Goal: Task Accomplishment & Management: Use online tool/utility

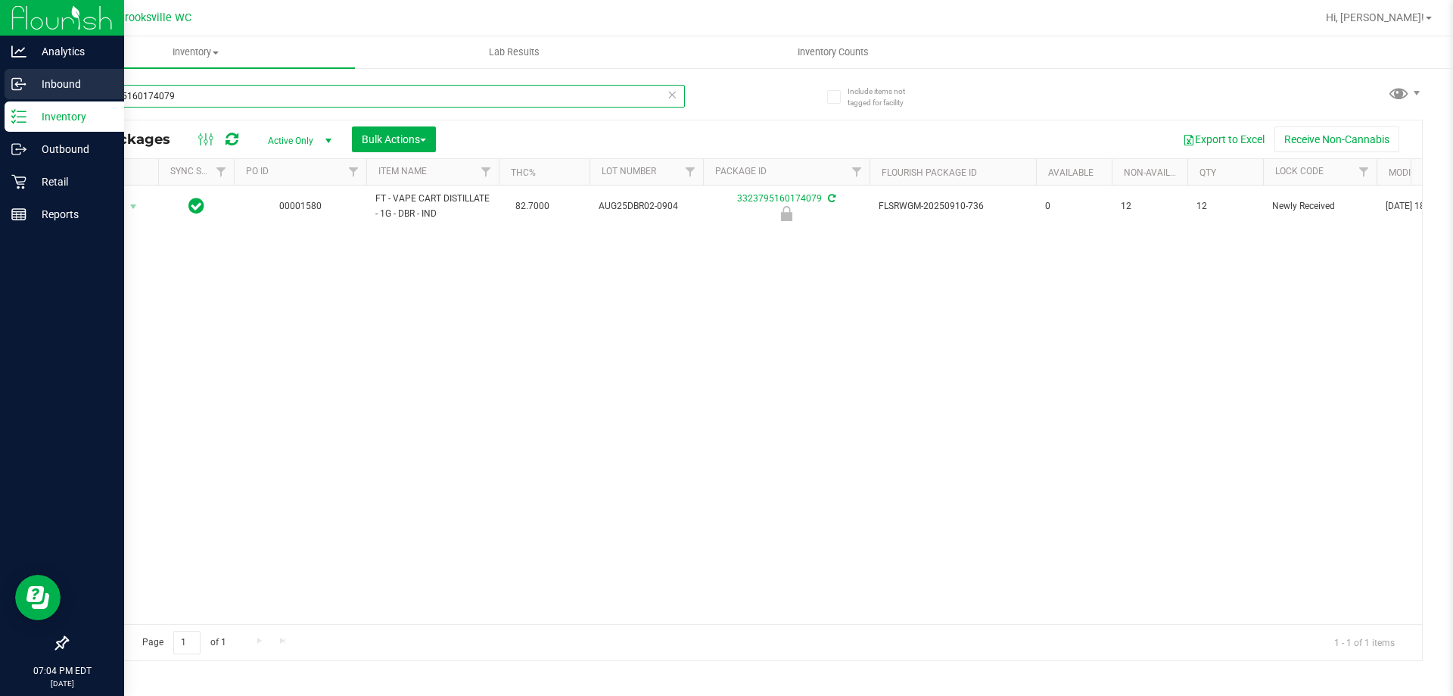
click at [0, 93] on div "Analytics Inbound Inventory Outbound Retail Reports 07:04 PM EDT 09/24/2025 09/…" at bounding box center [726, 348] width 1453 height 696
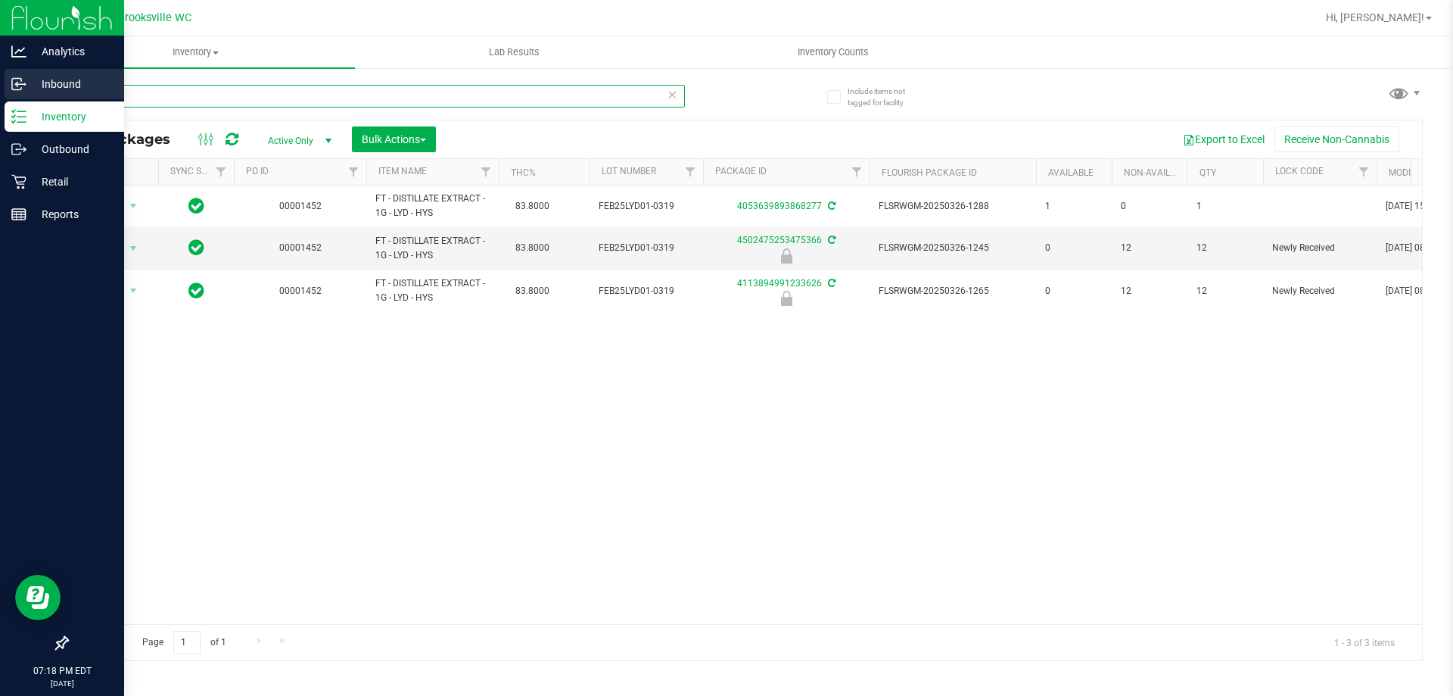
drag, startPoint x: 167, startPoint y: 90, endPoint x: 0, endPoint y: 89, distance: 166.5
click at [0, 89] on div "Analytics Inbound Inventory Outbound Retail Reports 07:18 PM EDT 09/24/2025 09/…" at bounding box center [726, 348] width 1453 height 696
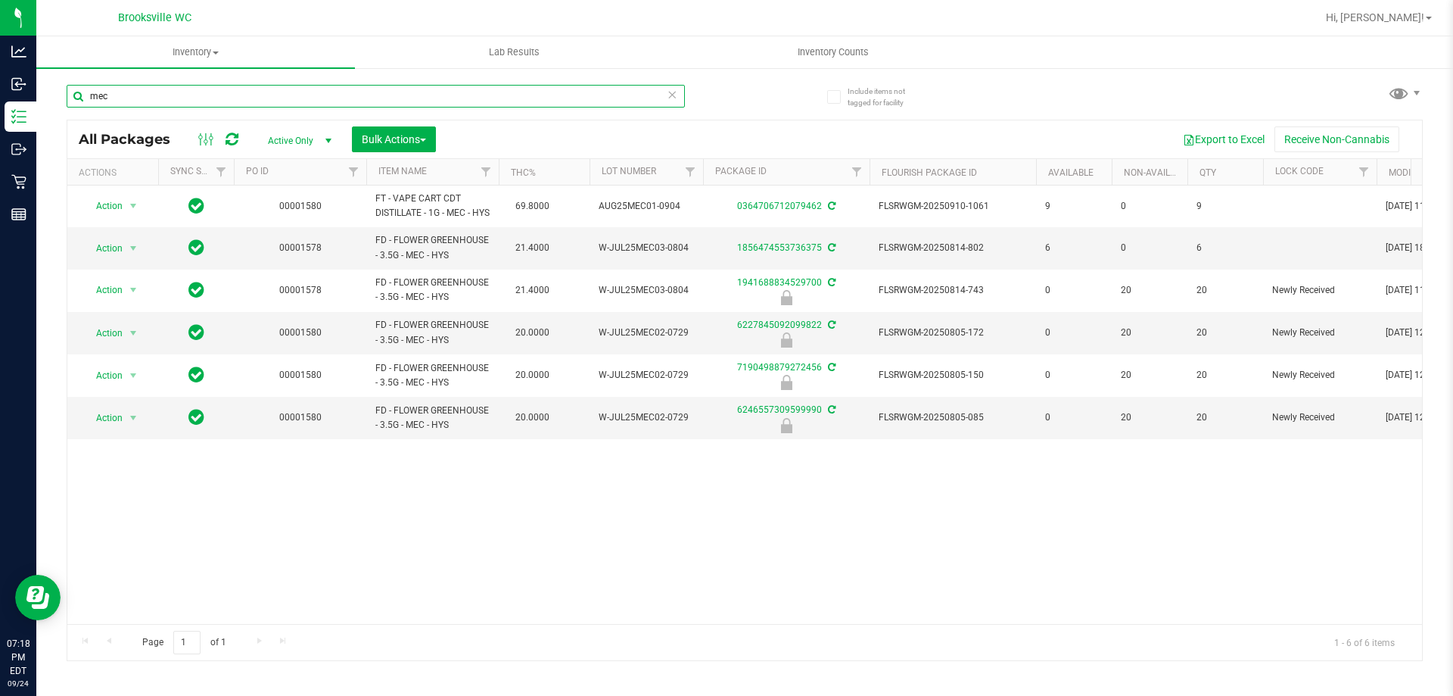
type input "mec"
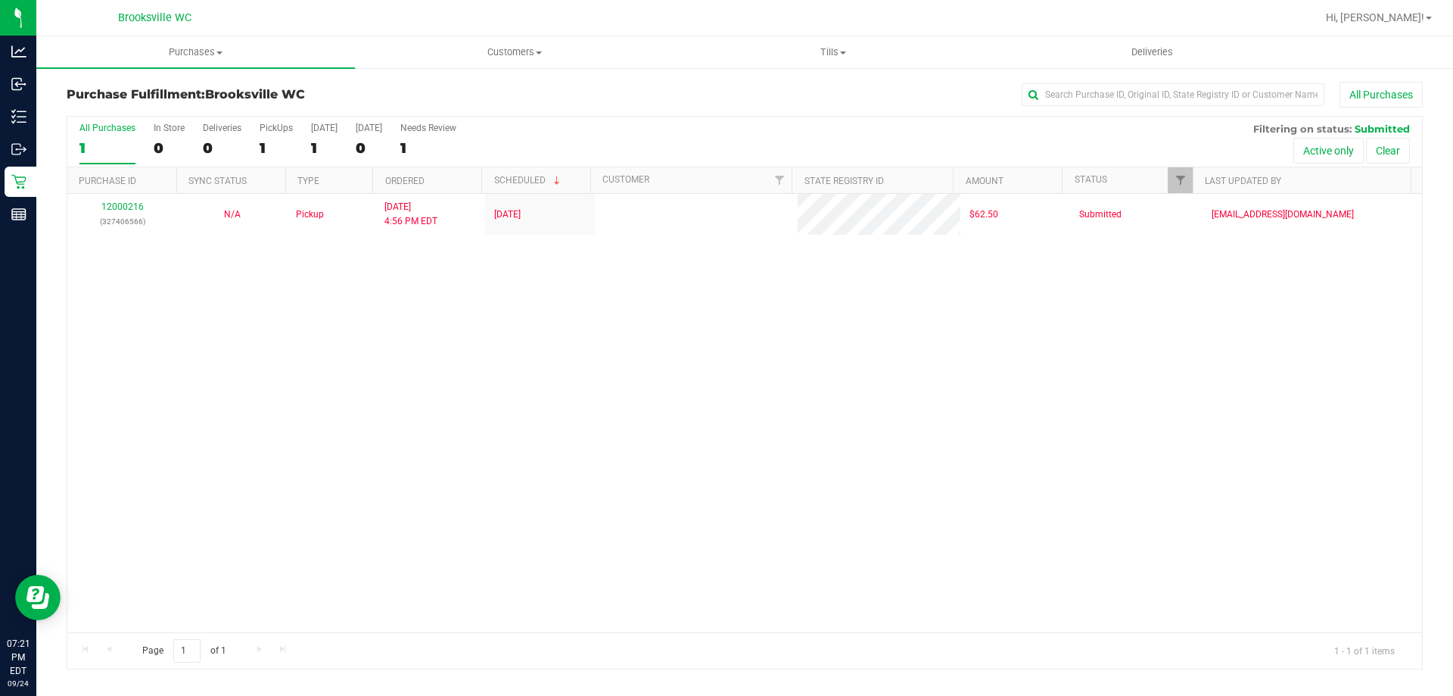
click at [604, 135] on div "All Purchases 1 In Store 0 Deliveries 0 PickUps 1 [DATE] 1 [DATE] 0 Needs Revie…" at bounding box center [744, 142] width 1355 height 51
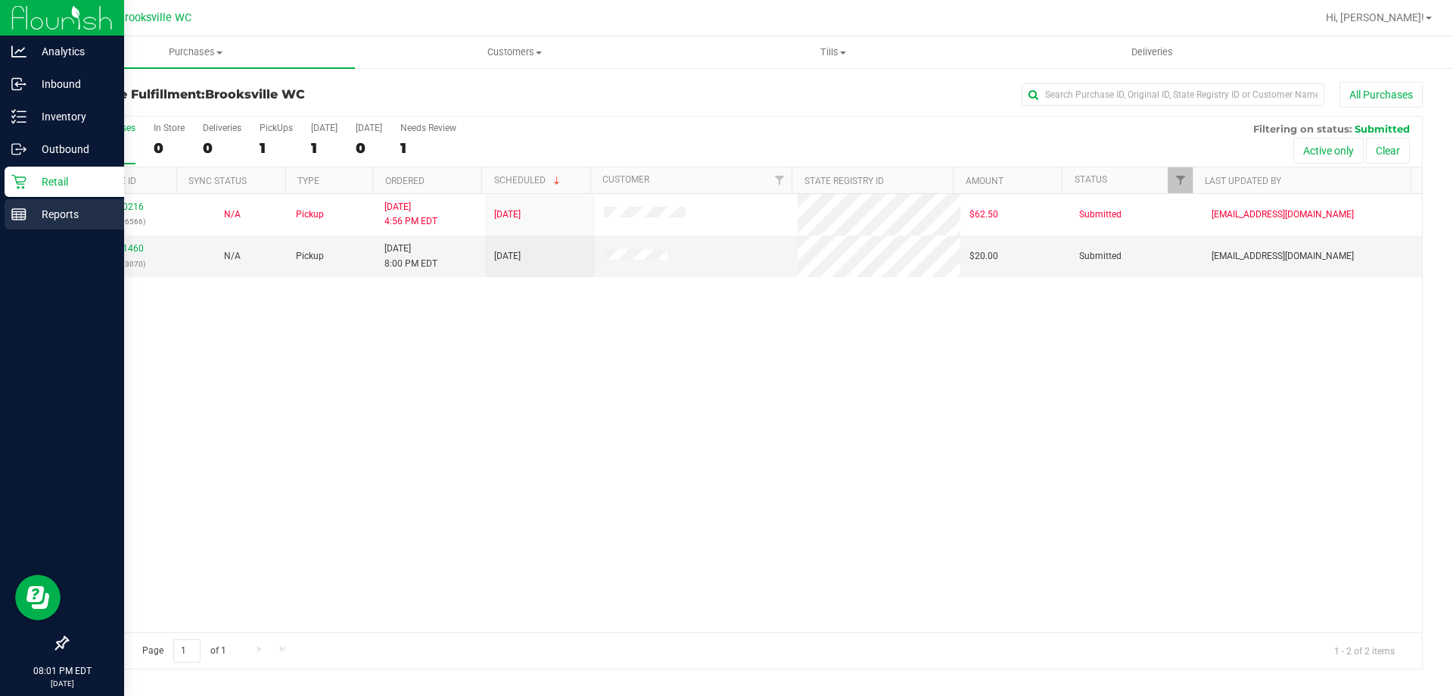
click at [26, 216] on rect at bounding box center [19, 214] width 14 height 11
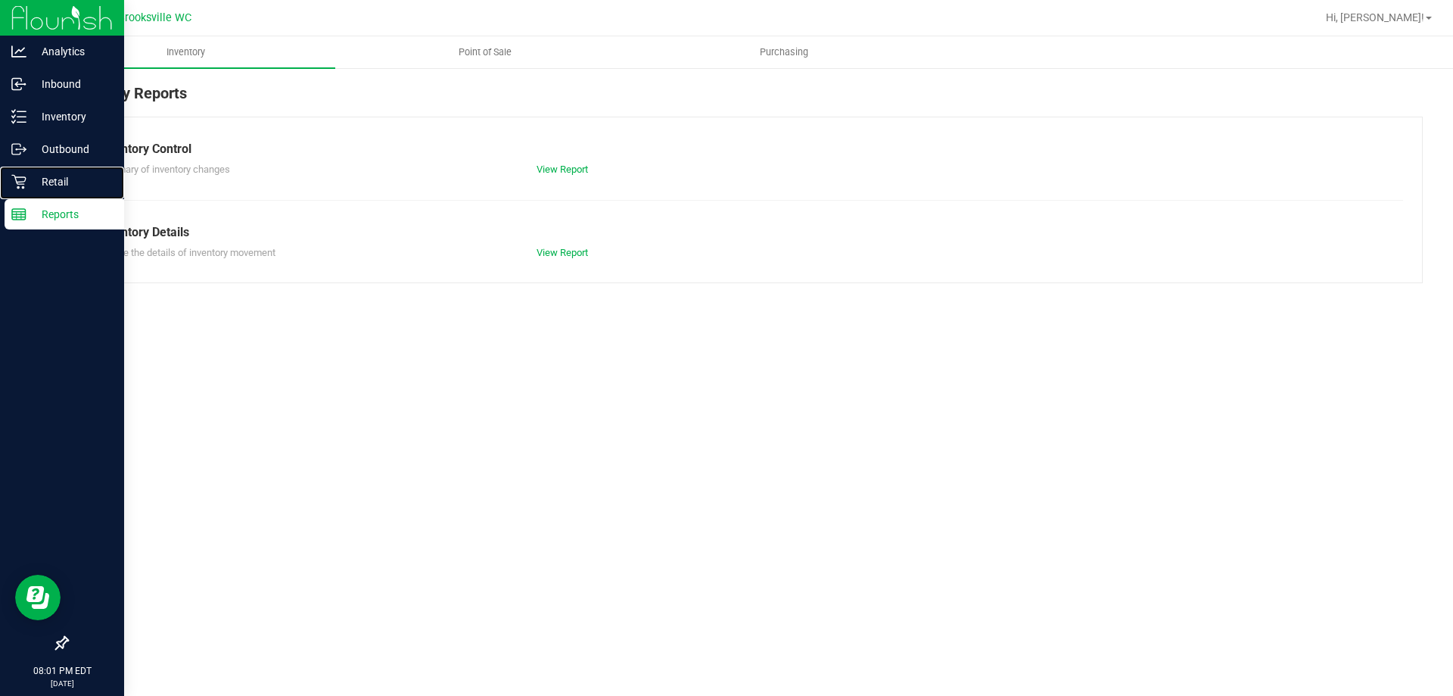
click at [41, 183] on p "Retail" at bounding box center [71, 182] width 91 height 18
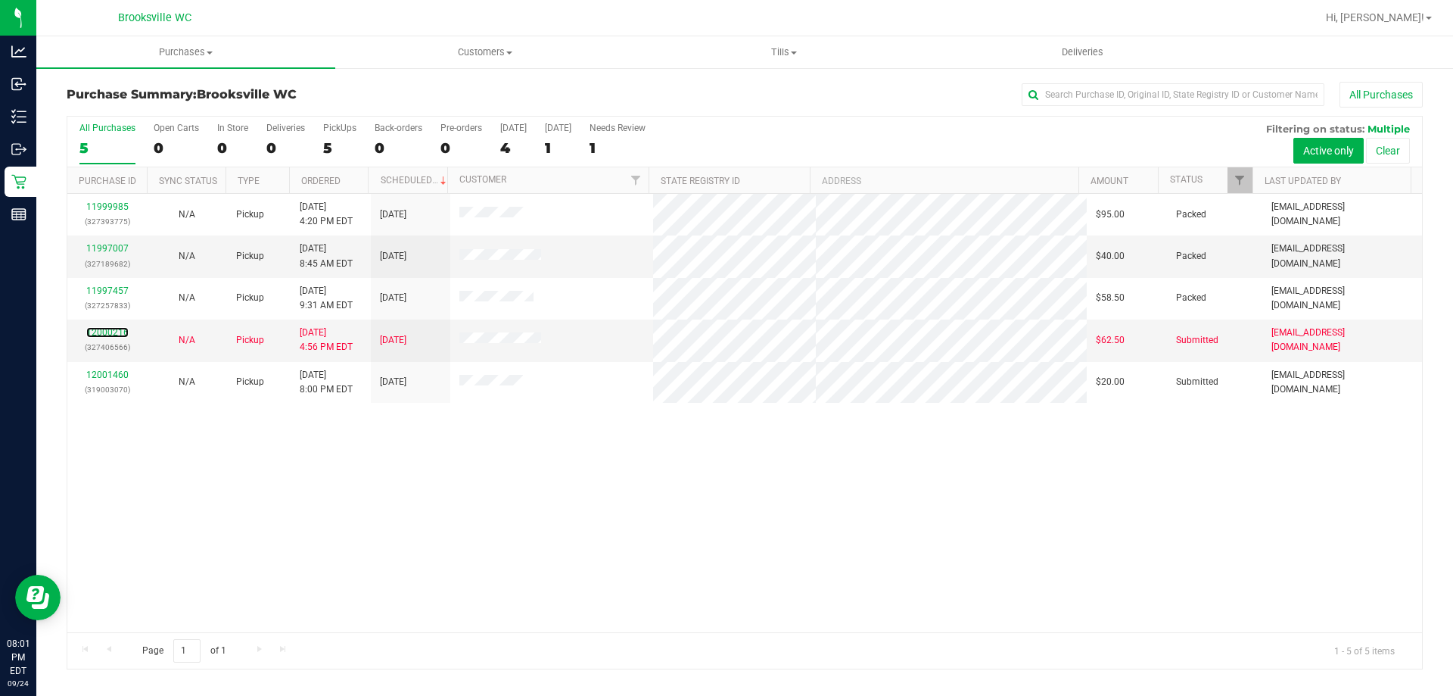
click at [115, 332] on link "12000216" at bounding box center [107, 332] width 42 height 11
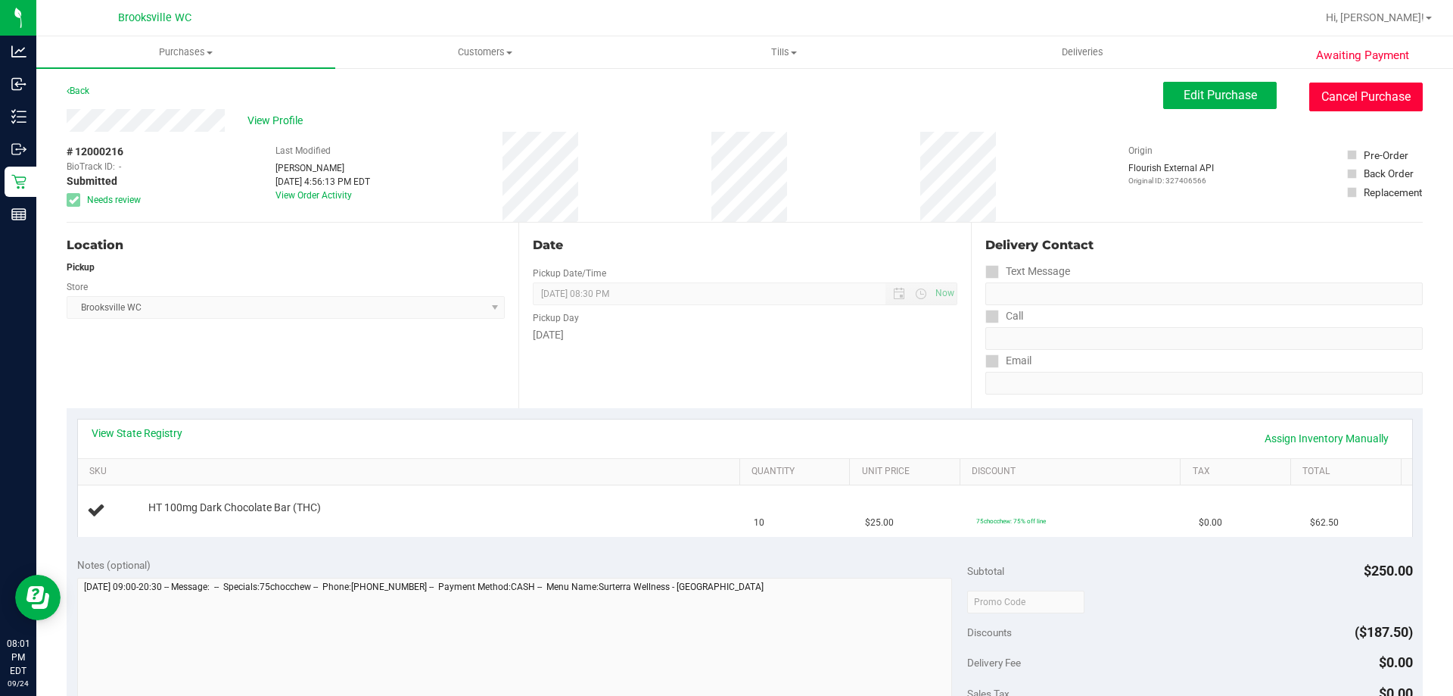
click at [1322, 102] on button "Cancel Purchase" at bounding box center [1367, 97] width 114 height 29
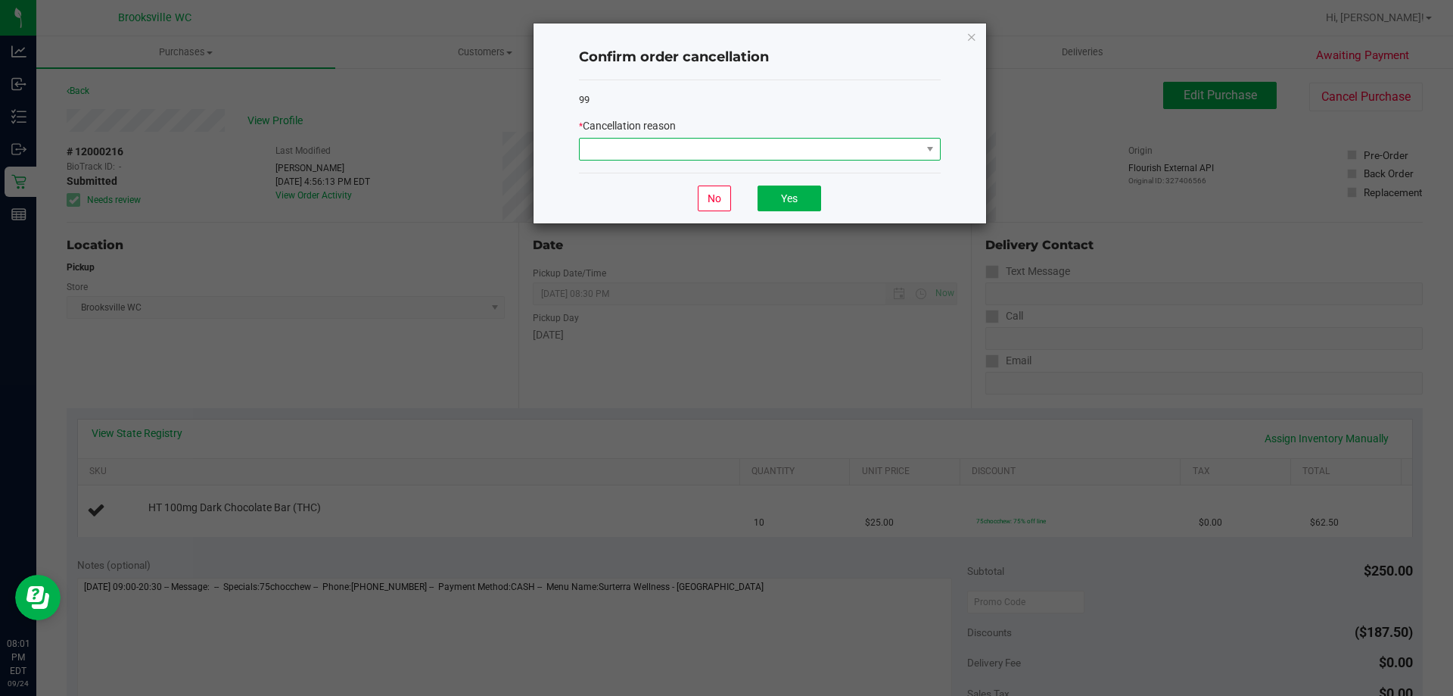
click at [663, 151] on span at bounding box center [750, 149] width 341 height 21
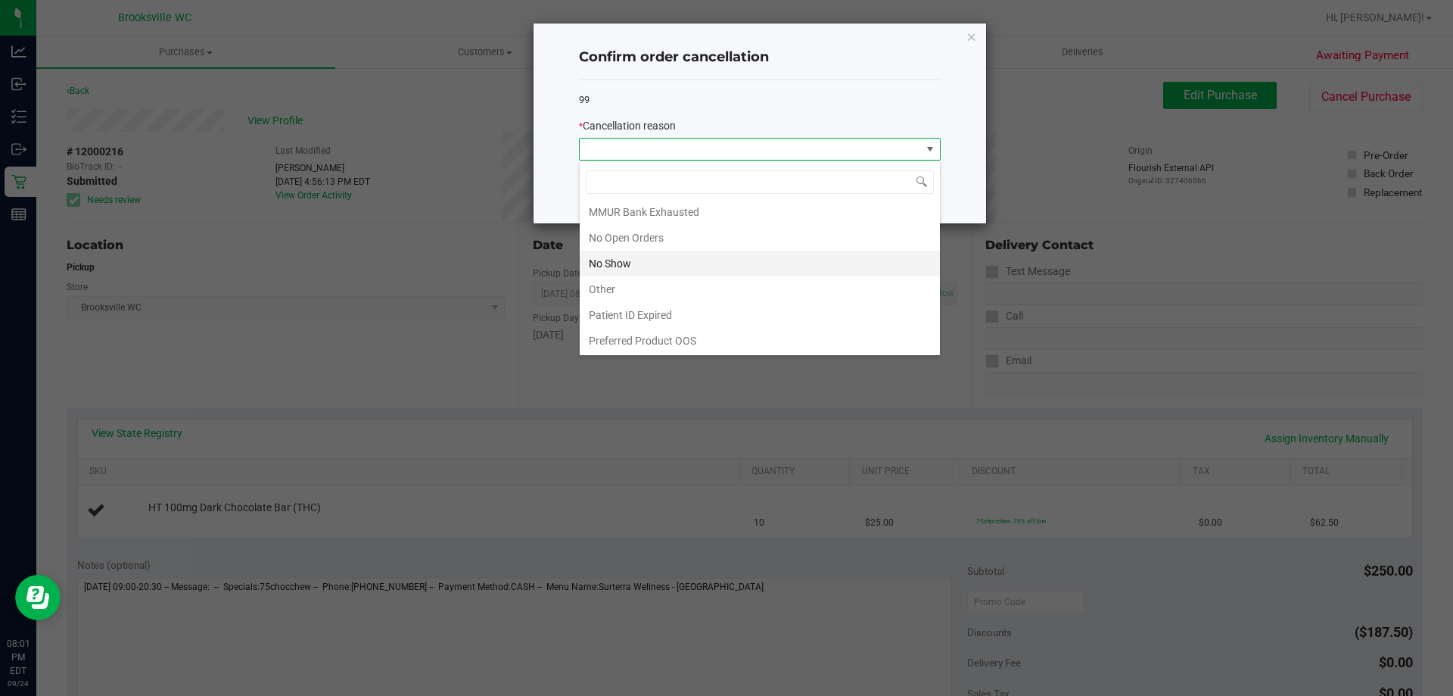
scroll to position [132, 0]
click at [636, 260] on li "No Show" at bounding box center [760, 263] width 360 height 26
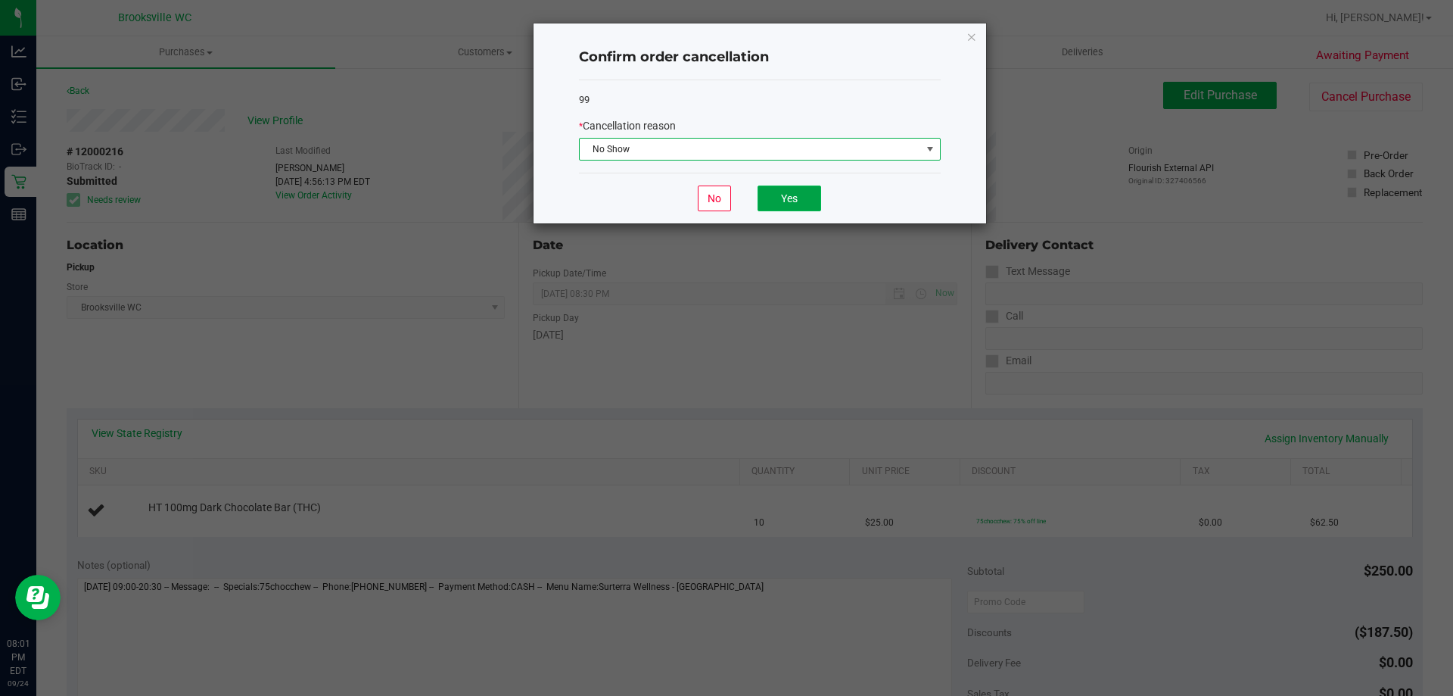
click at [772, 201] on button "Yes" at bounding box center [790, 198] width 64 height 26
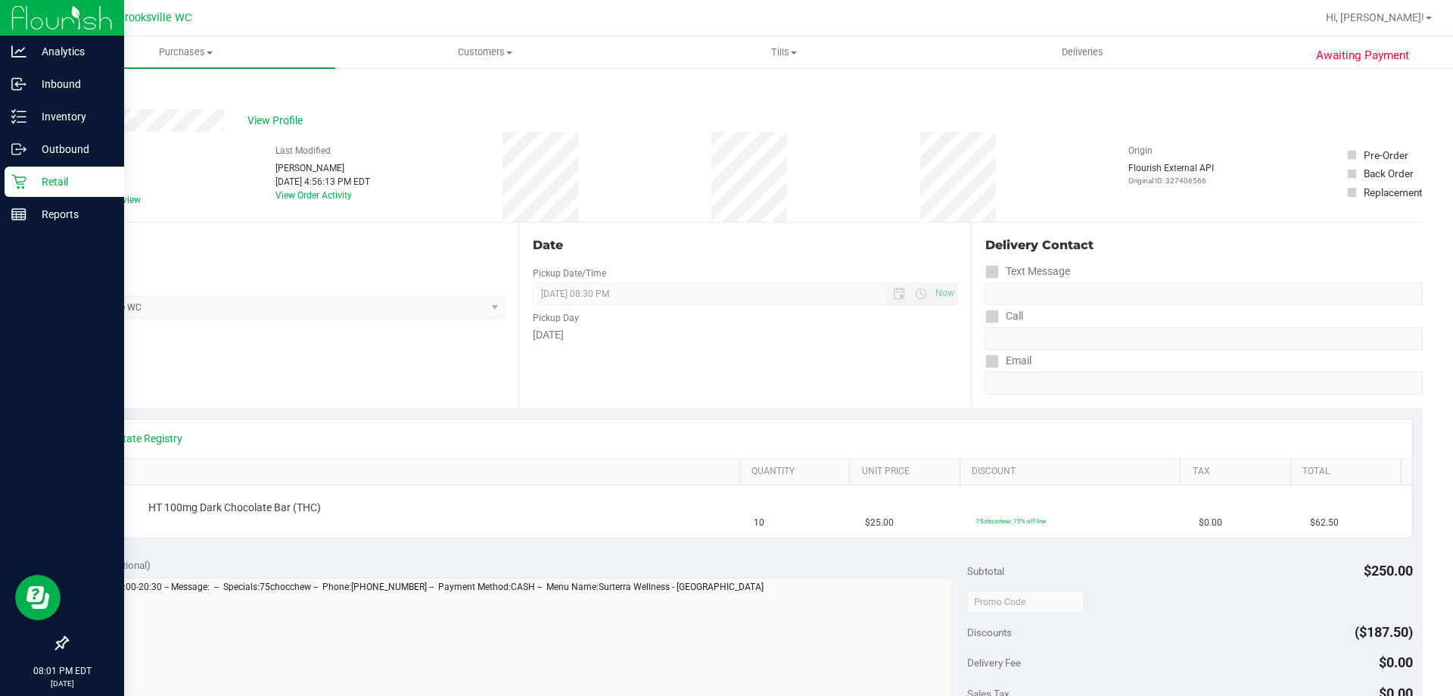
click at [29, 185] on p "Retail" at bounding box center [71, 182] width 91 height 18
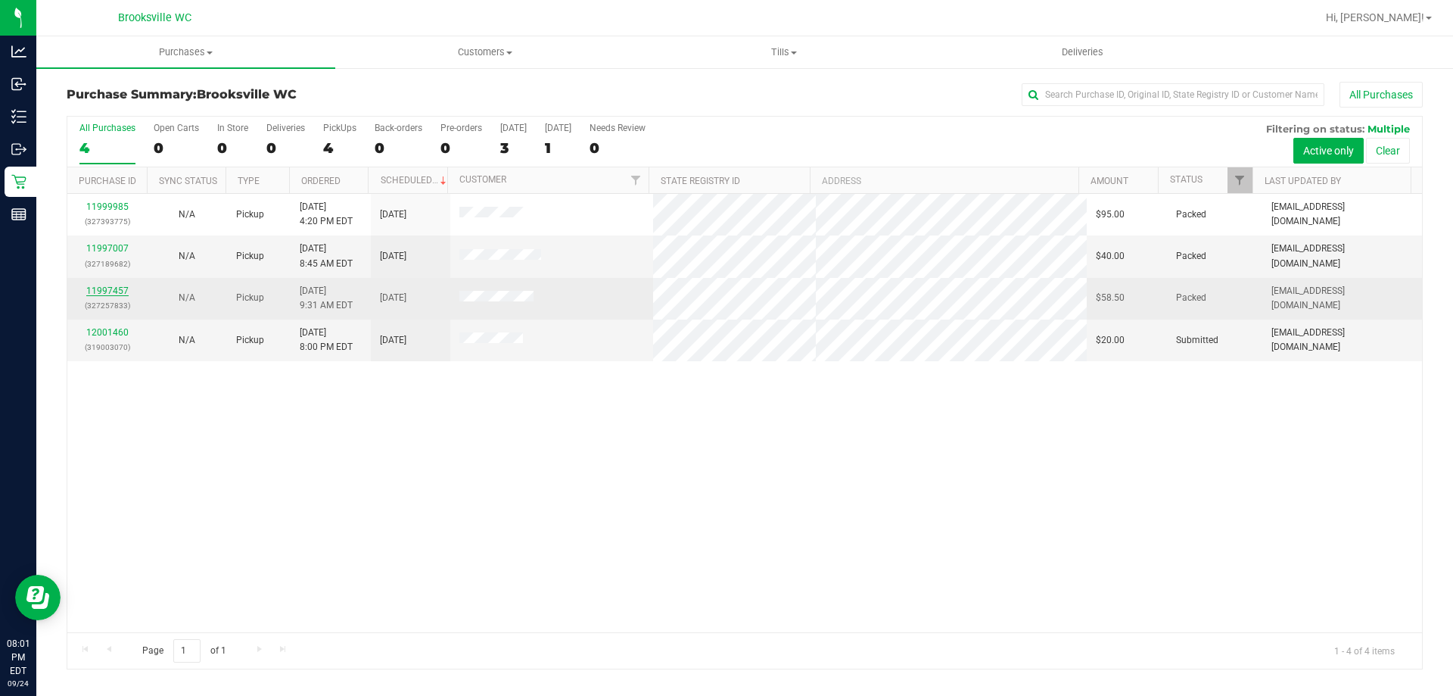
click at [91, 289] on link "11997457" at bounding box center [107, 290] width 42 height 11
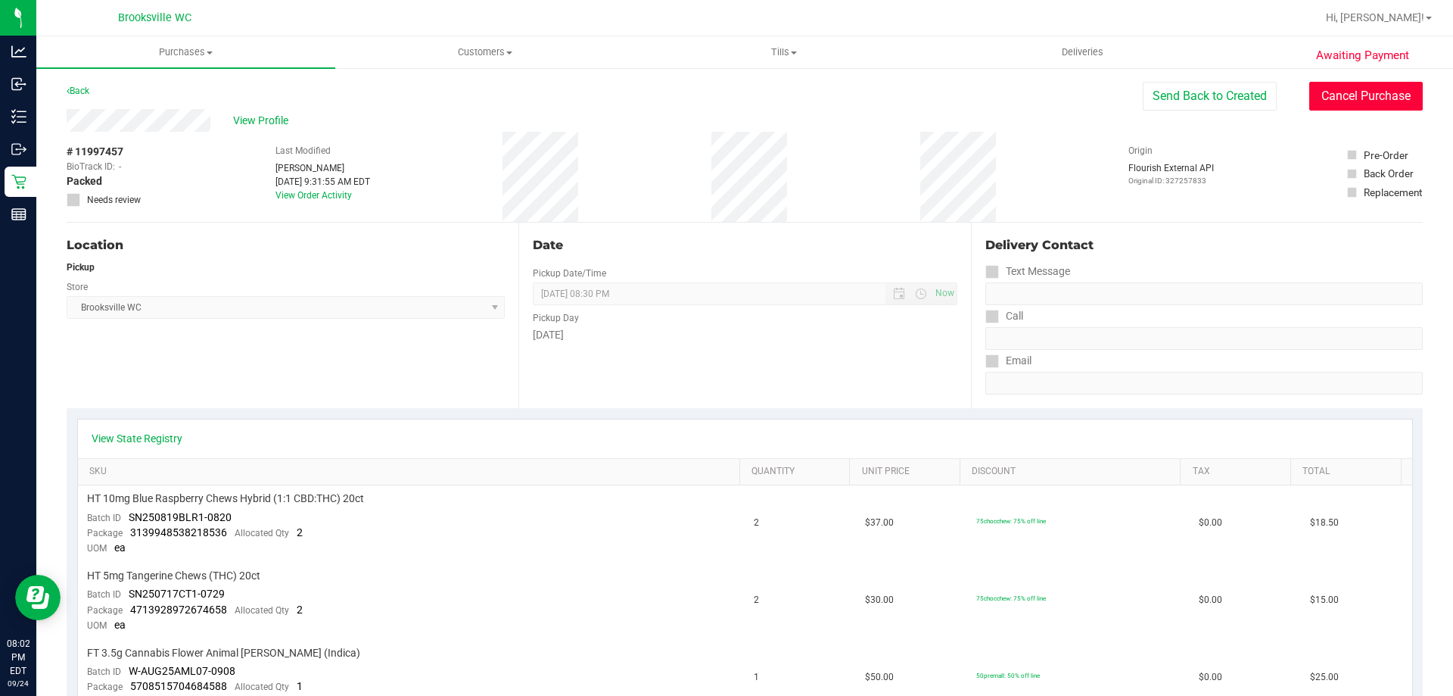
click at [1334, 99] on button "Cancel Purchase" at bounding box center [1367, 96] width 114 height 29
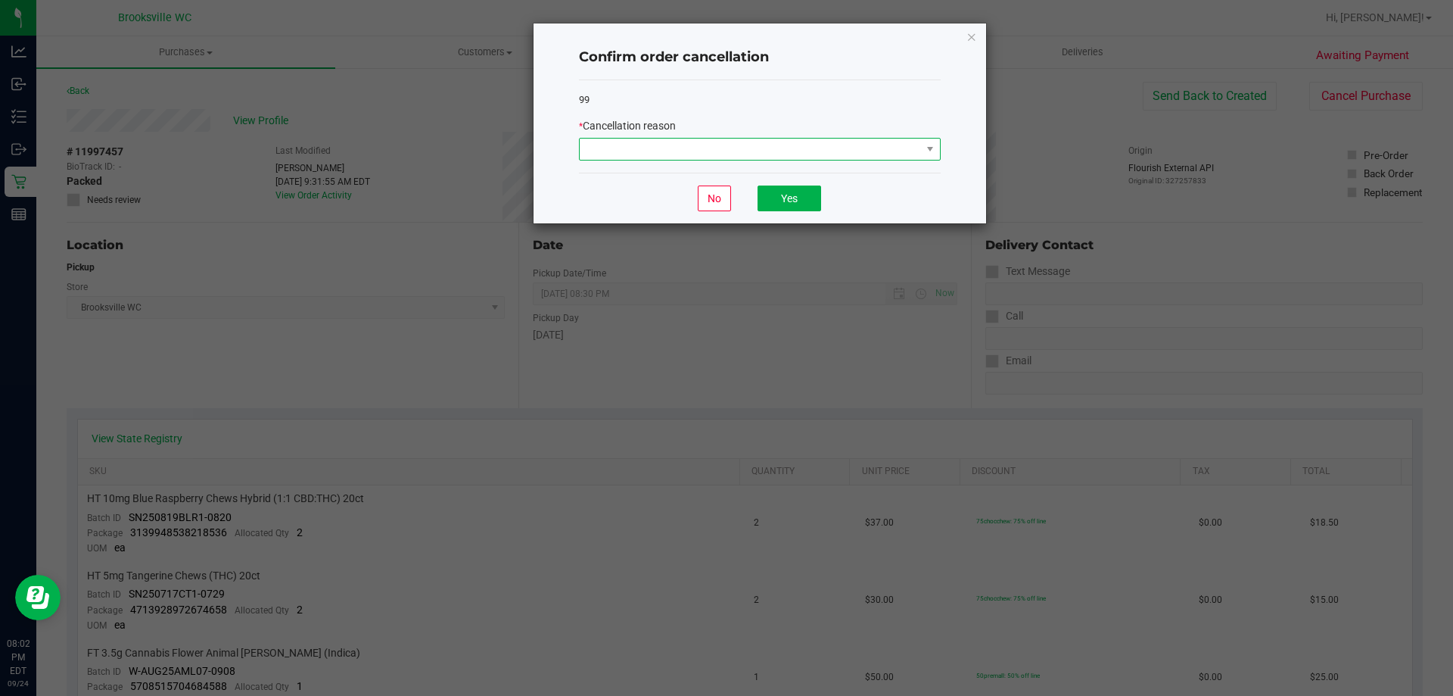
click at [743, 139] on span at bounding box center [750, 149] width 341 height 21
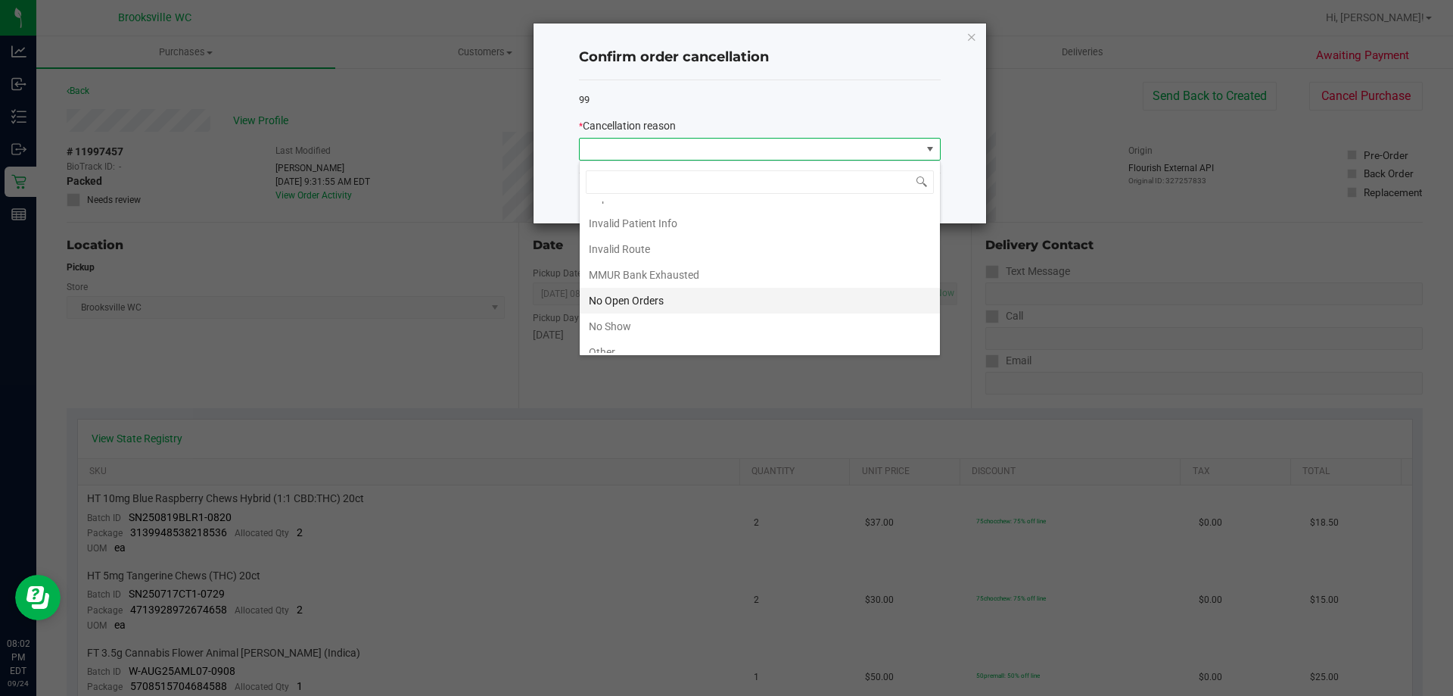
scroll to position [132, 0]
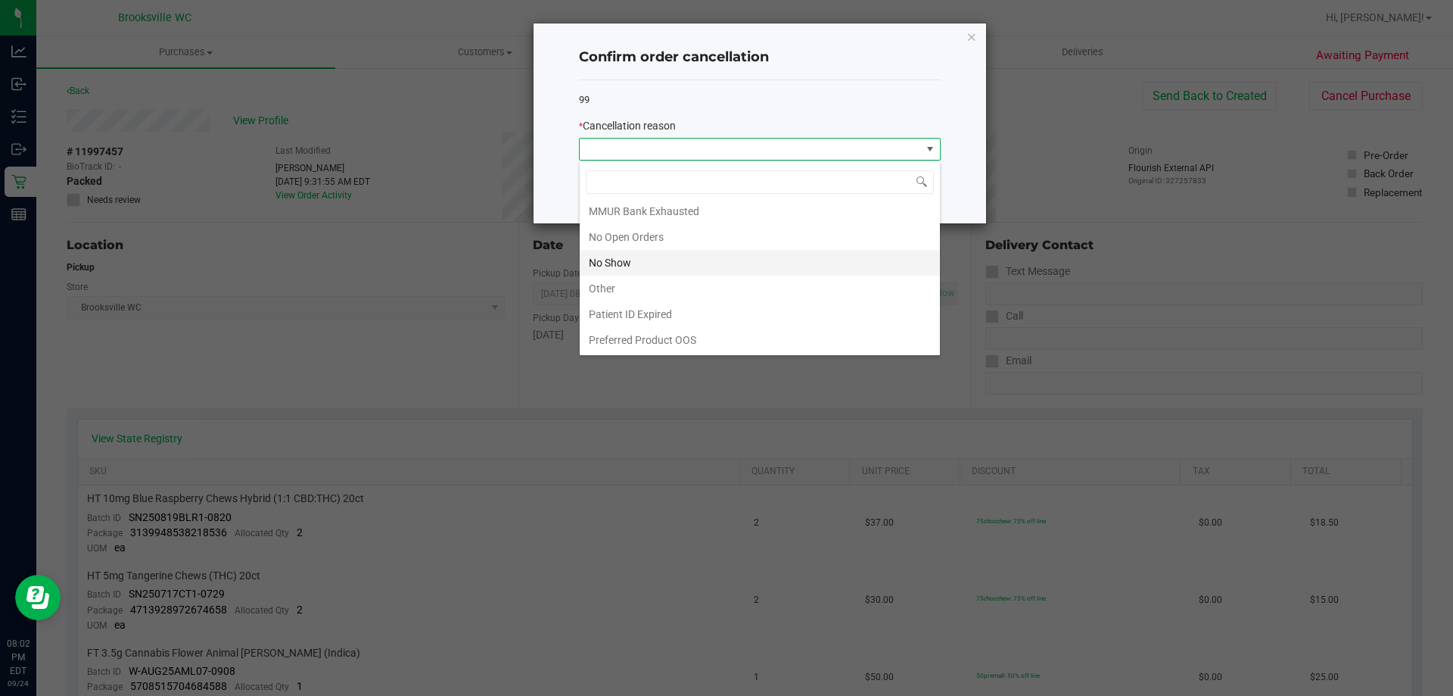
click at [652, 268] on li "No Show" at bounding box center [760, 263] width 360 height 26
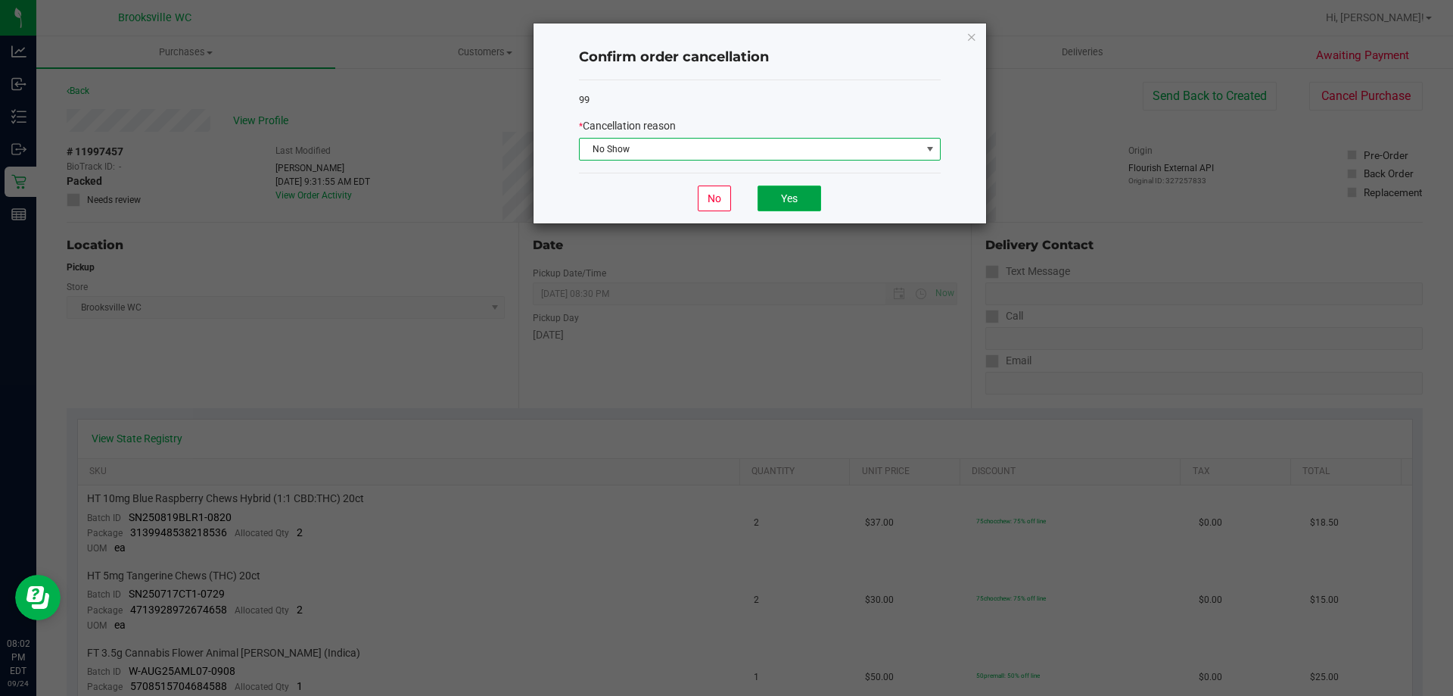
click at [788, 191] on button "Yes" at bounding box center [790, 198] width 64 height 26
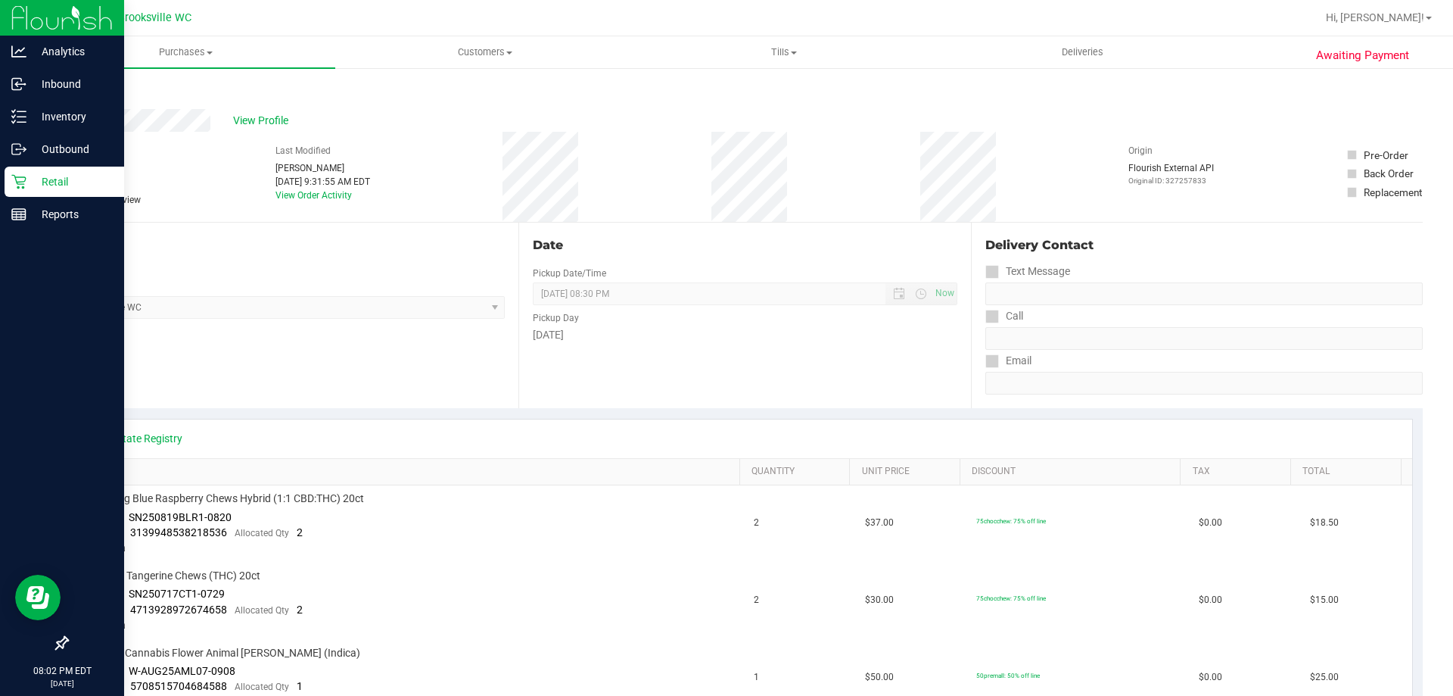
click at [29, 176] on p "Retail" at bounding box center [71, 182] width 91 height 18
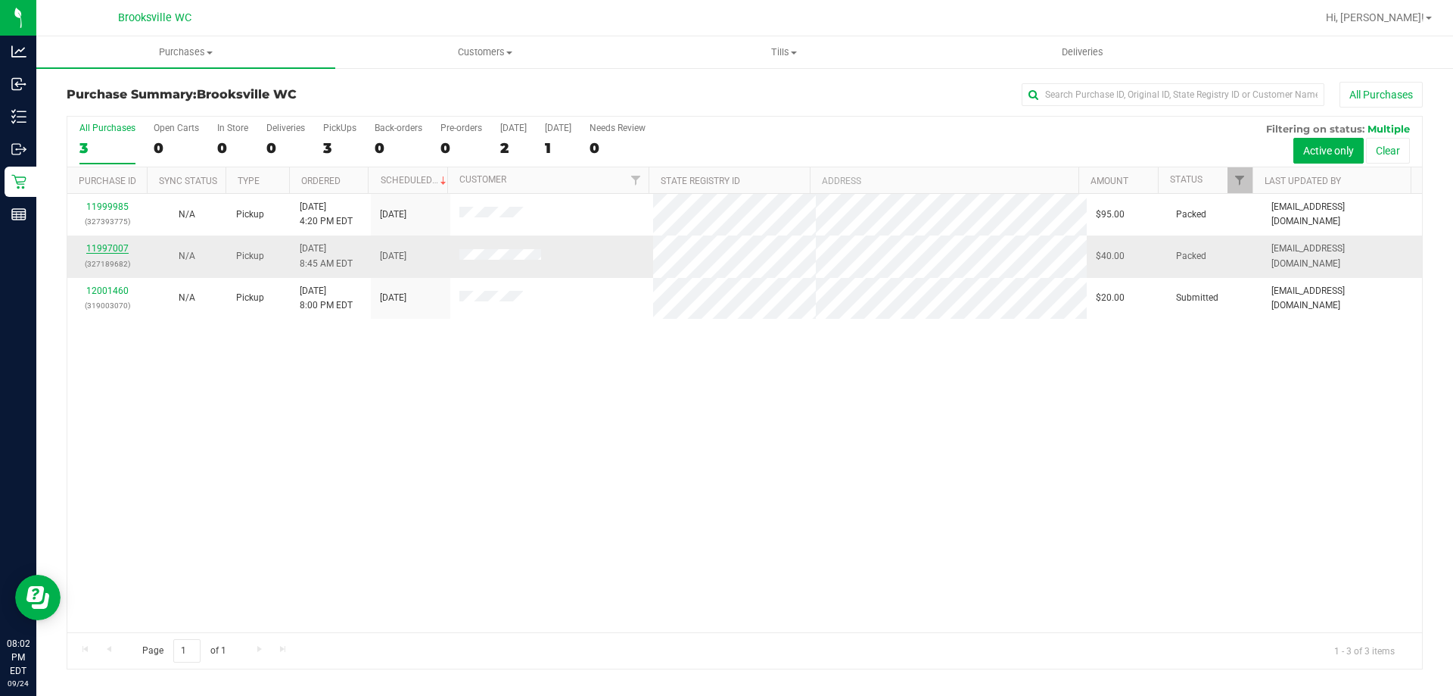
click at [111, 245] on link "11997007" at bounding box center [107, 248] width 42 height 11
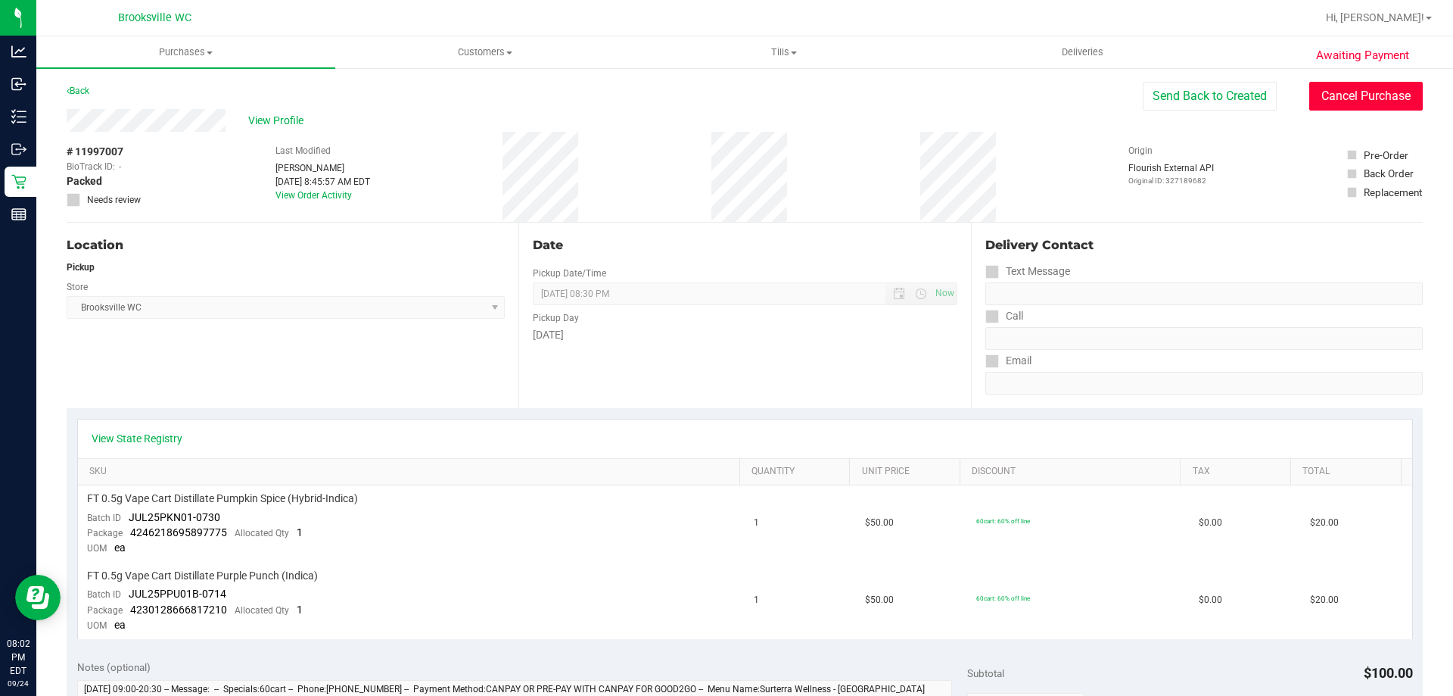
click at [1328, 100] on button "Cancel Purchase" at bounding box center [1367, 96] width 114 height 29
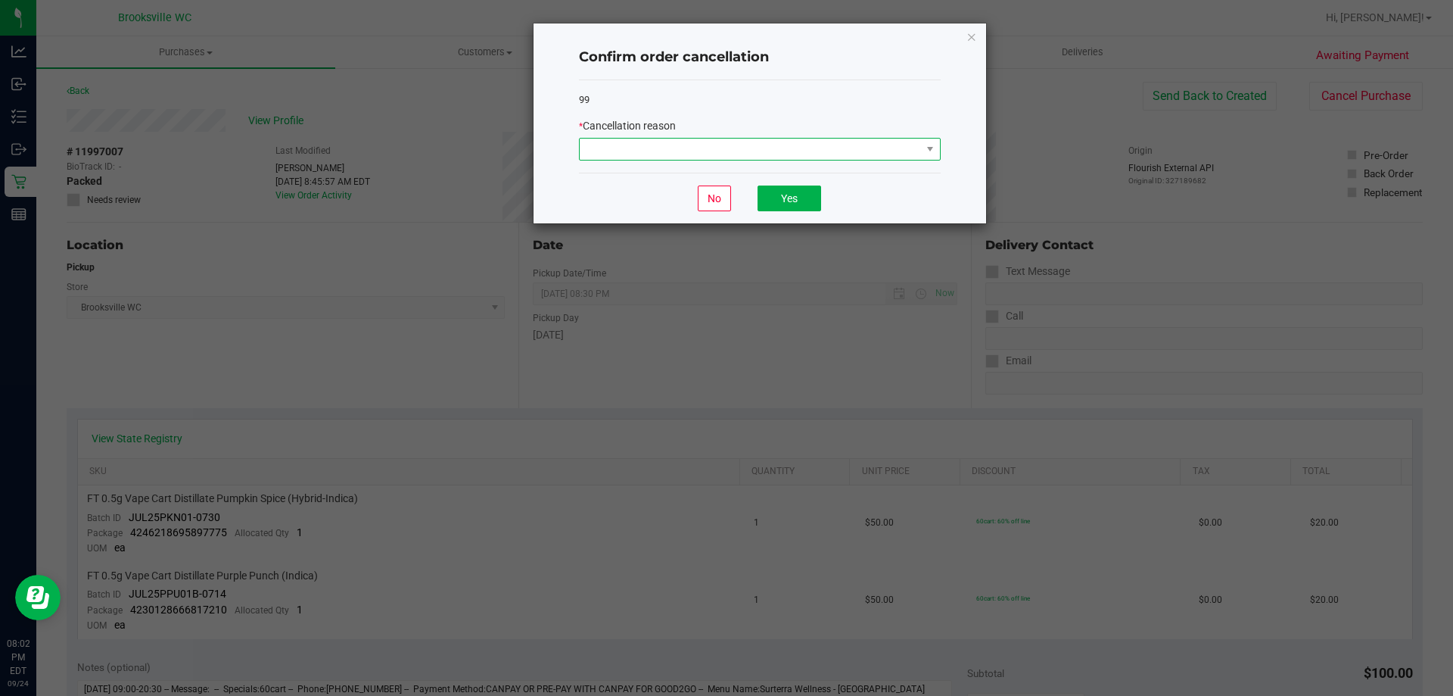
click at [618, 154] on span at bounding box center [750, 149] width 341 height 21
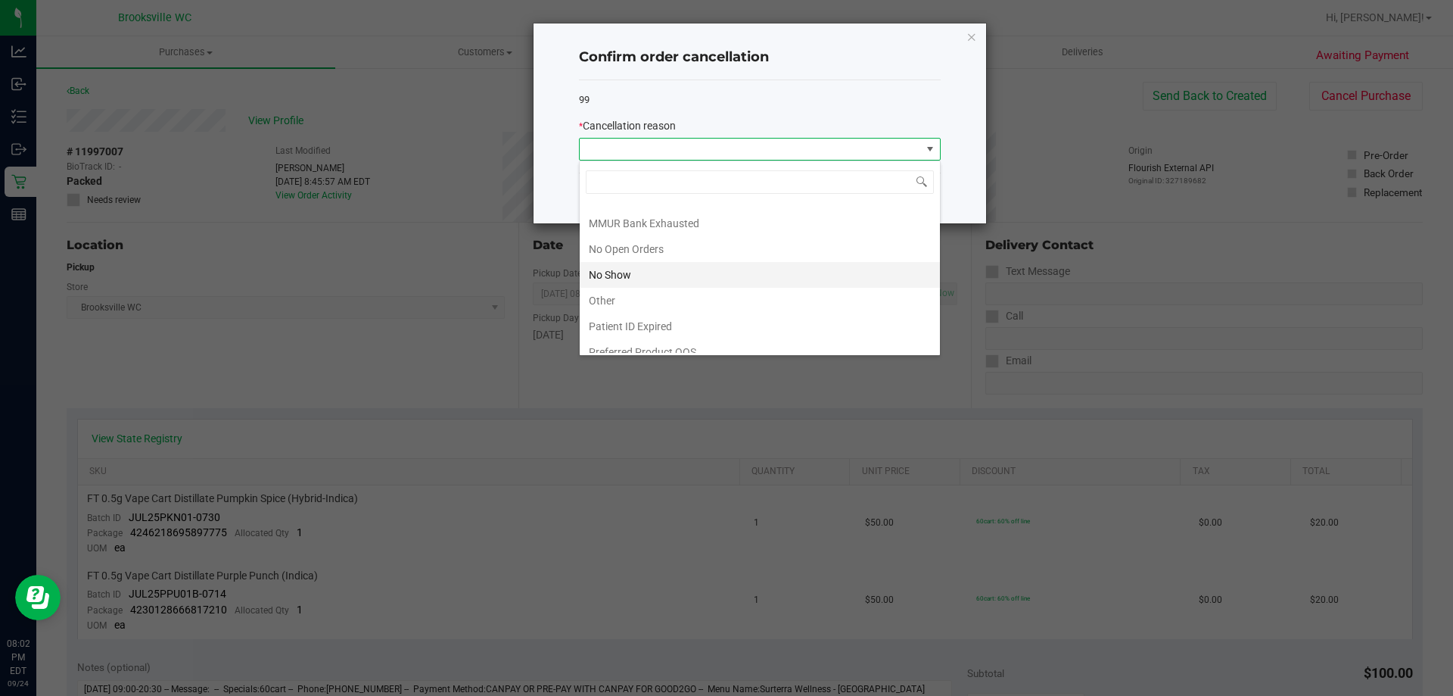
scroll to position [132, 0]
click at [628, 262] on li "No Show" at bounding box center [760, 263] width 360 height 26
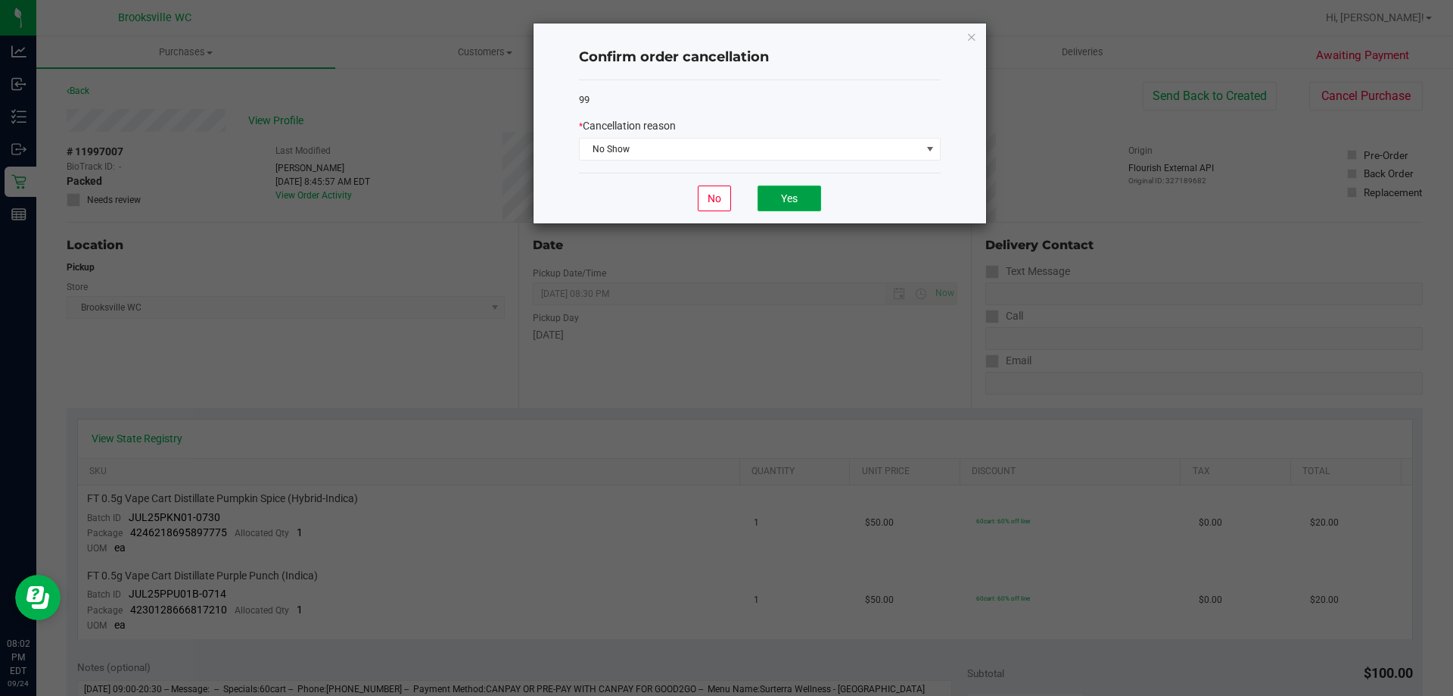
click at [799, 196] on button "Yes" at bounding box center [790, 198] width 64 height 26
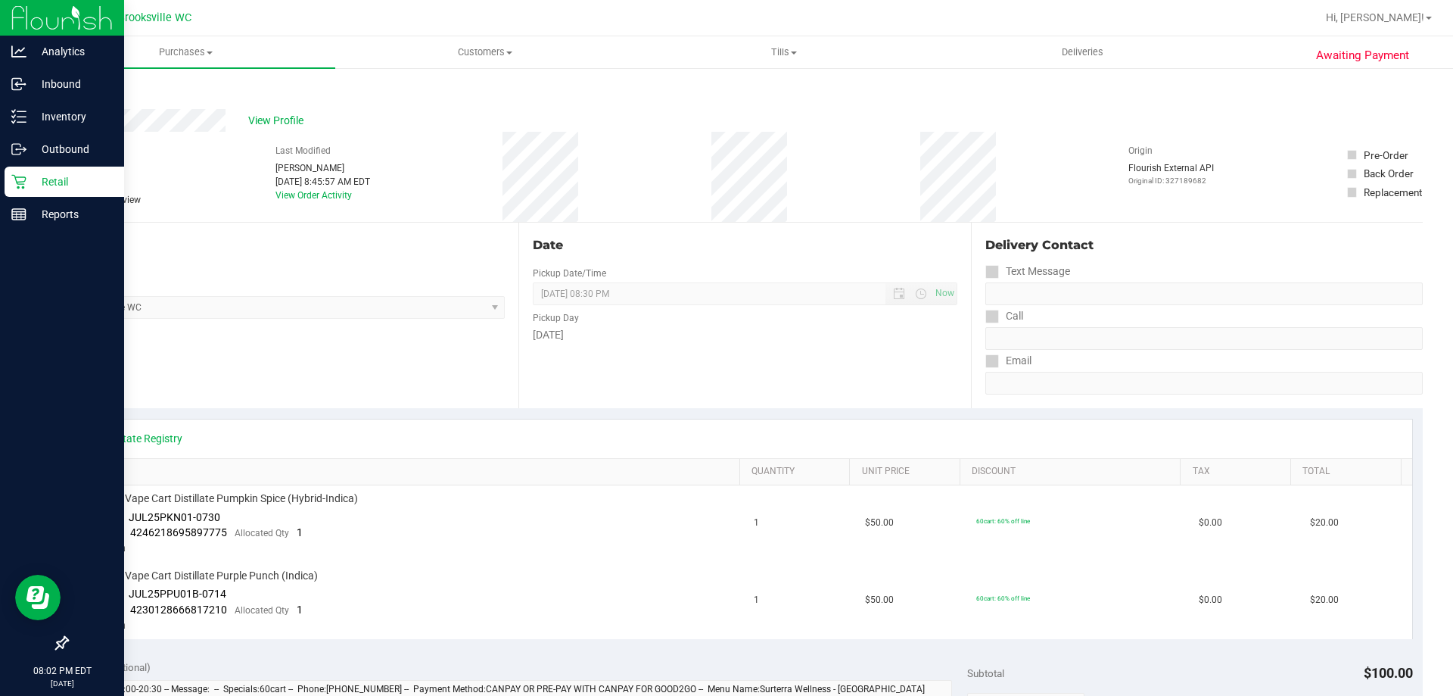
click at [8, 182] on div "Retail" at bounding box center [65, 182] width 120 height 30
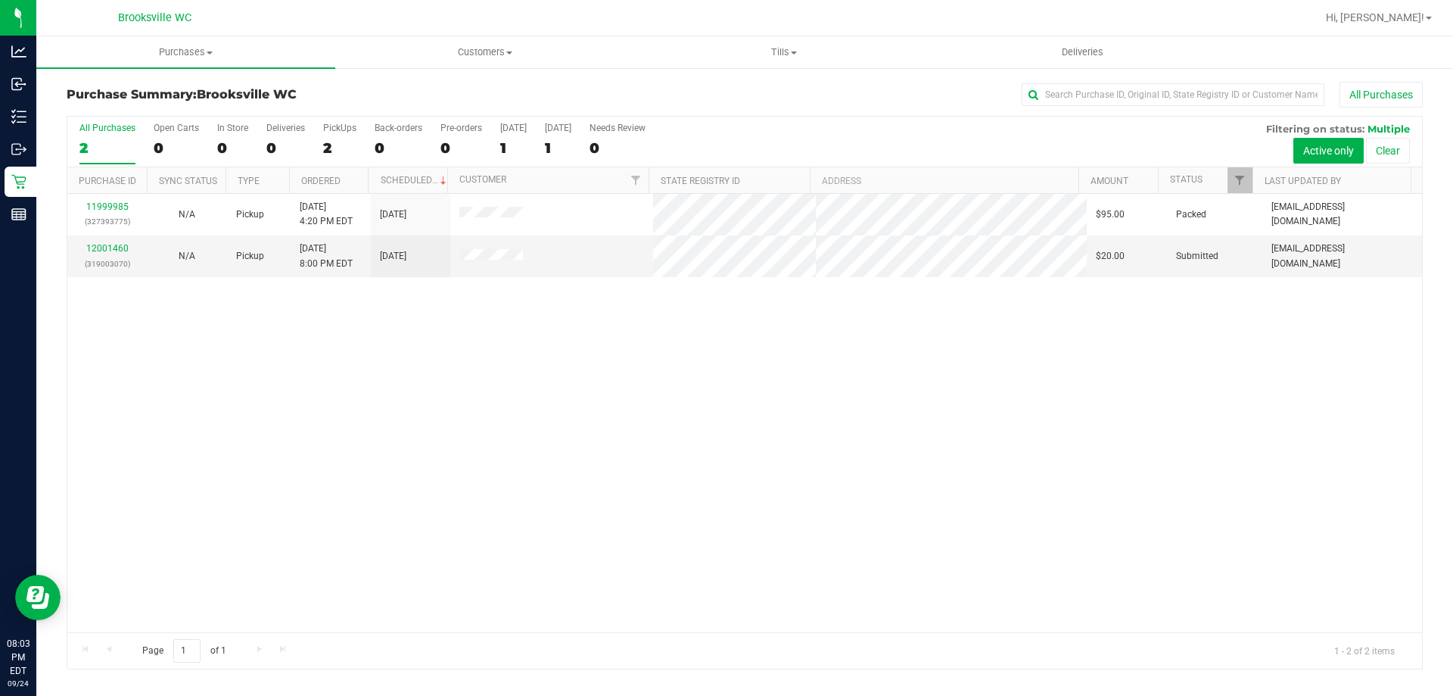
click at [789, 521] on div "11999985 (327393775) N/A Pickup [DATE] 4:20 PM EDT 9/25/2025 $95.00 Packed [EMA…" at bounding box center [744, 413] width 1355 height 438
click at [586, 460] on div "11999985 (327393775) N/A Pickup [DATE] 4:20 PM EDT 9/25/2025 $95.00 Packed [EMA…" at bounding box center [744, 413] width 1355 height 438
click at [111, 248] on link "12001460" at bounding box center [107, 248] width 42 height 11
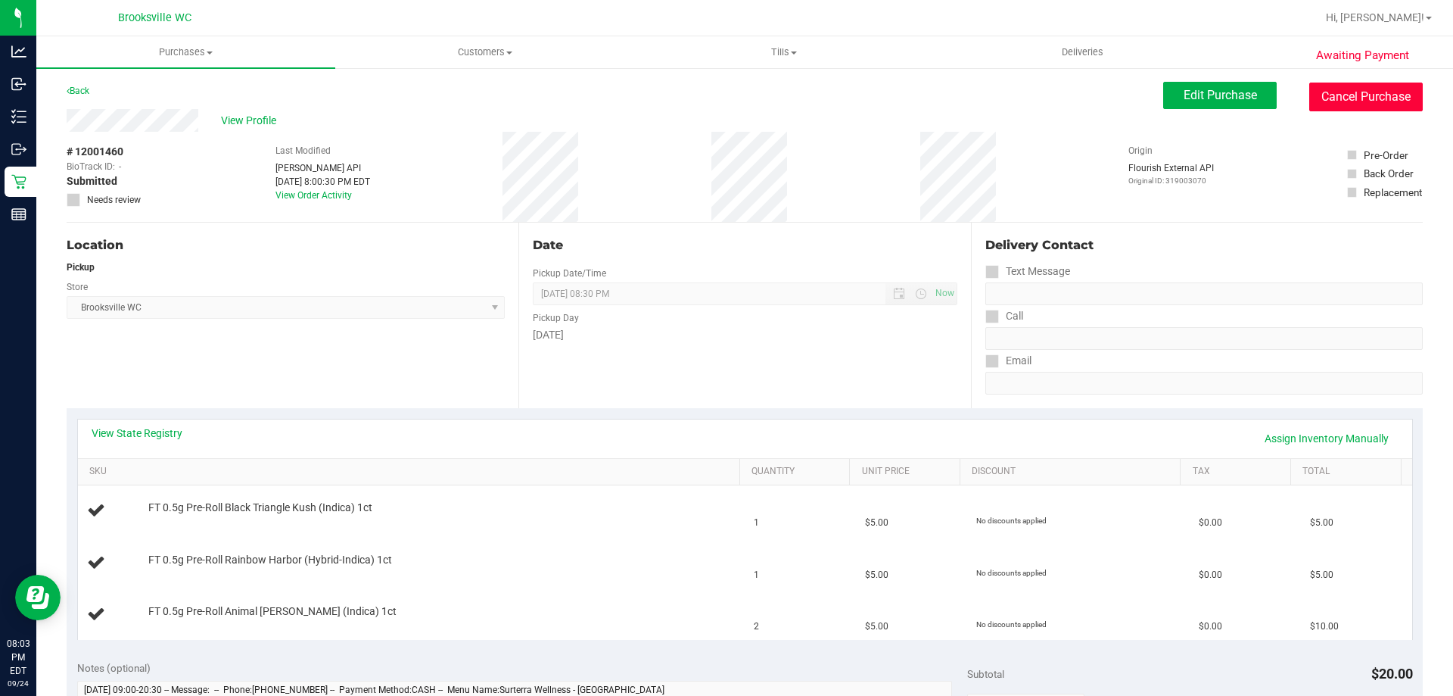
click at [1363, 101] on button "Cancel Purchase" at bounding box center [1367, 97] width 114 height 29
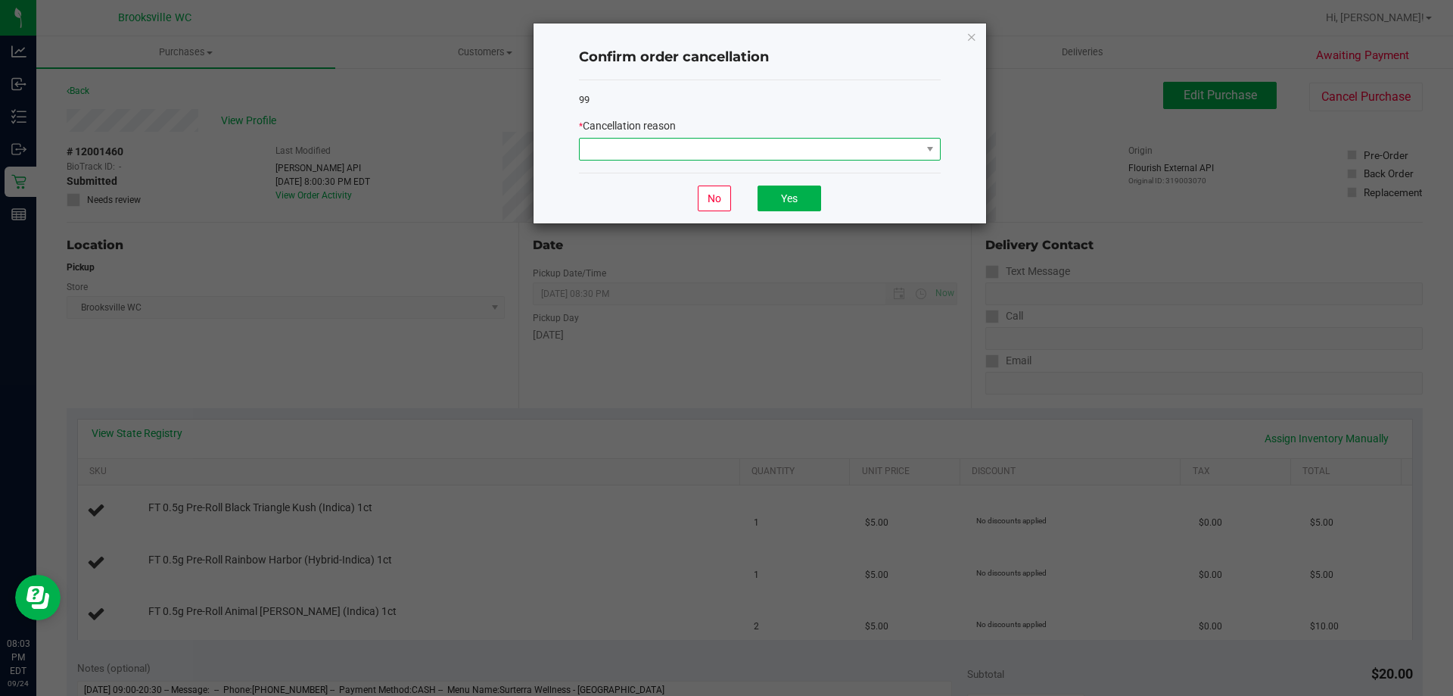
click at [719, 157] on span at bounding box center [750, 149] width 341 height 21
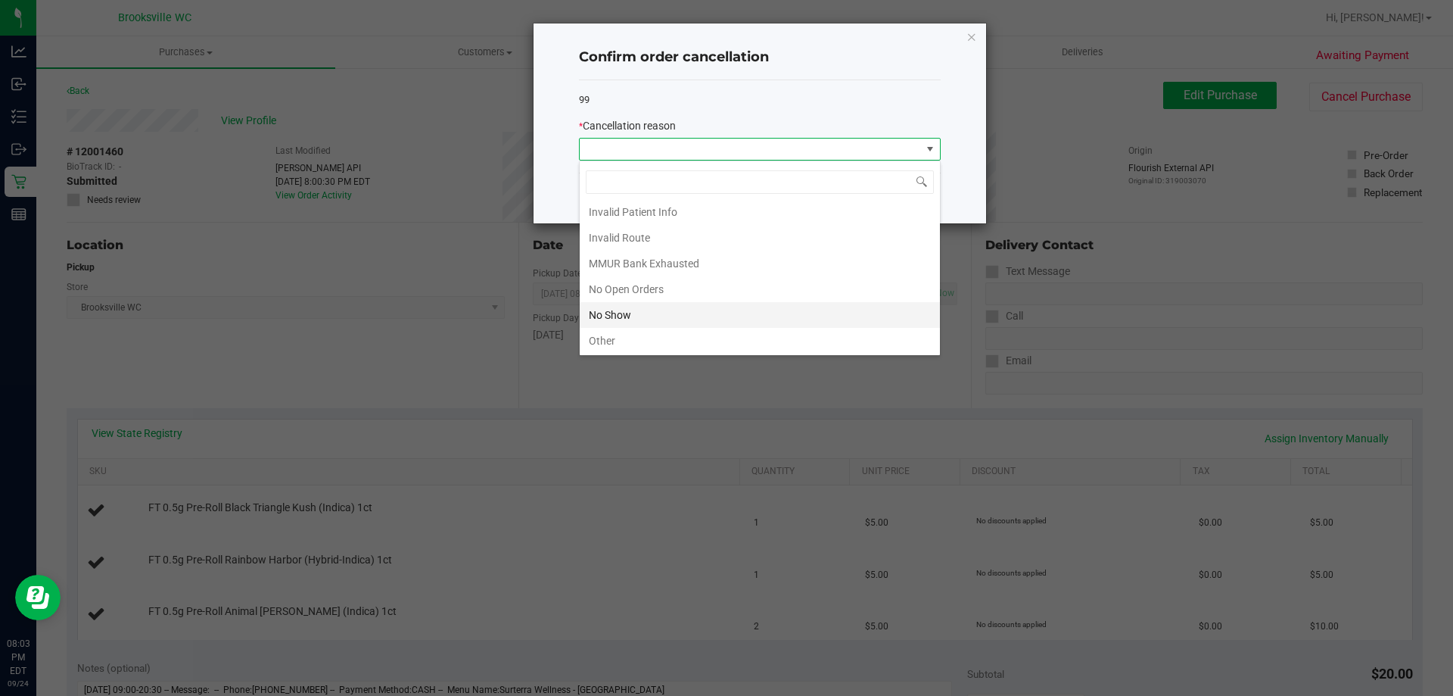
scroll to position [132, 0]
click at [689, 260] on li "No Show" at bounding box center [760, 263] width 360 height 26
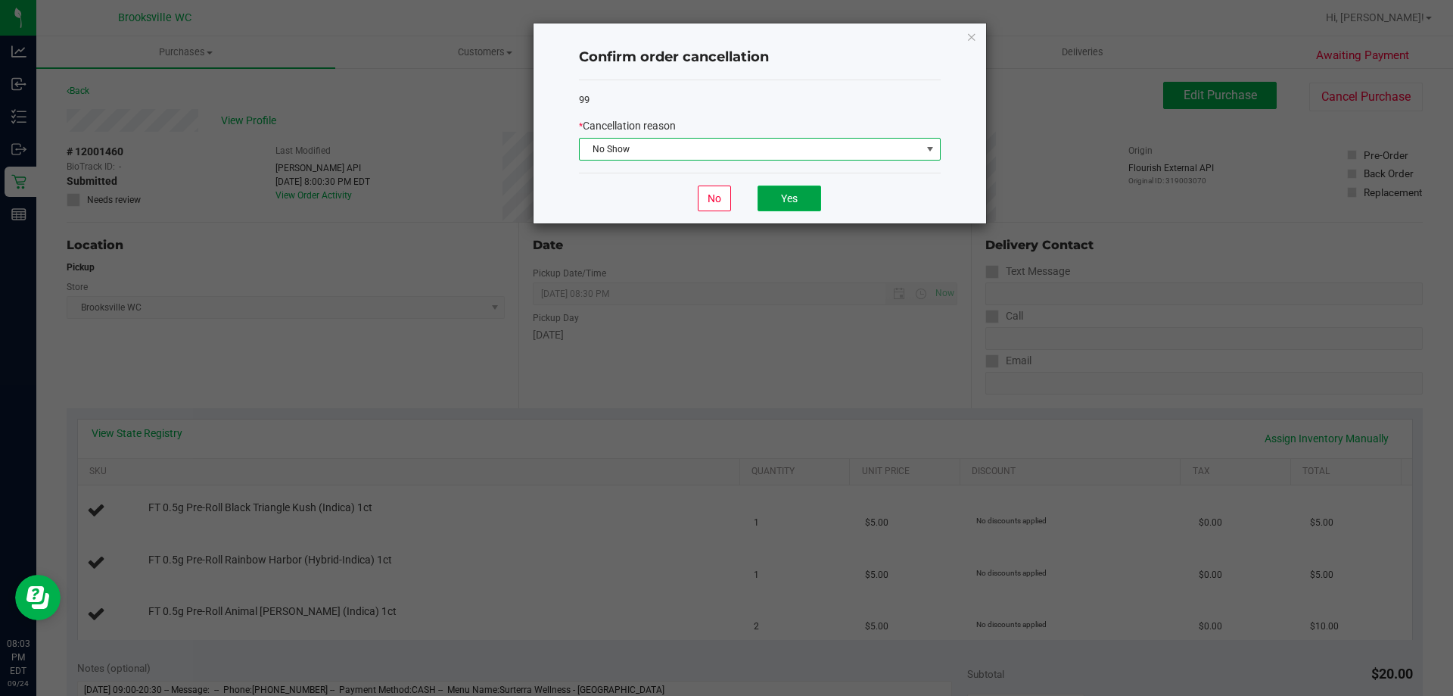
click at [789, 196] on button "Yes" at bounding box center [790, 198] width 64 height 26
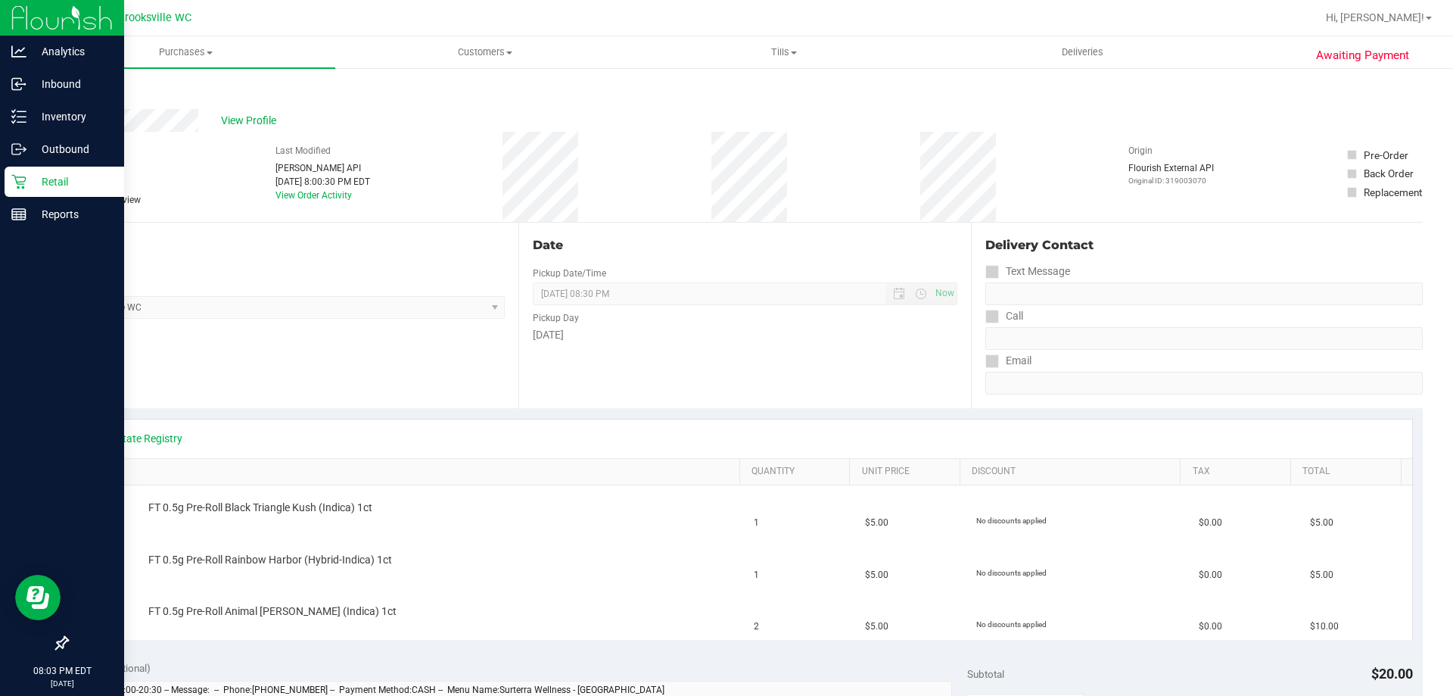
click at [38, 185] on p "Retail" at bounding box center [71, 182] width 91 height 18
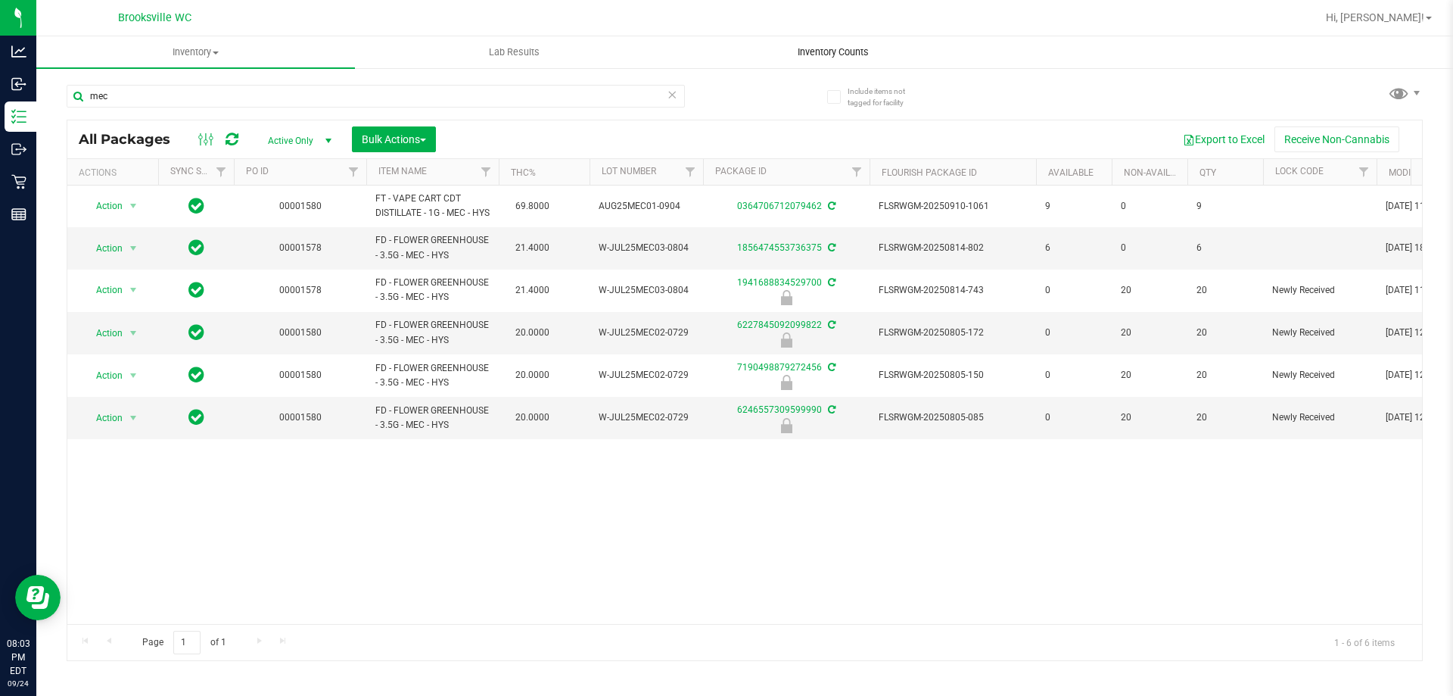
click at [802, 55] on span "Inventory Counts" at bounding box center [833, 52] width 112 height 14
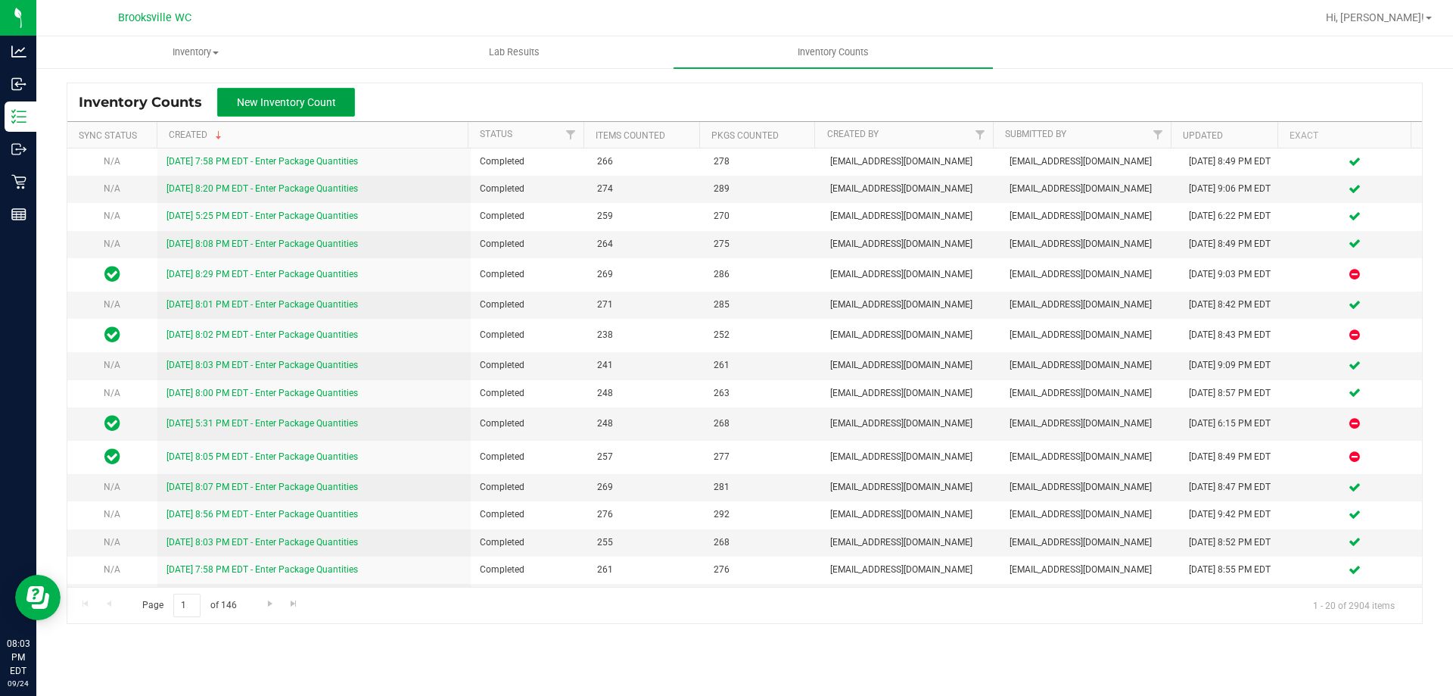
click at [268, 103] on span "New Inventory Count" at bounding box center [286, 102] width 99 height 12
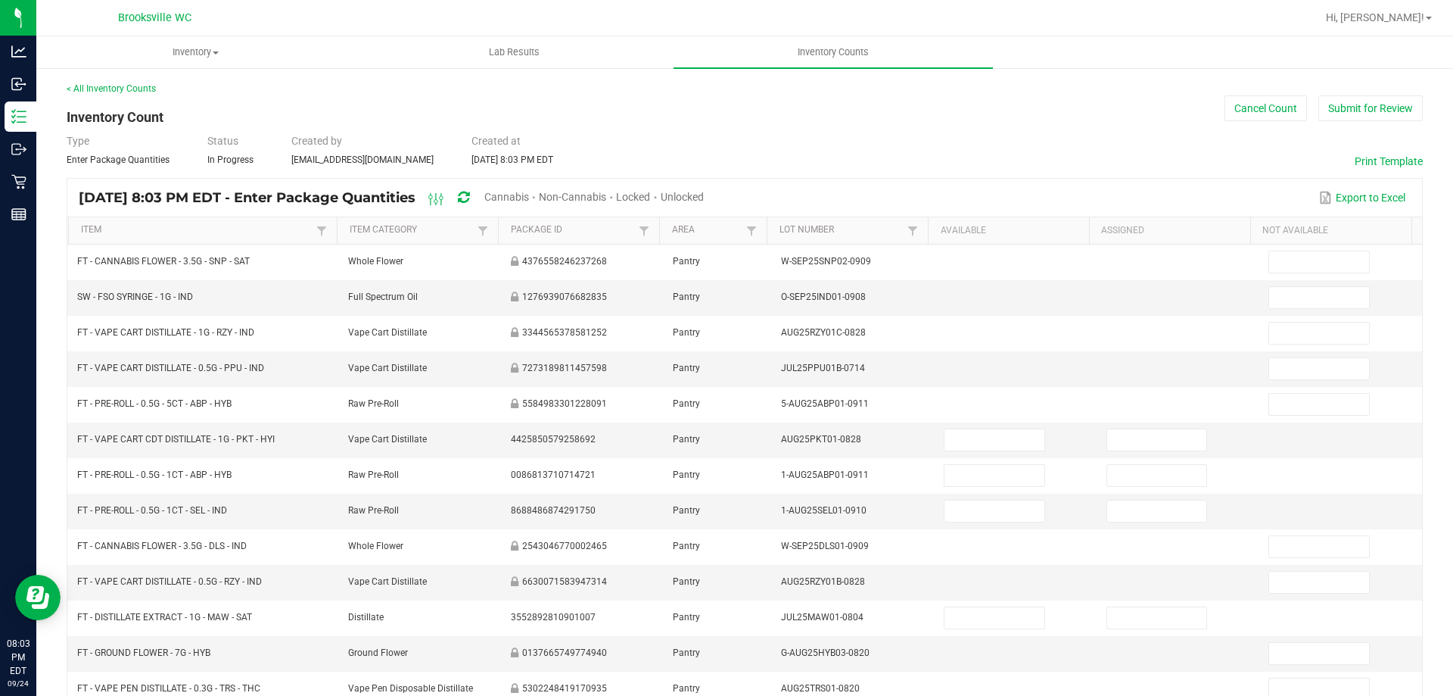
click at [529, 193] on span "Cannabis" at bounding box center [506, 197] width 45 height 12
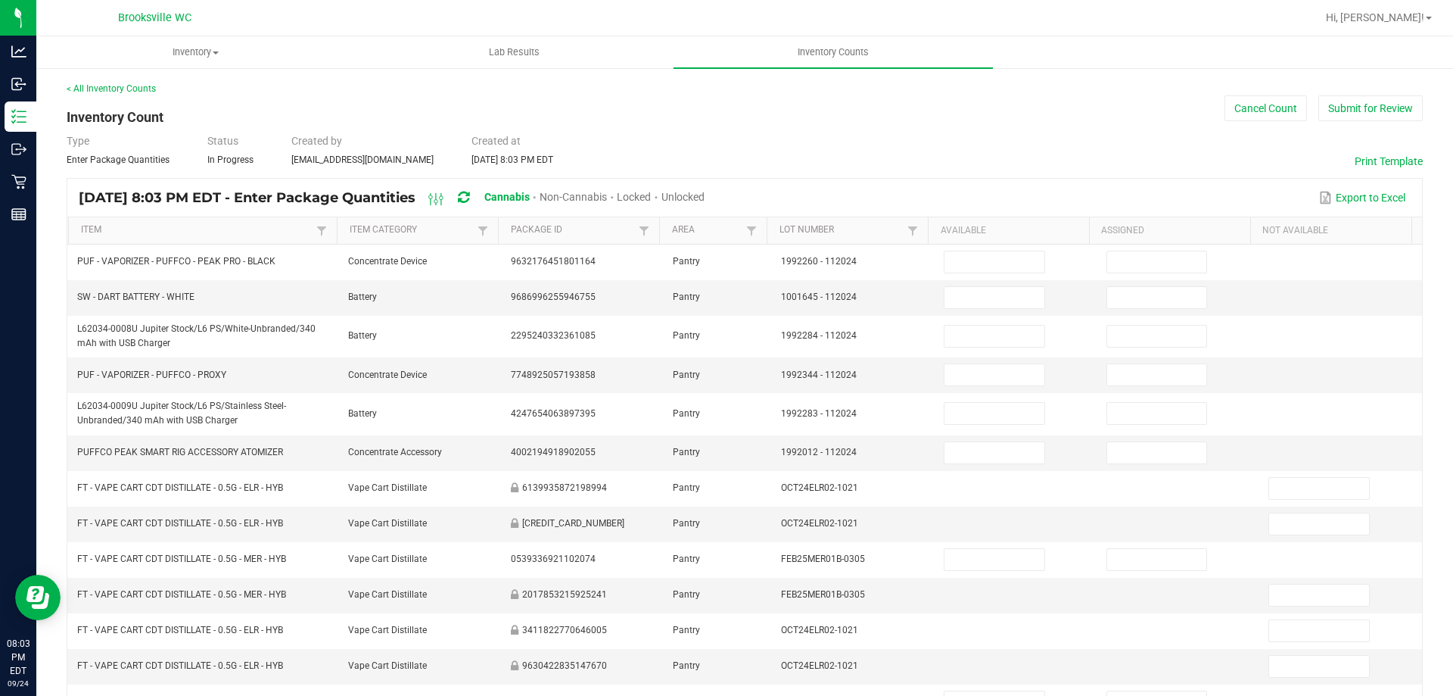
click at [705, 195] on span "Unlocked" at bounding box center [683, 197] width 43 height 12
click at [151, 223] on th "Item" at bounding box center [202, 230] width 269 height 27
click at [153, 229] on link "Item" at bounding box center [197, 230] width 232 height 12
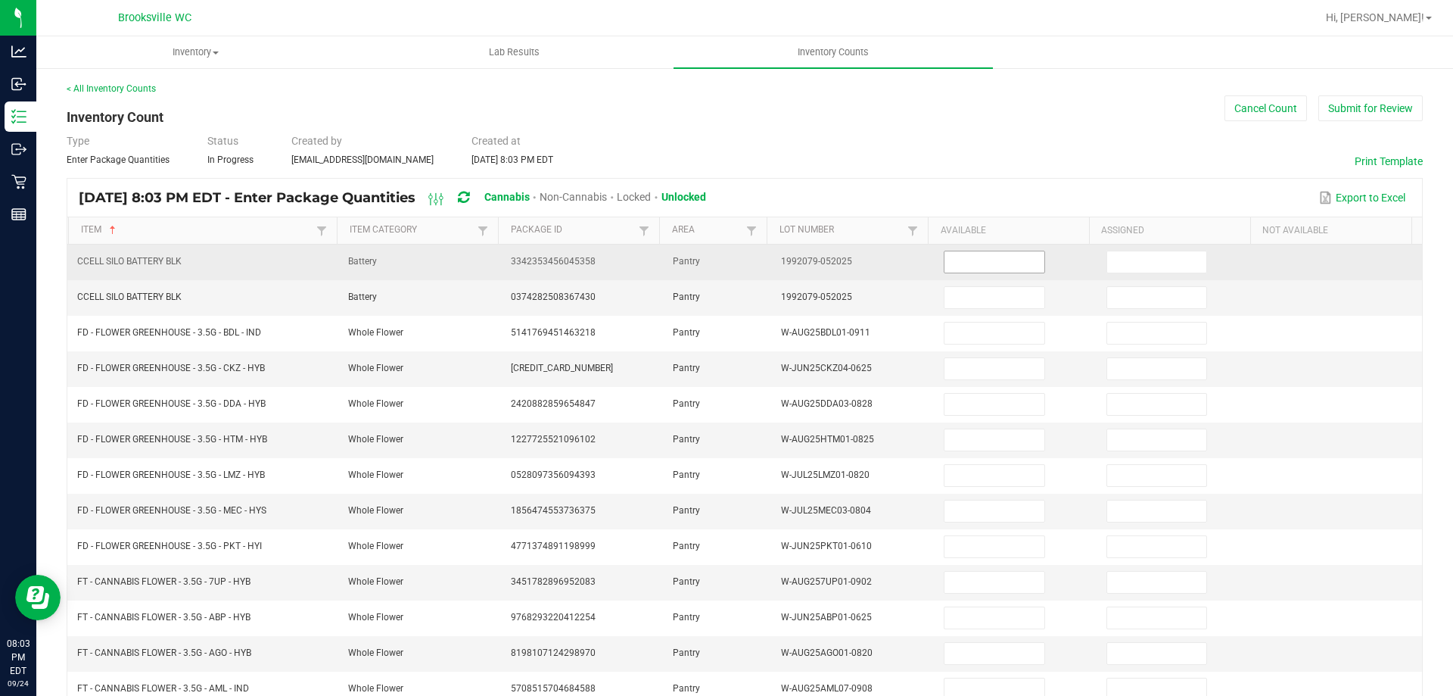
click at [999, 257] on input at bounding box center [994, 261] width 99 height 21
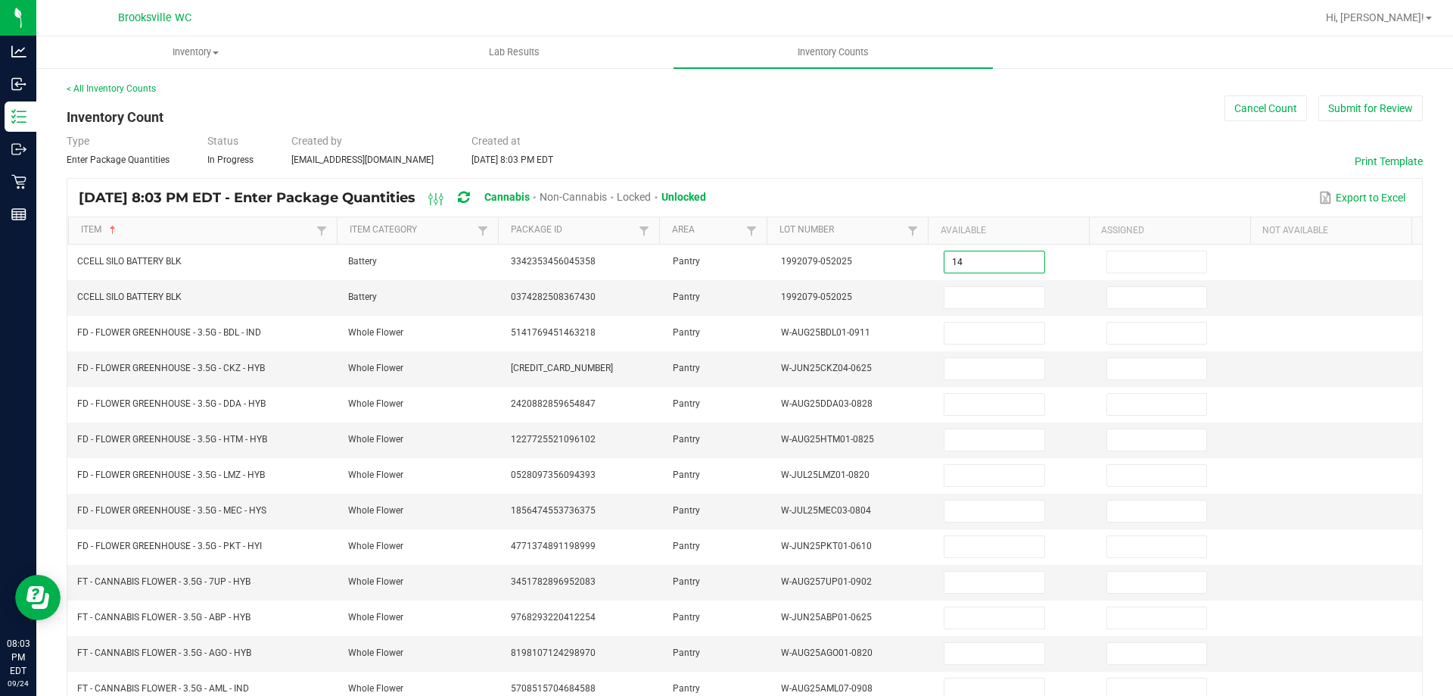
type input "14"
type input "16"
type input "5"
type input "9"
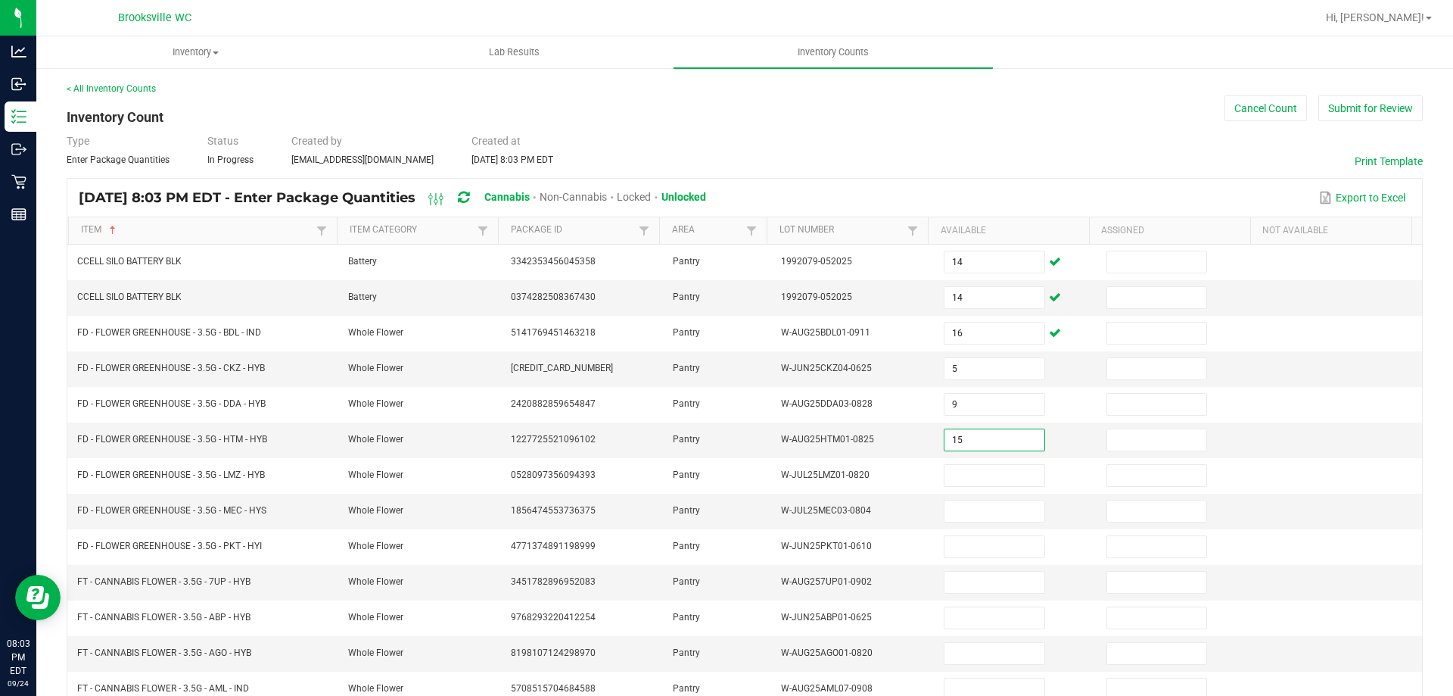
type input "15"
type input "13"
type input "6"
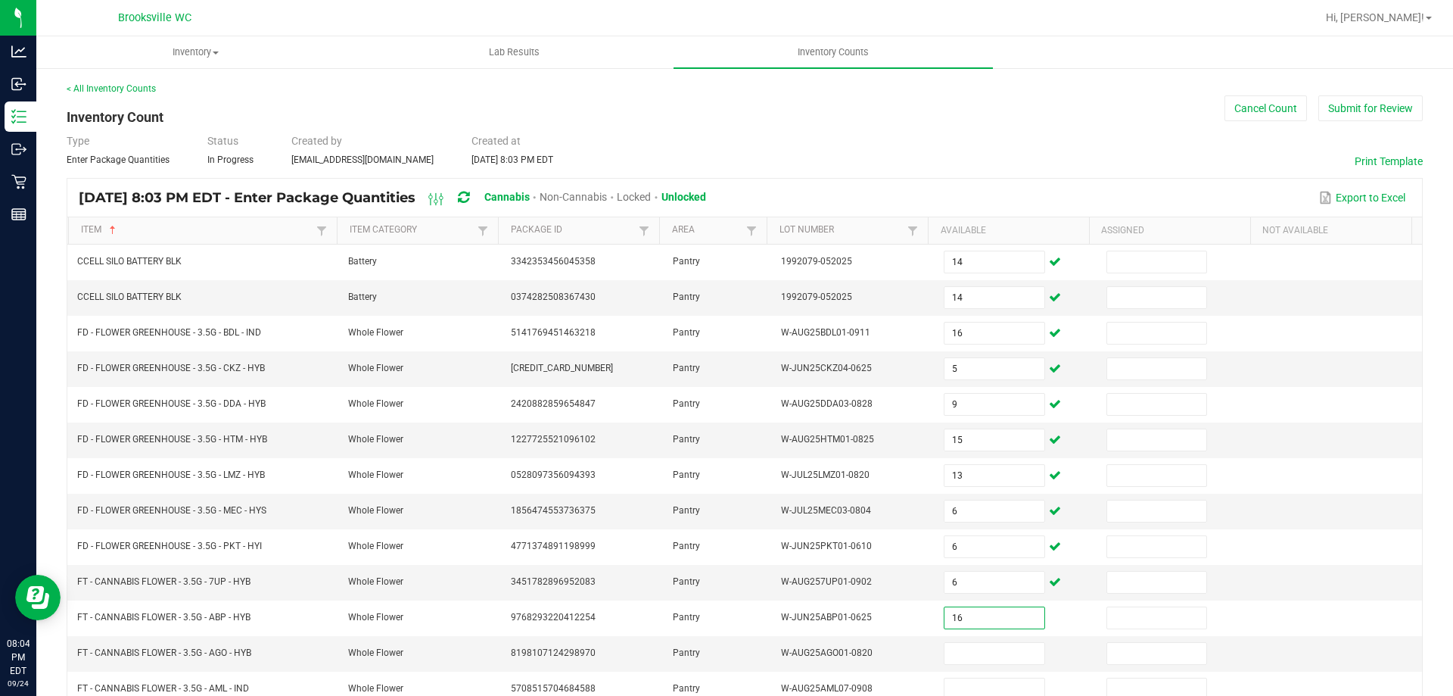
type input "16"
type input "13"
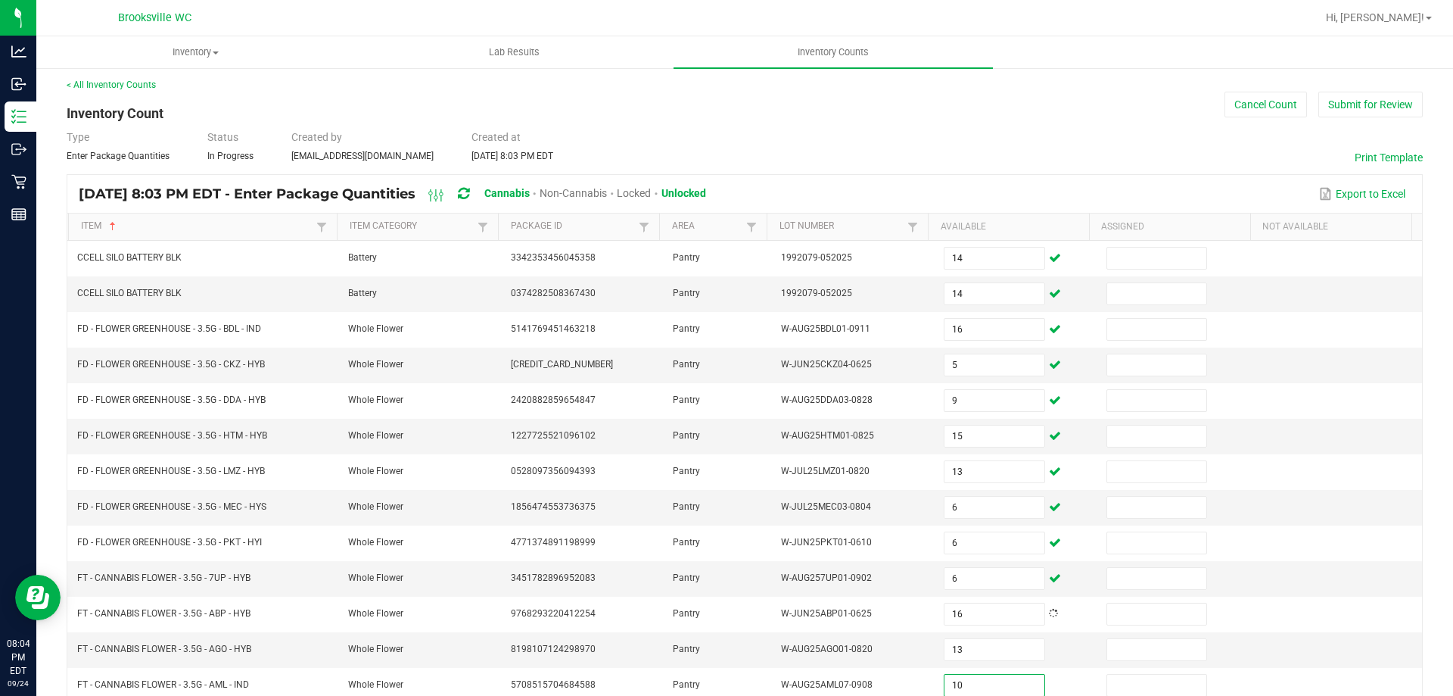
type input "10"
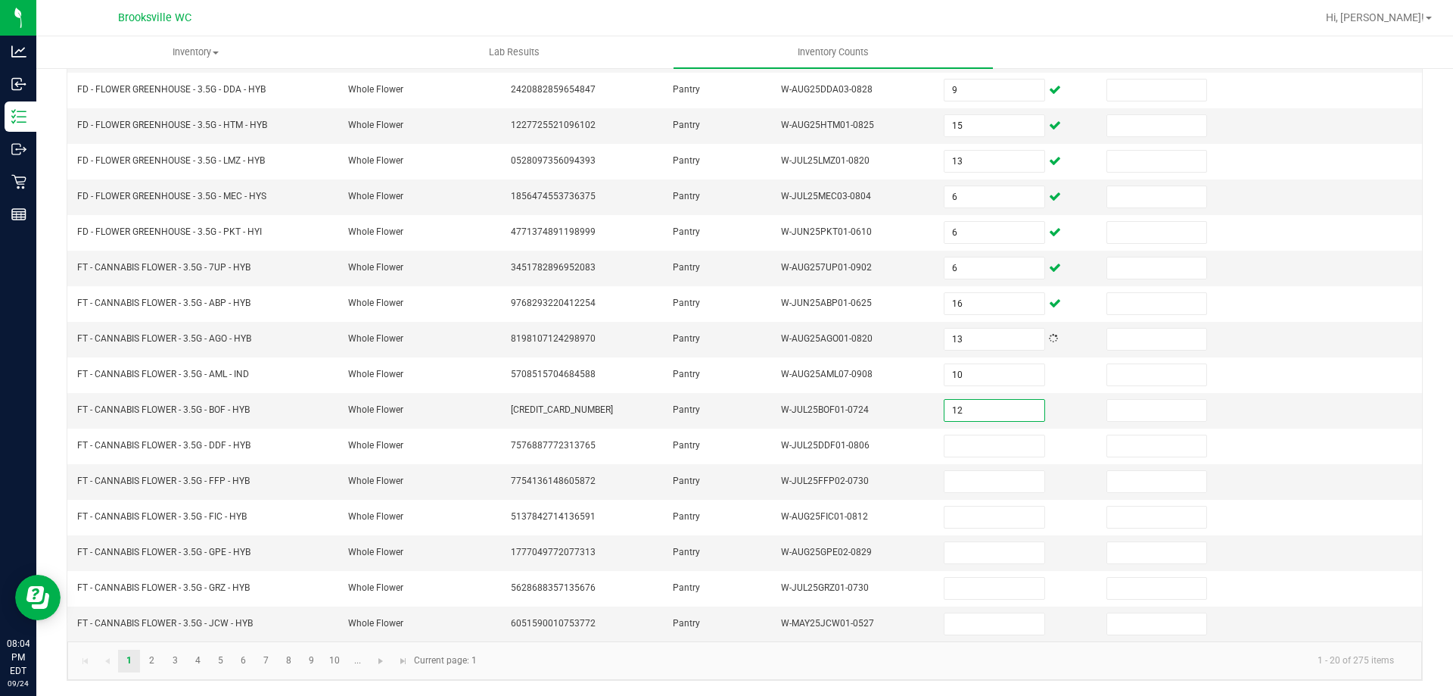
type input "12"
type input "14"
type input "3"
type input "12"
type input "9"
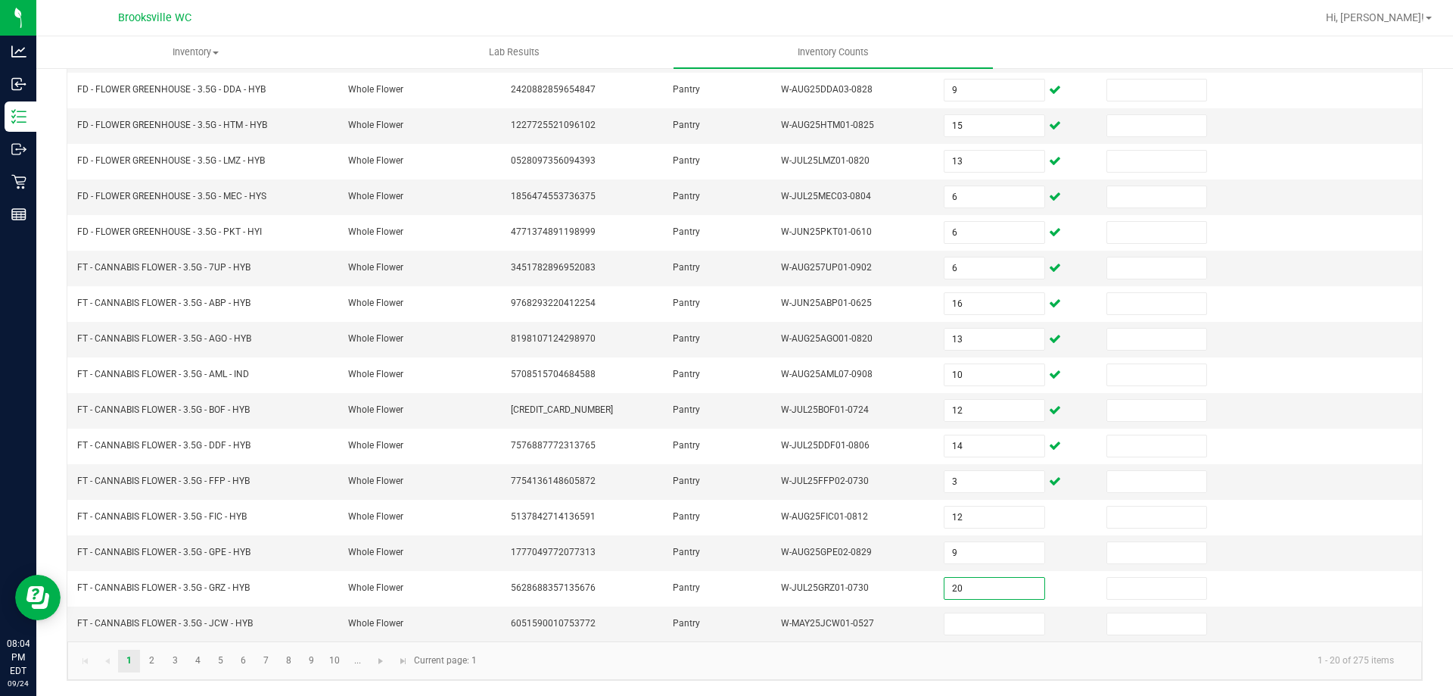
type input "20"
click at [156, 659] on link "2" at bounding box center [152, 660] width 22 height 23
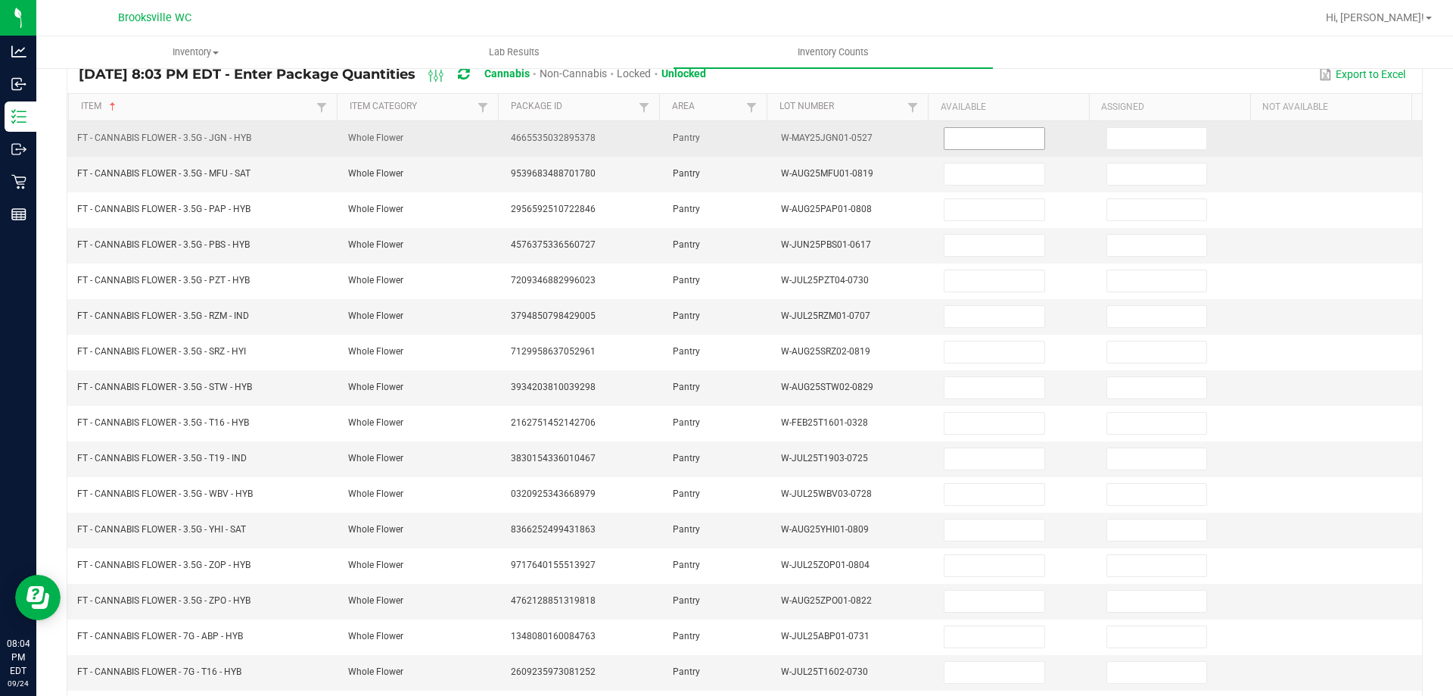
scroll to position [0, 0]
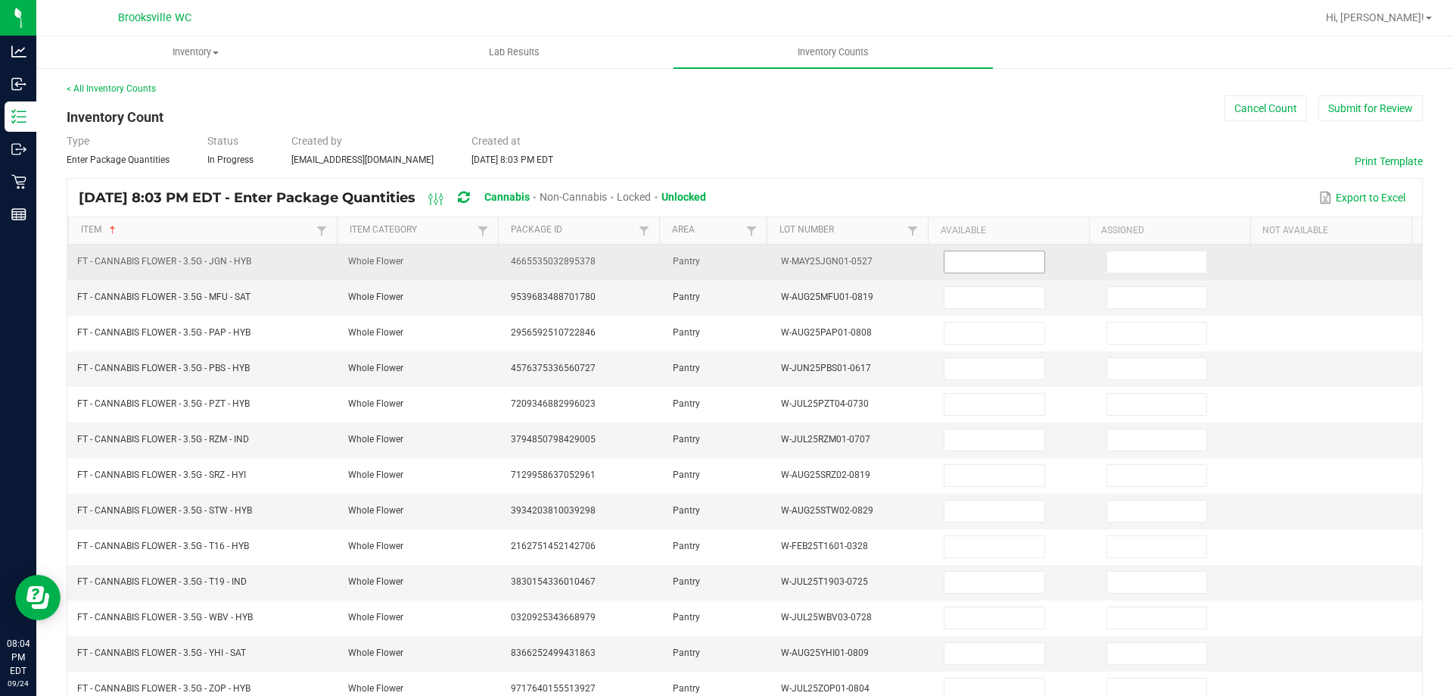
click at [971, 263] on input at bounding box center [994, 261] width 99 height 21
type input "12"
type input "8"
type input "12"
type input "13"
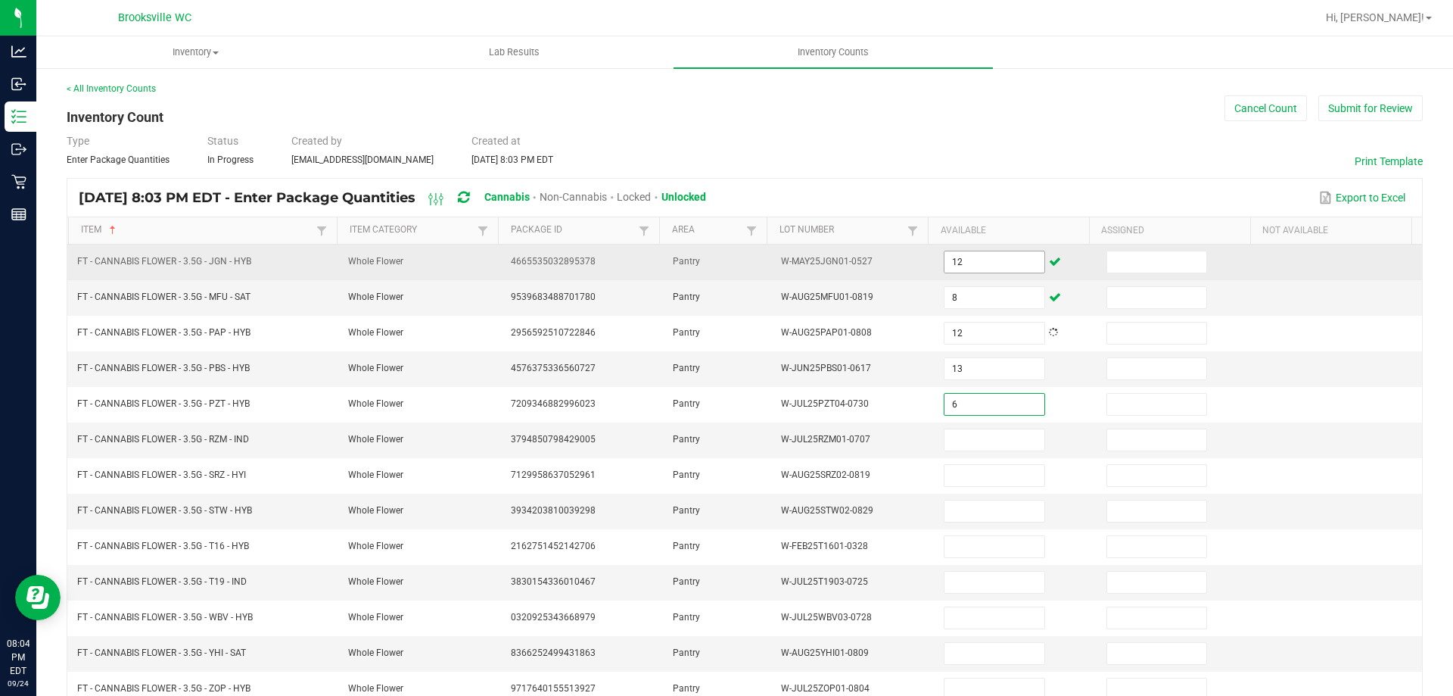
type input "6"
type input "5"
type input "6"
type input "19"
type input "14"
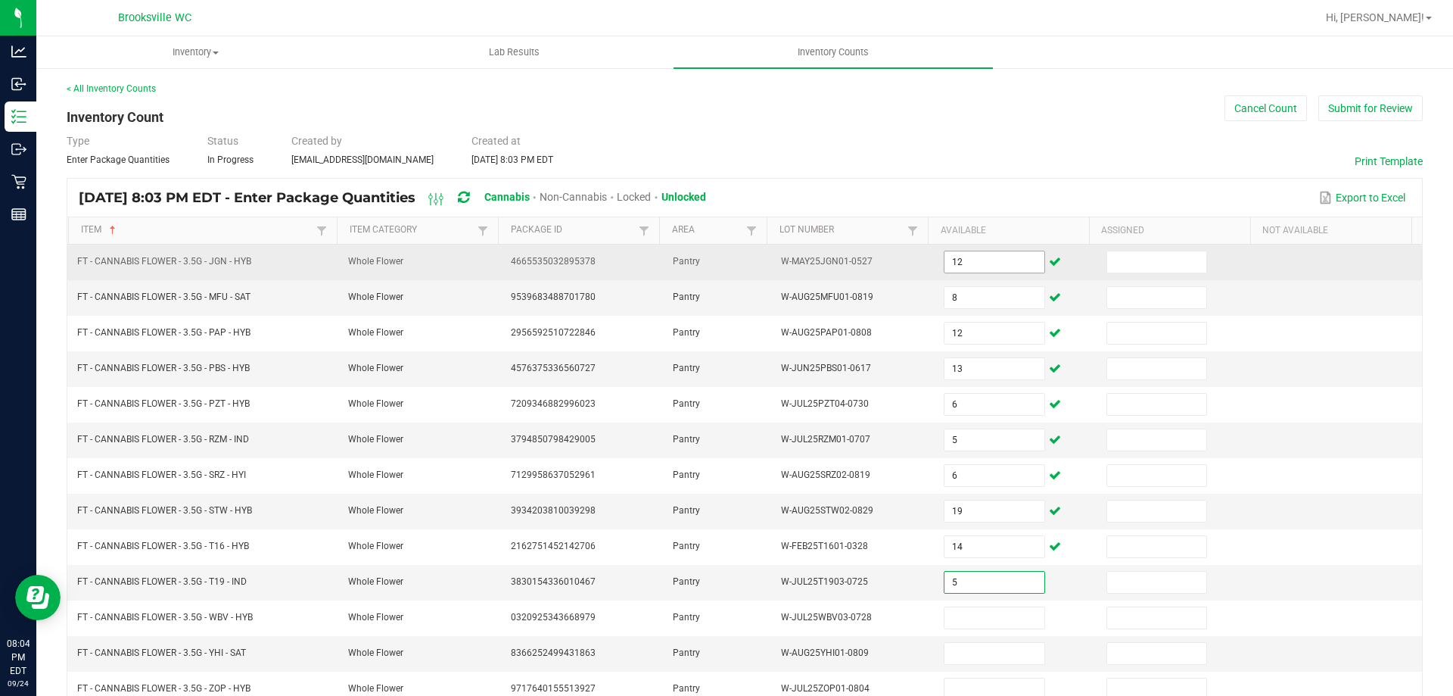
type input "5"
type input "2"
type input "16"
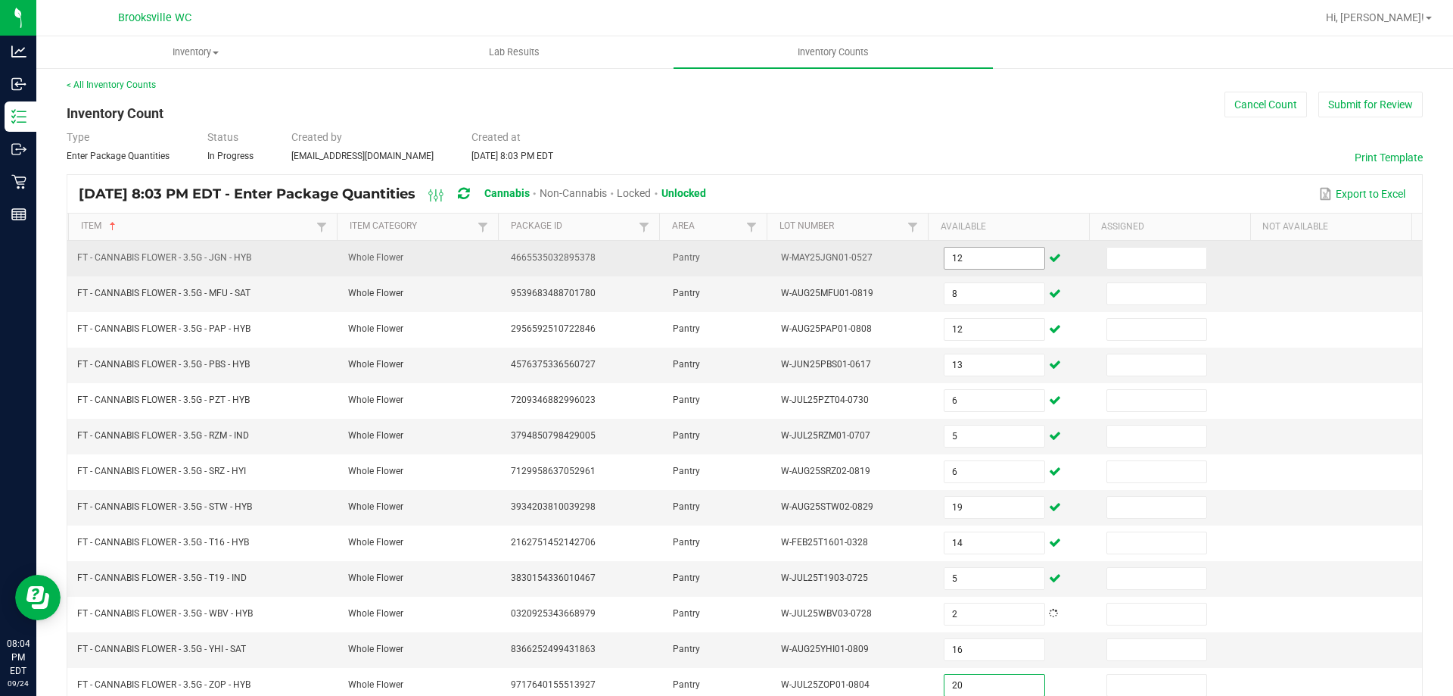
type input "20"
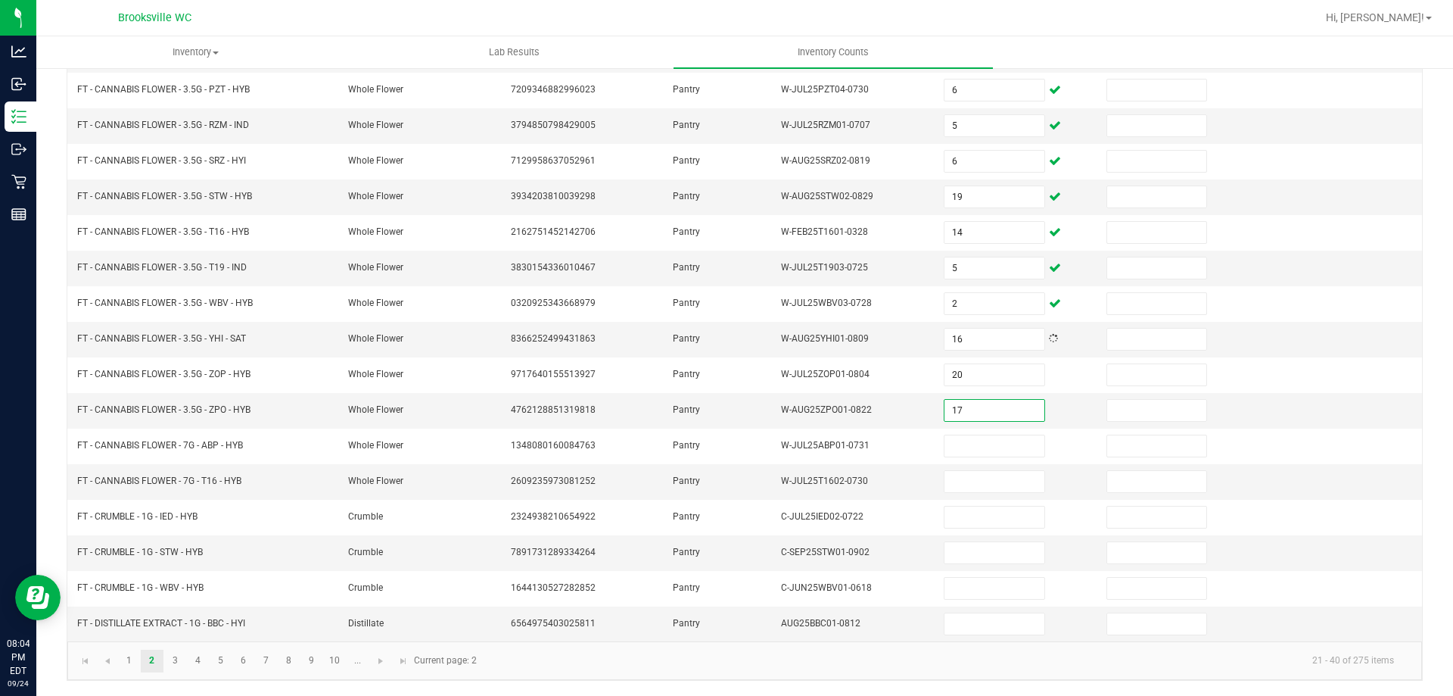
type input "17"
type input "15"
type input "6"
type input "4"
type input "8"
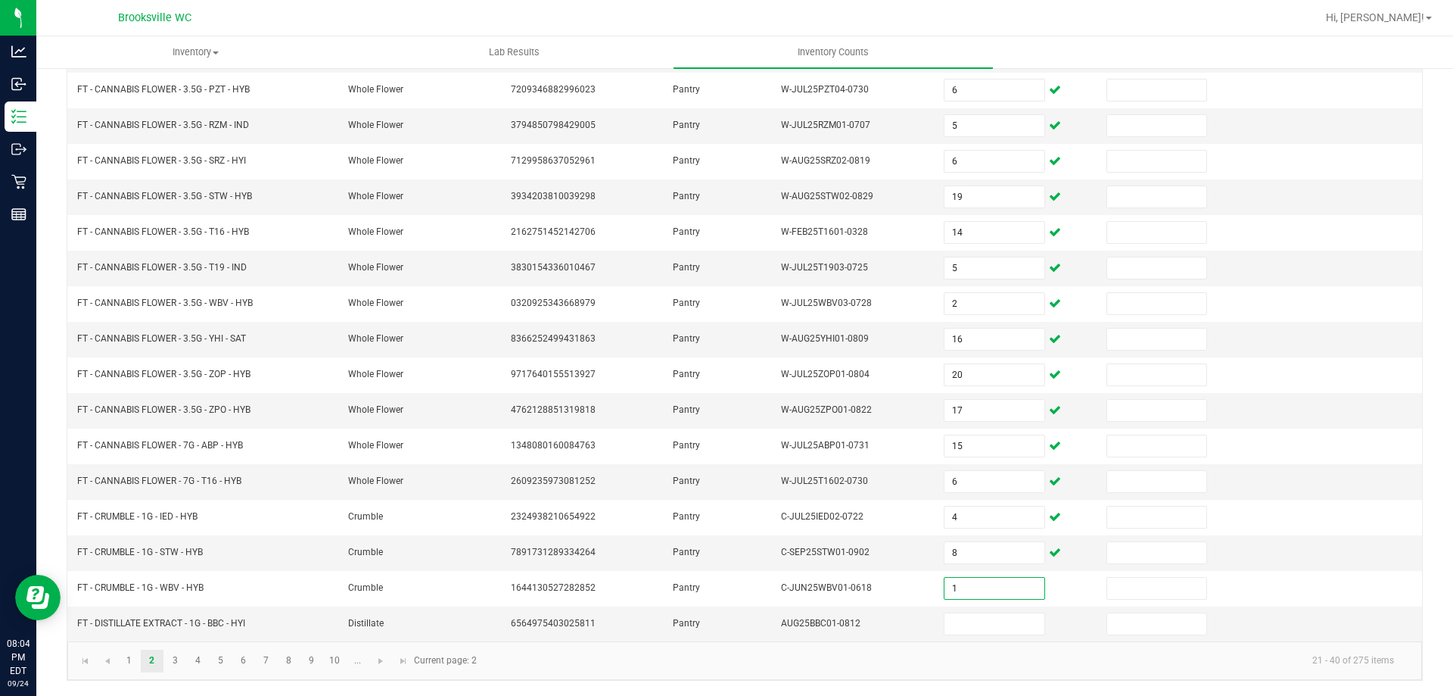
type input "1"
type input "3"
click at [171, 659] on link "3" at bounding box center [175, 660] width 22 height 23
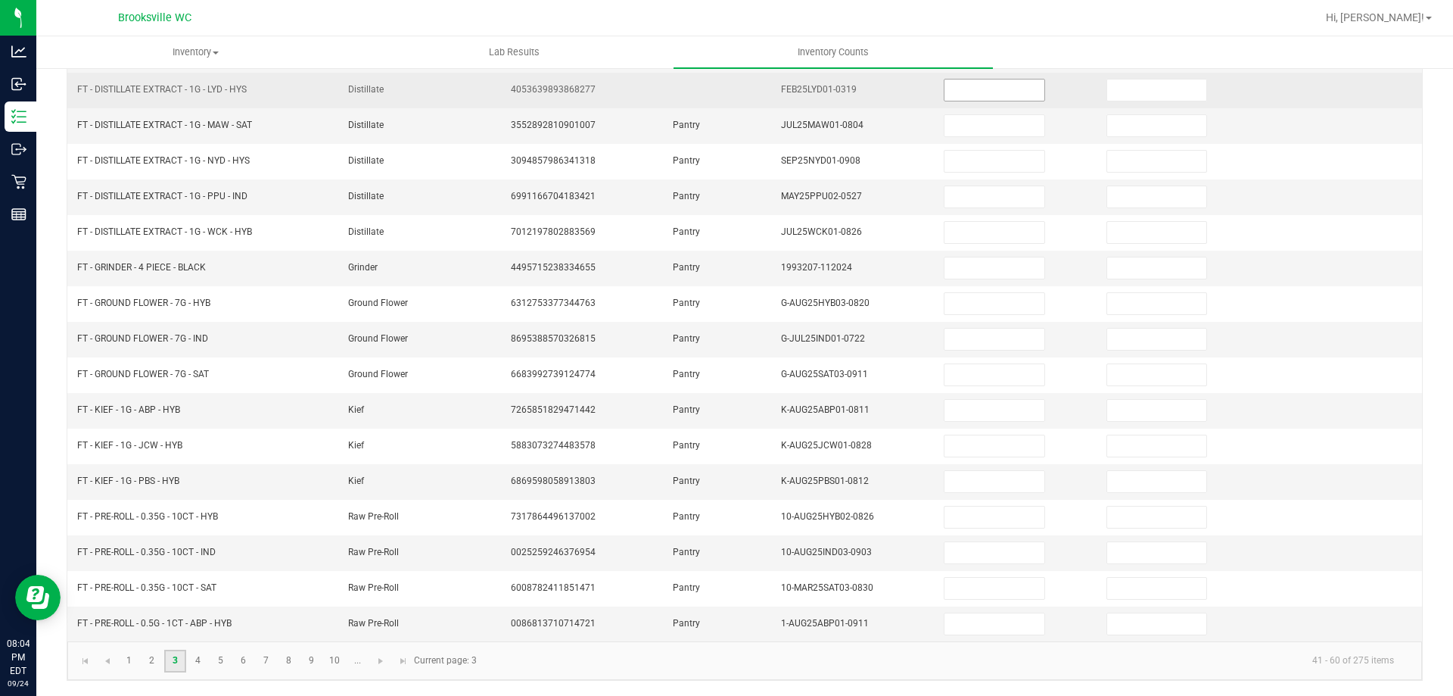
scroll to position [11, 0]
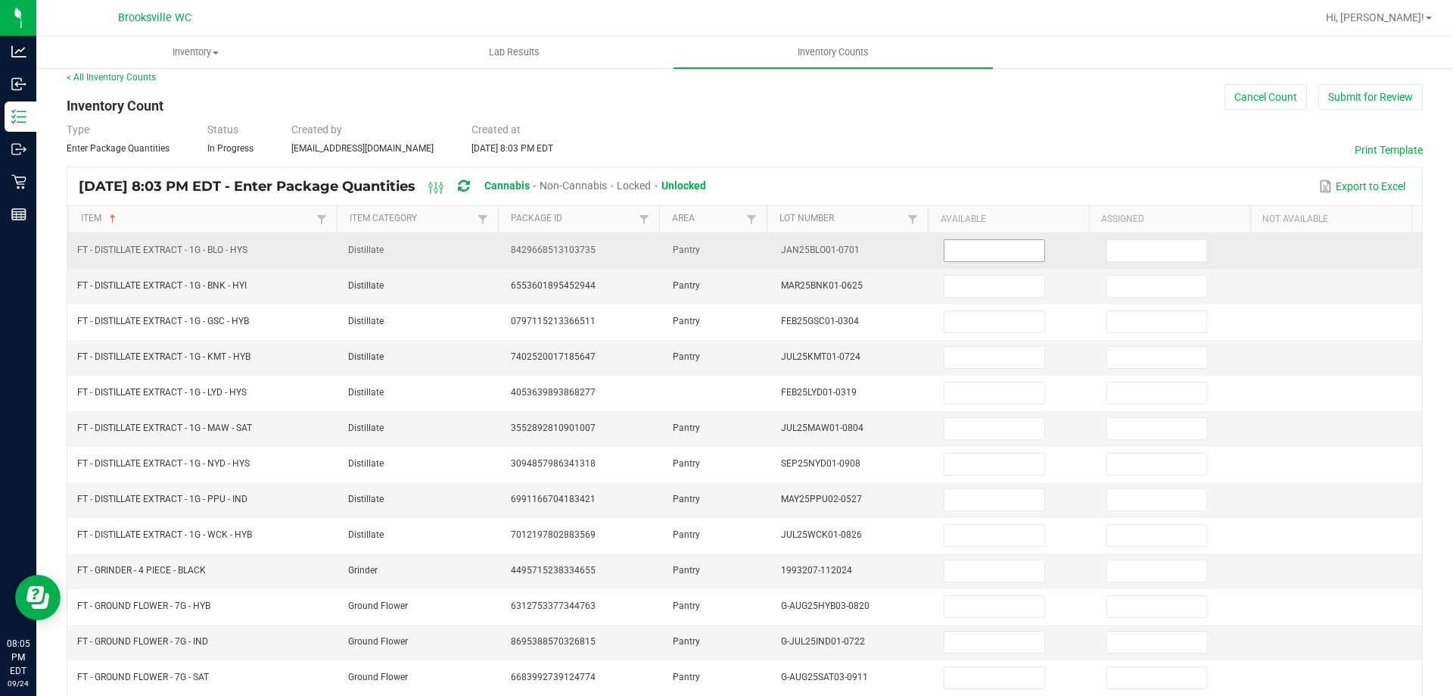
click at [972, 250] on input at bounding box center [994, 250] width 99 height 21
type input "12"
type input "2"
type input "3"
type input "9"
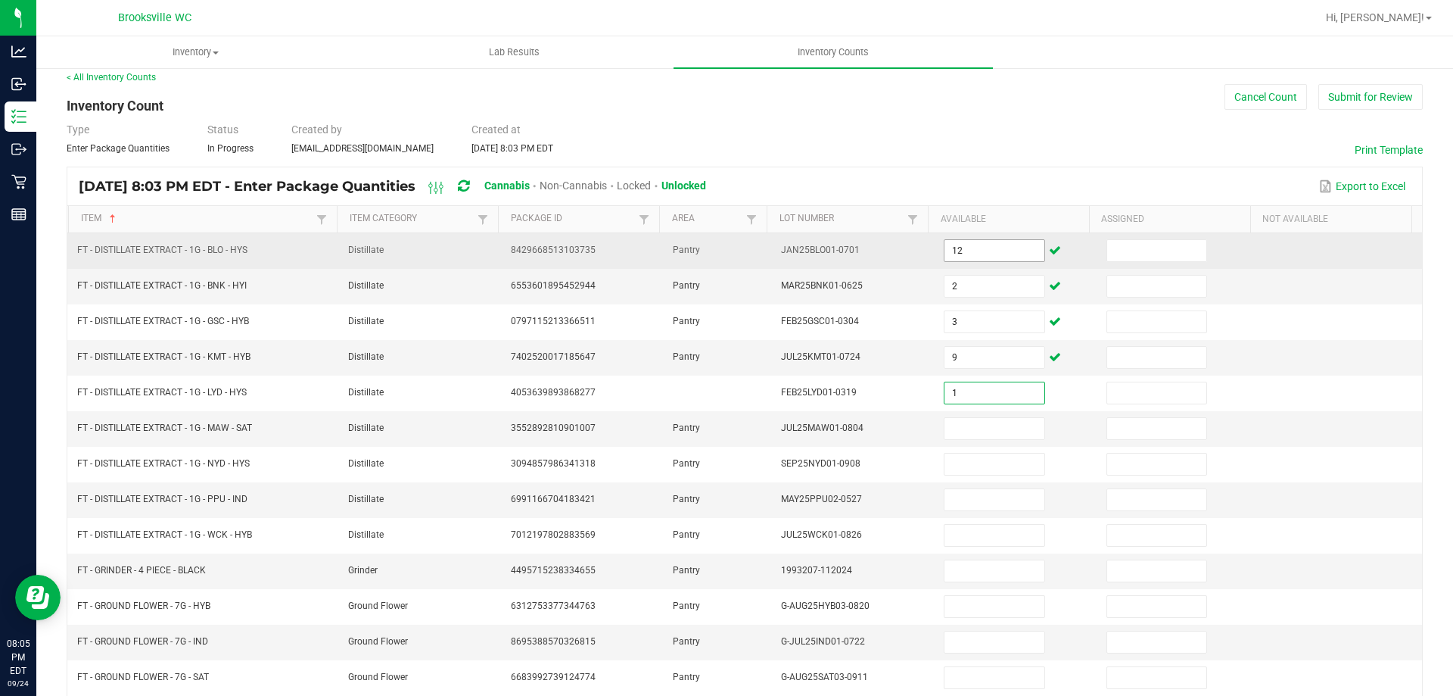
type input "1"
type input "11"
type input "4"
type input "8"
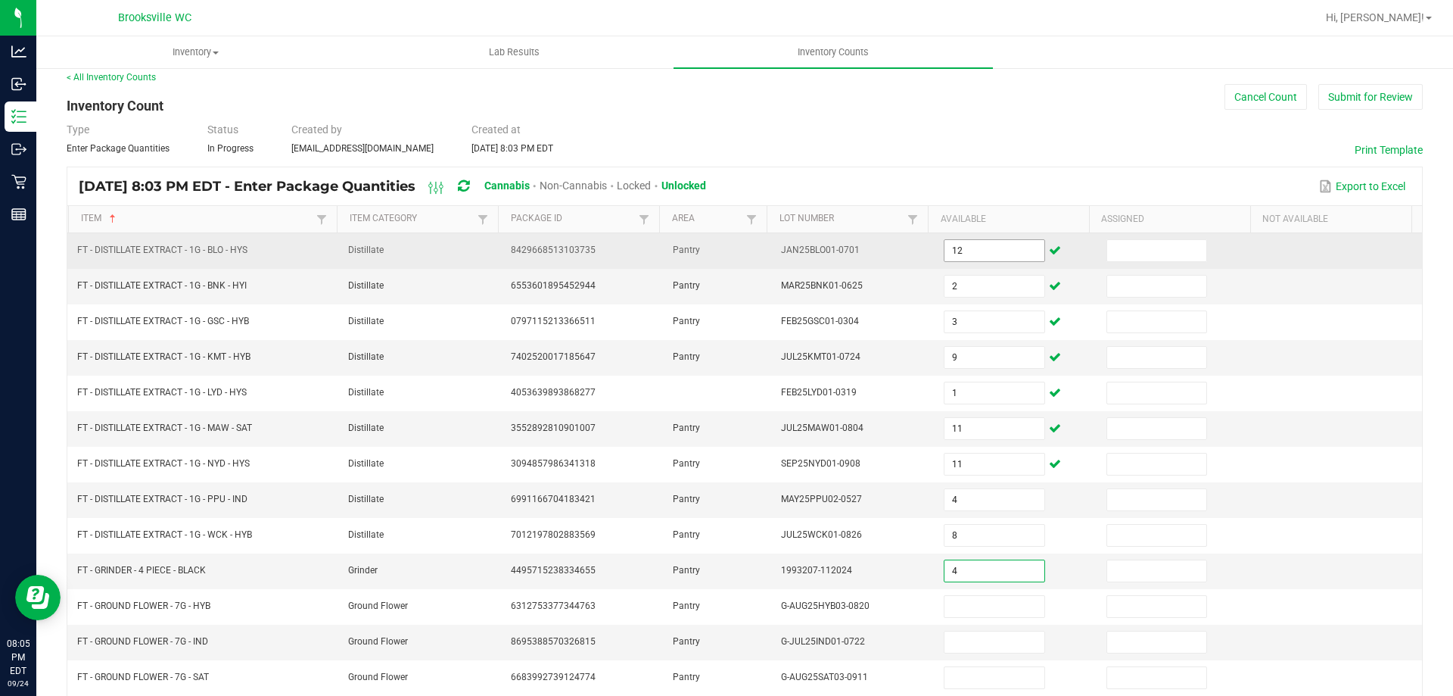
type input "4"
type input "13"
type input "14"
type input "10"
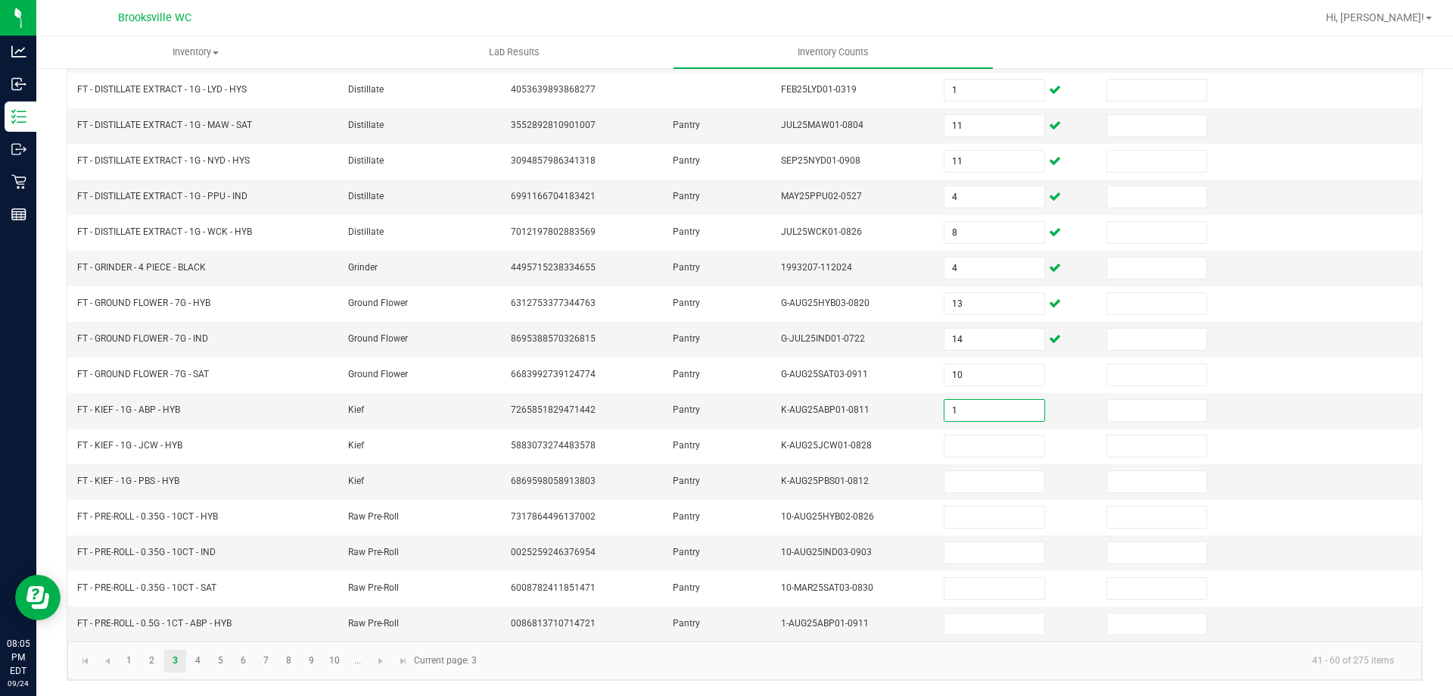
type input "1"
type input "5"
type input "8"
type input "9"
type input "20"
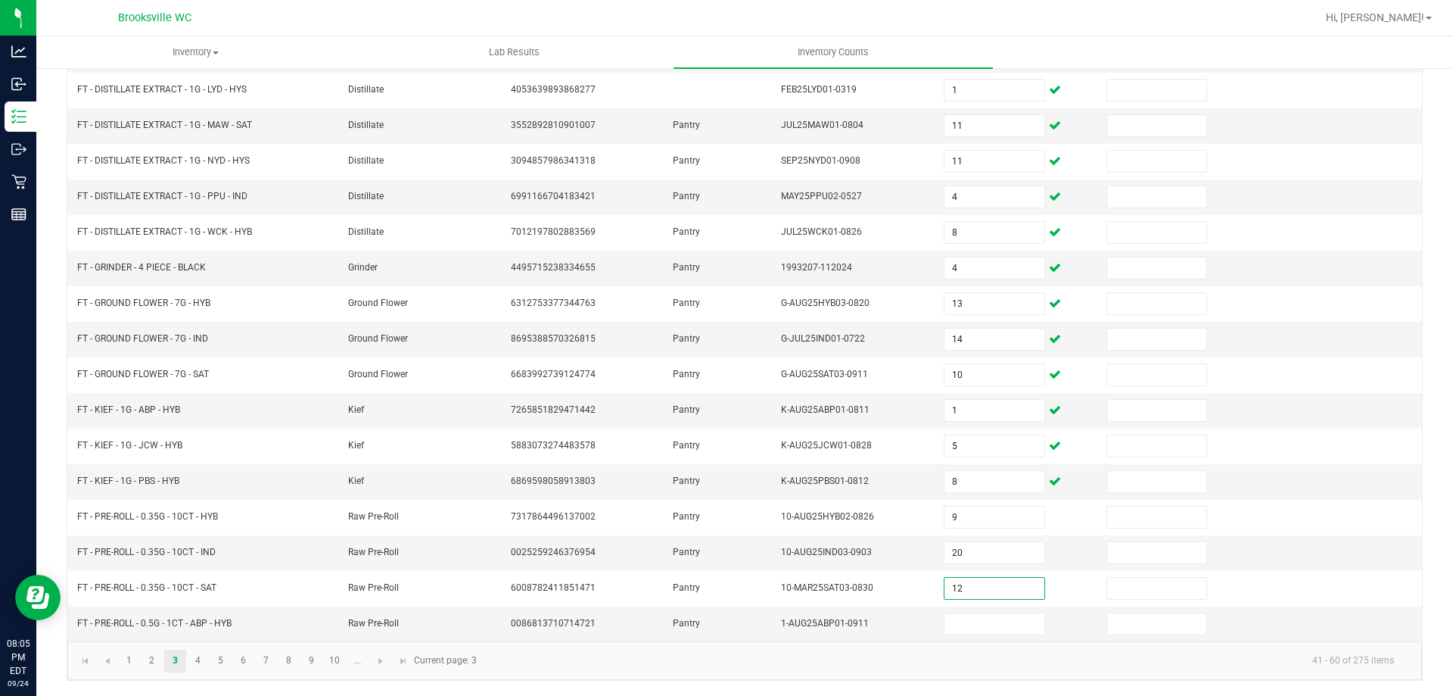
type input "12"
type input "23"
click at [201, 659] on link "4" at bounding box center [198, 660] width 22 height 23
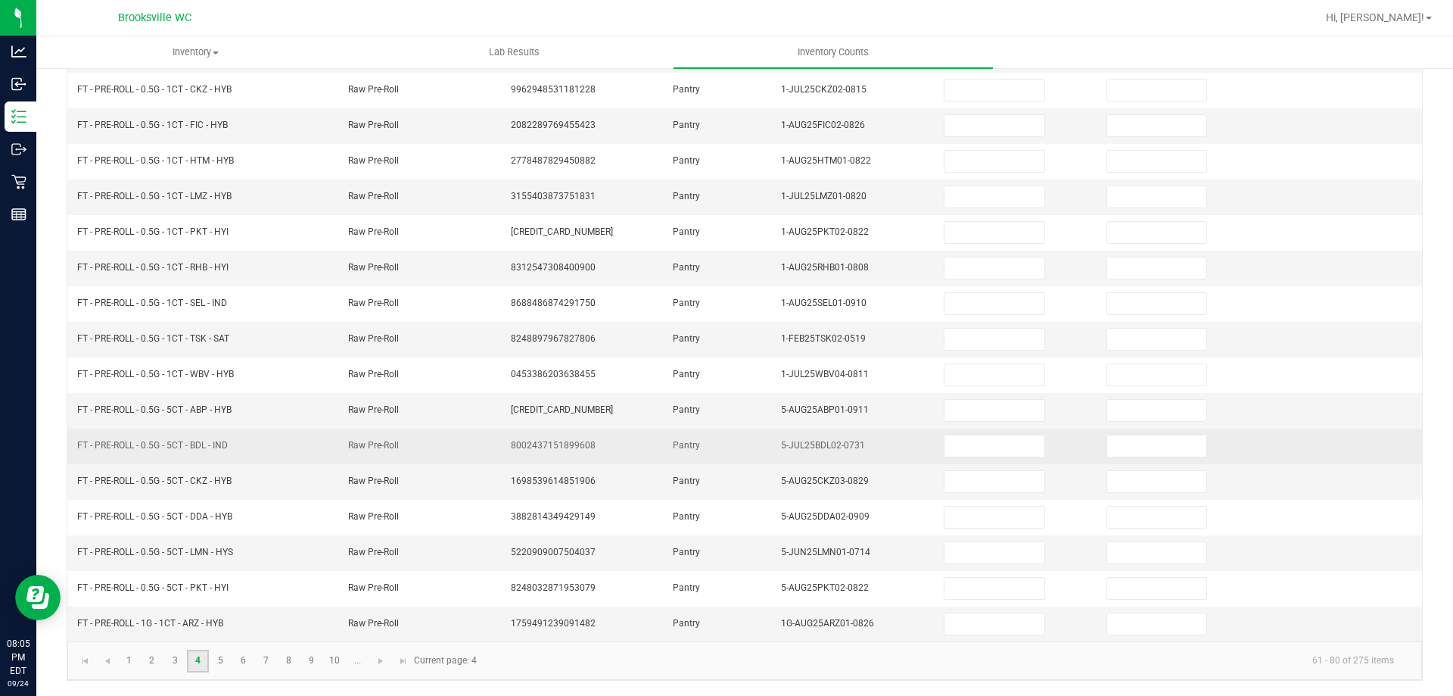
scroll to position [0, 0]
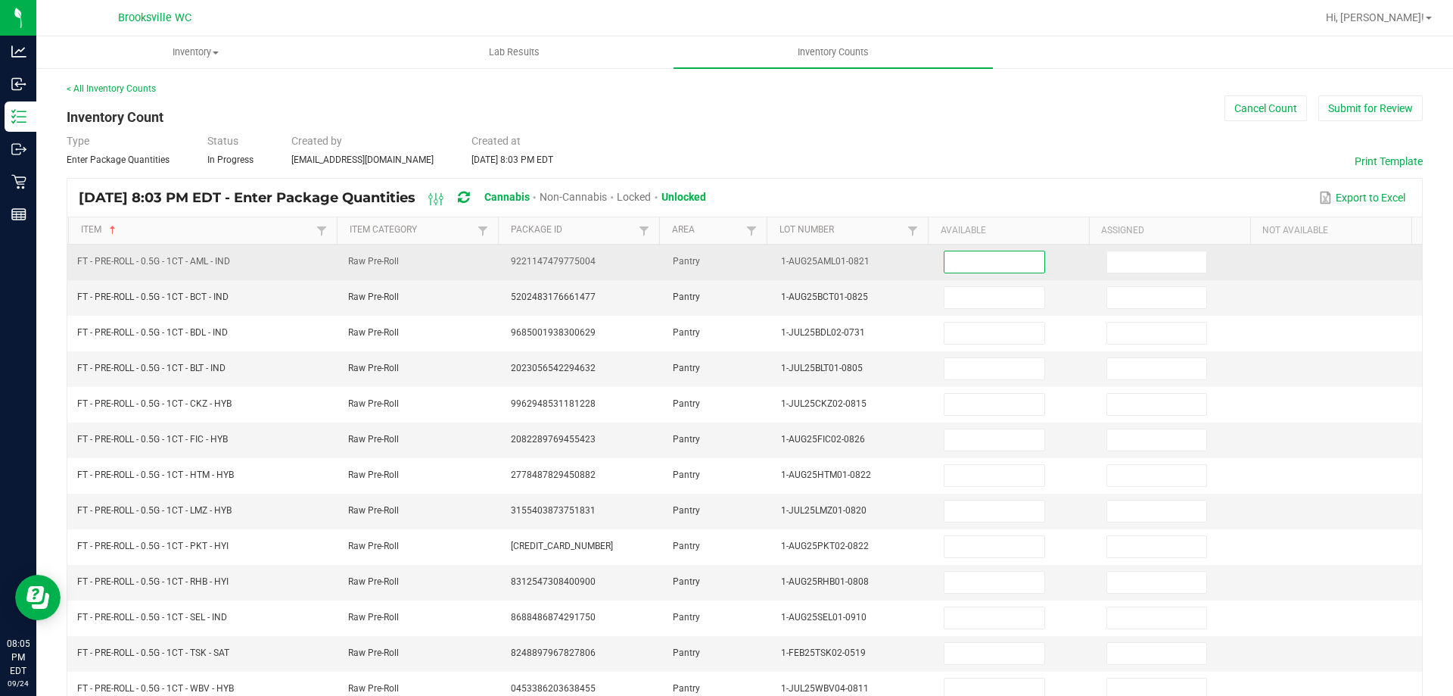
click at [958, 263] on input at bounding box center [994, 261] width 99 height 21
type input "17"
type input "1"
type input "2"
type input "22"
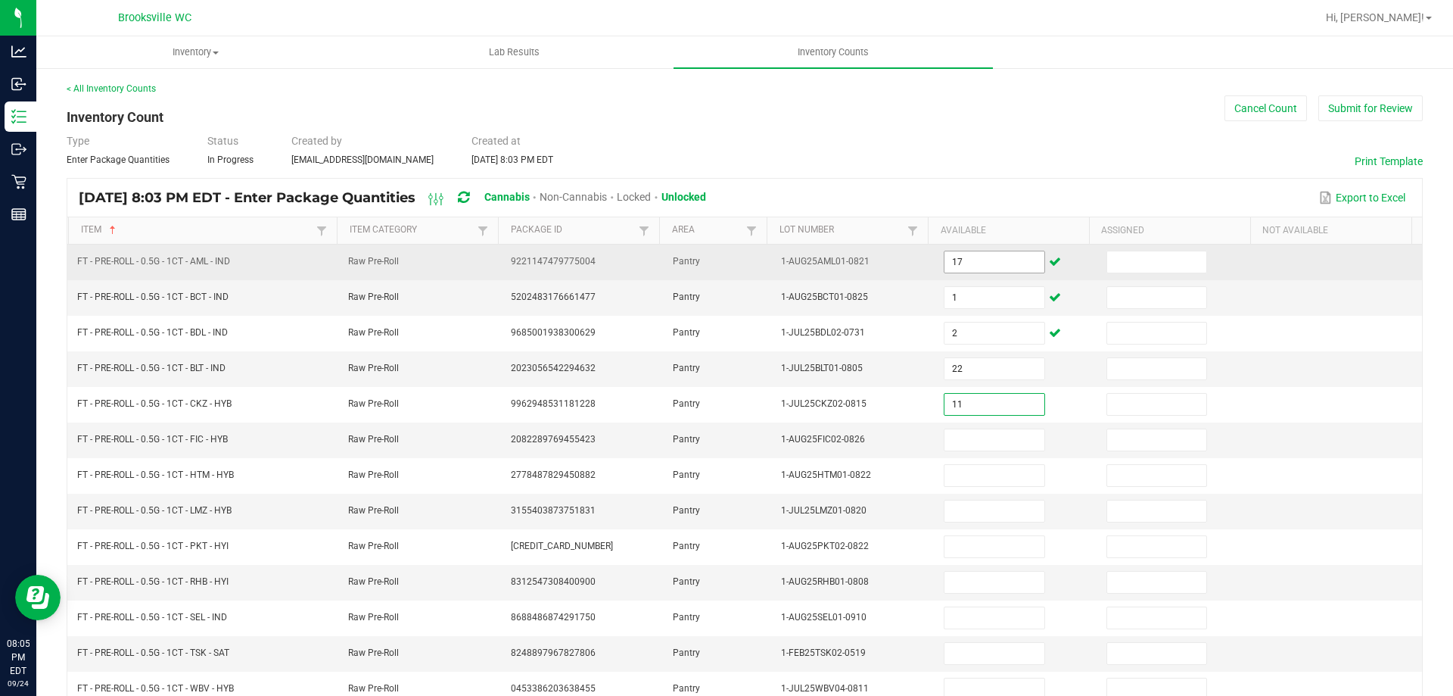
type input "11"
type input "6"
type input "17"
type input "23"
type input "10"
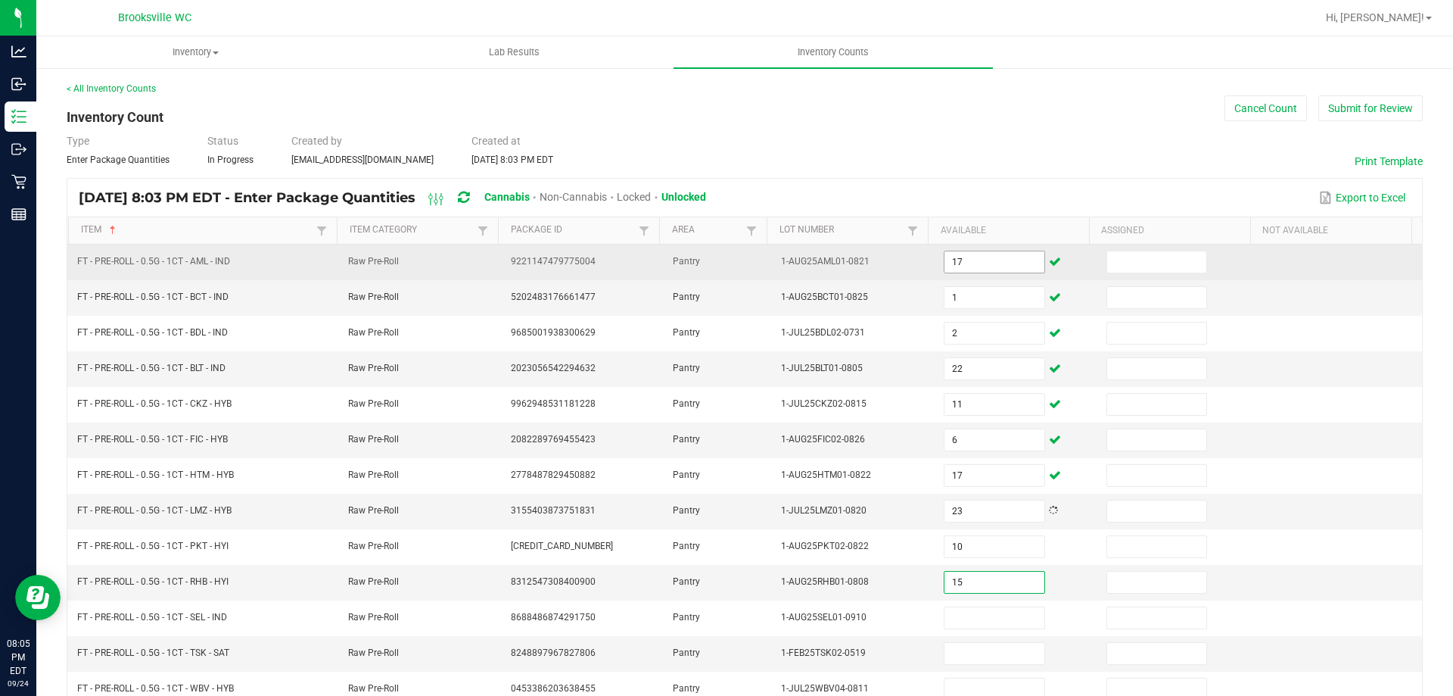
type input "15"
type input "24"
type input "16"
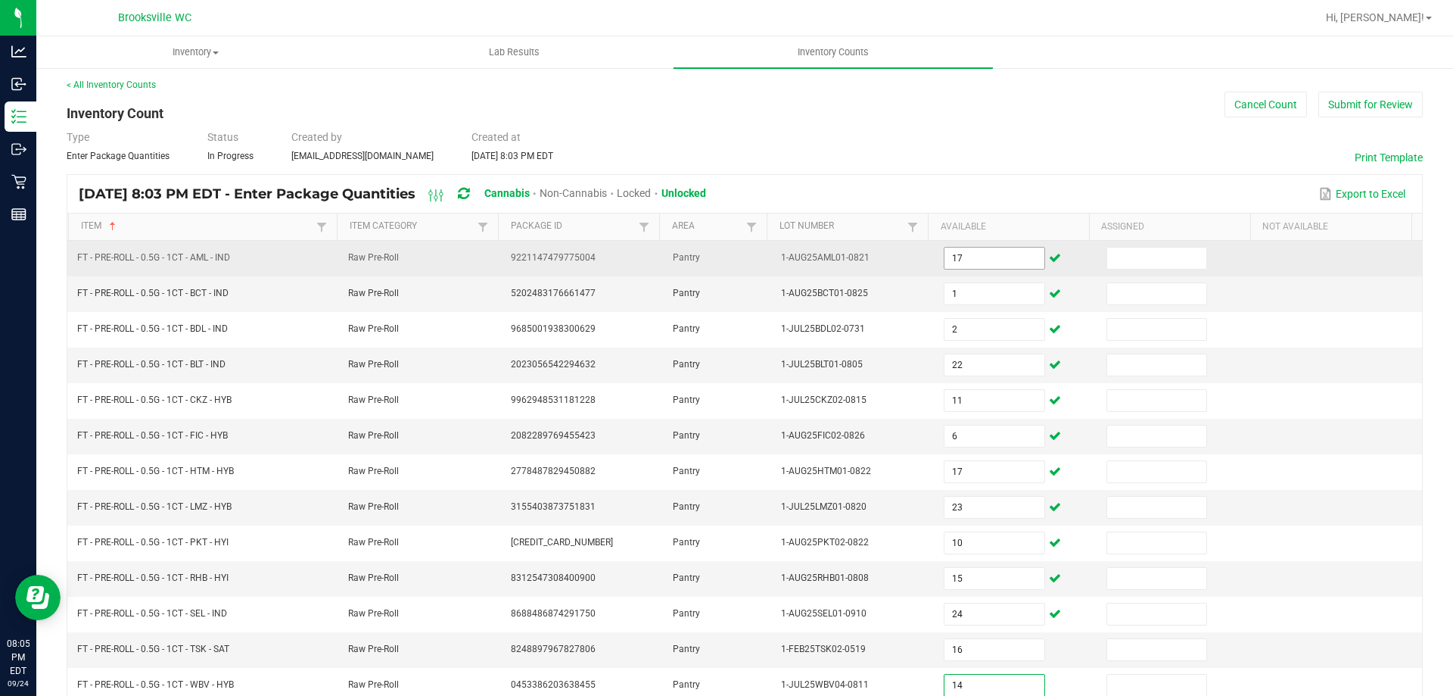
type input "14"
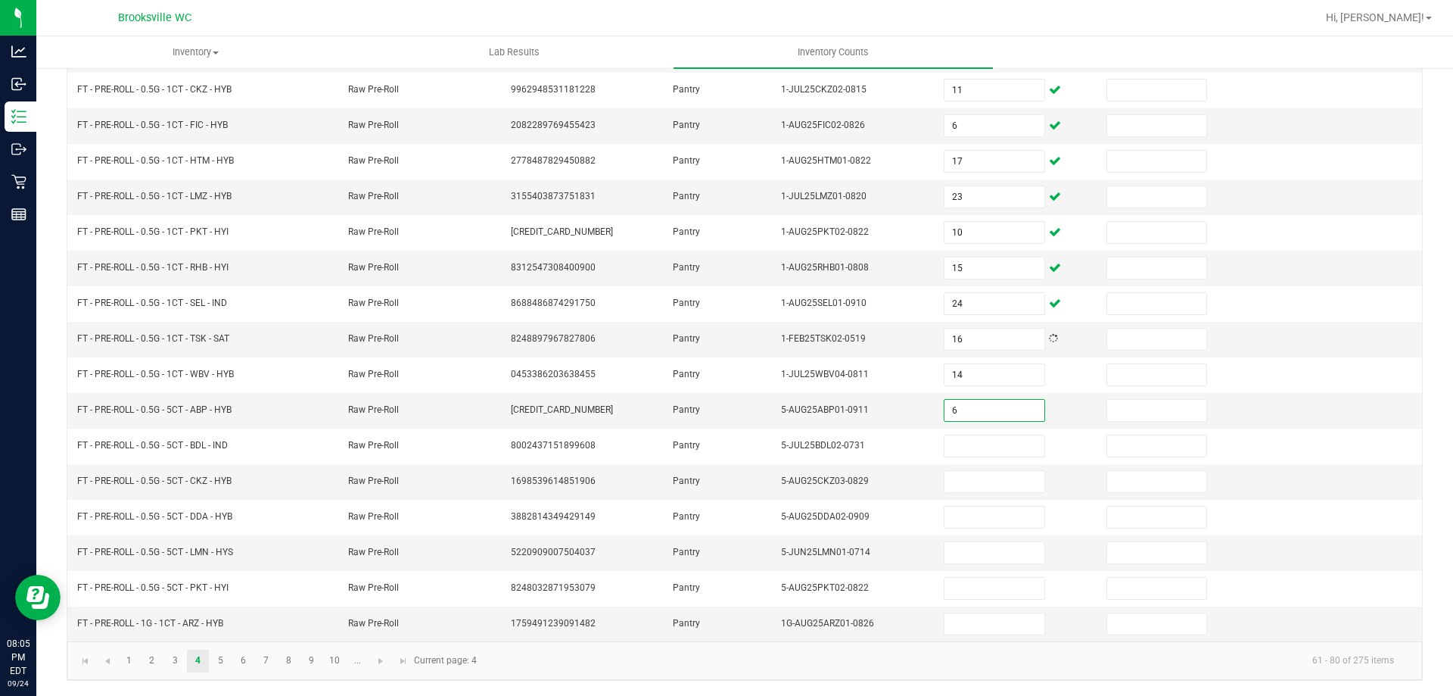
type input "6"
type input "8"
type input "3"
type input "10"
type input "1"
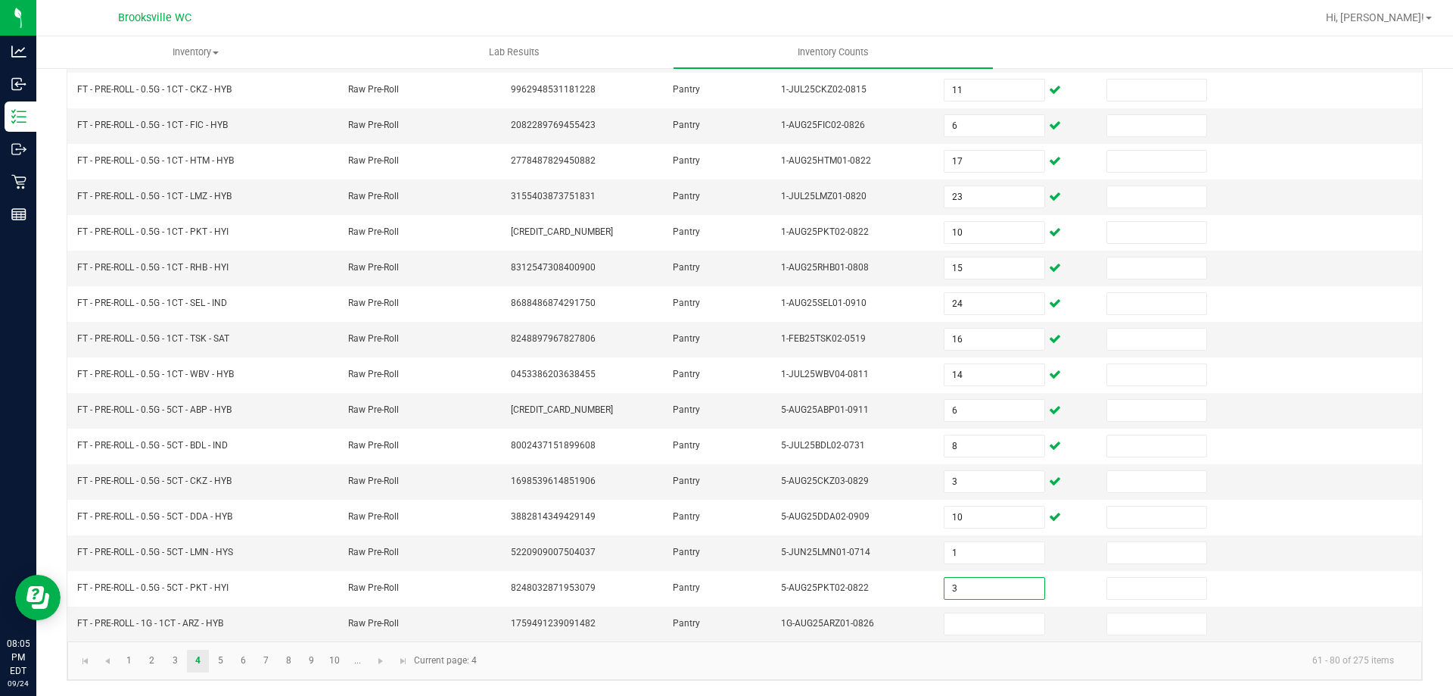
type input "3"
type input "10"
click at [220, 657] on link "5" at bounding box center [221, 660] width 22 height 23
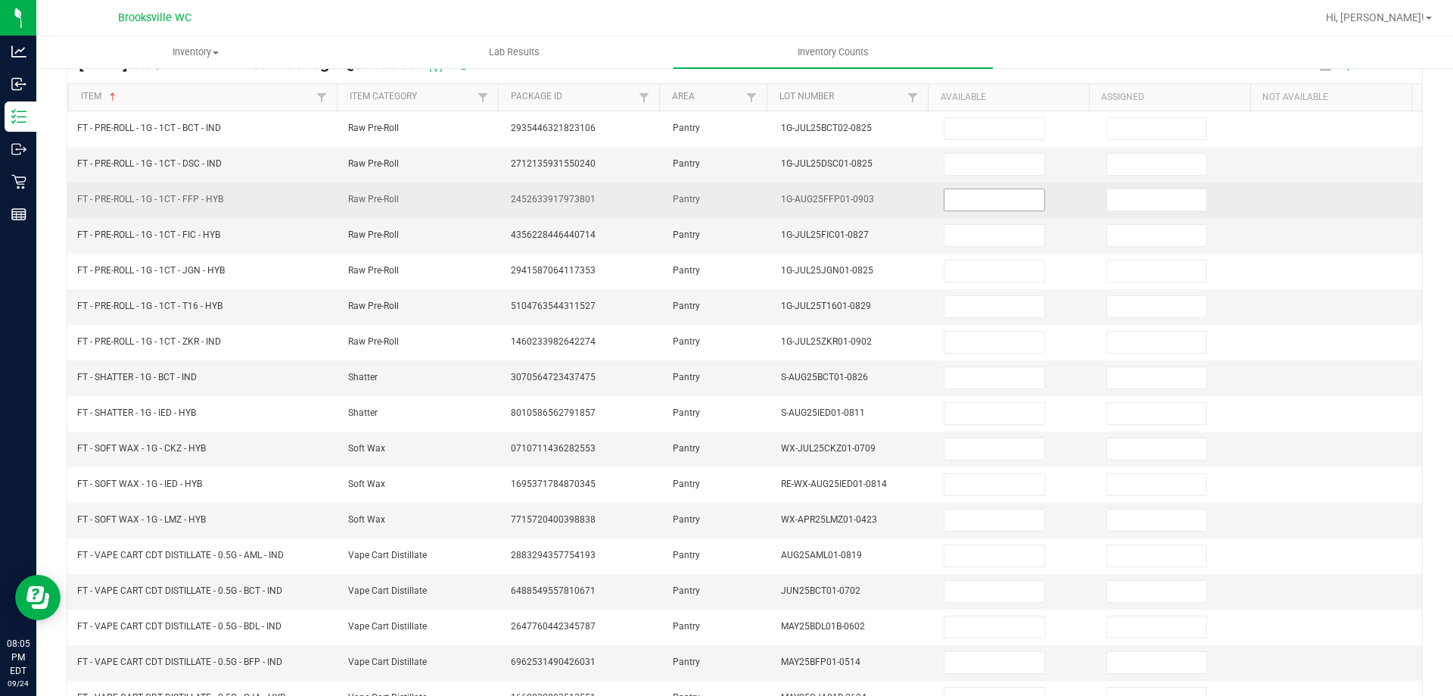
scroll to position [0, 0]
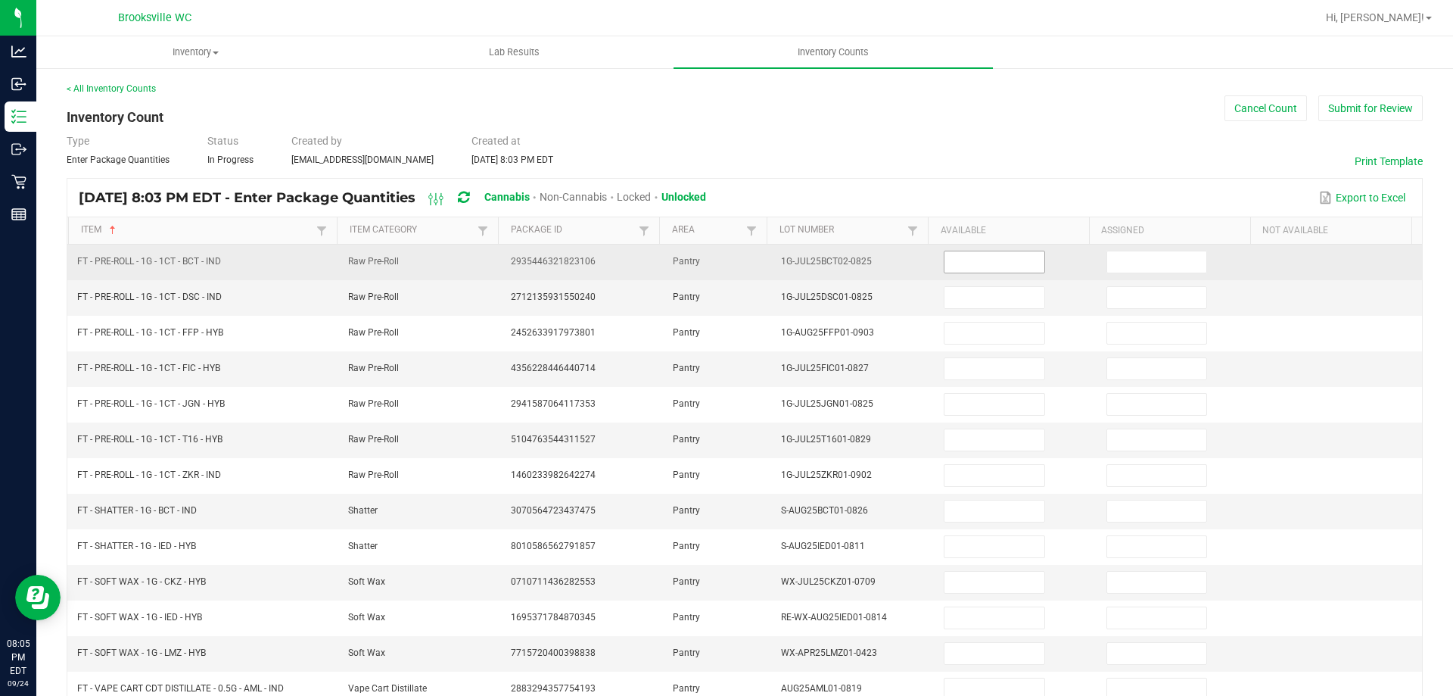
click at [983, 270] on input at bounding box center [994, 261] width 99 height 21
type input "23"
type input "4"
type input "20"
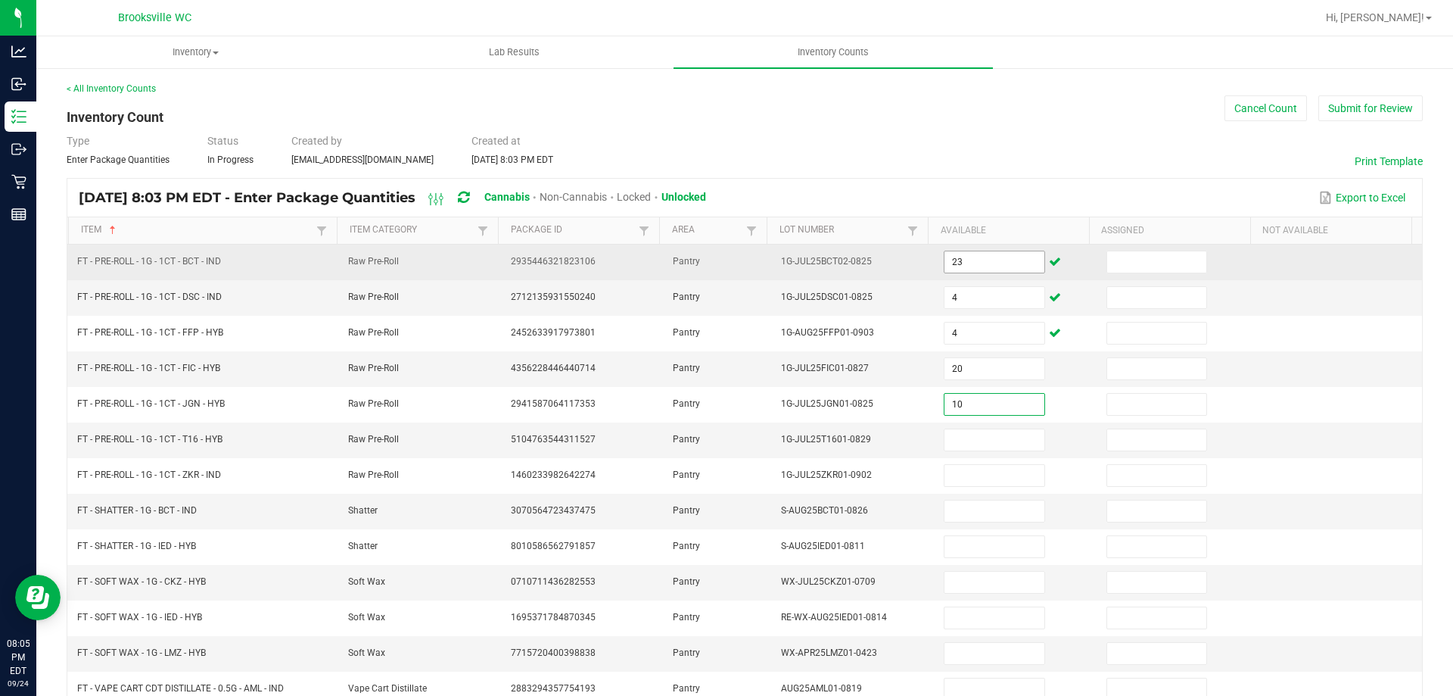
type input "10"
type input "25"
type input "22"
type input "3"
type input "2"
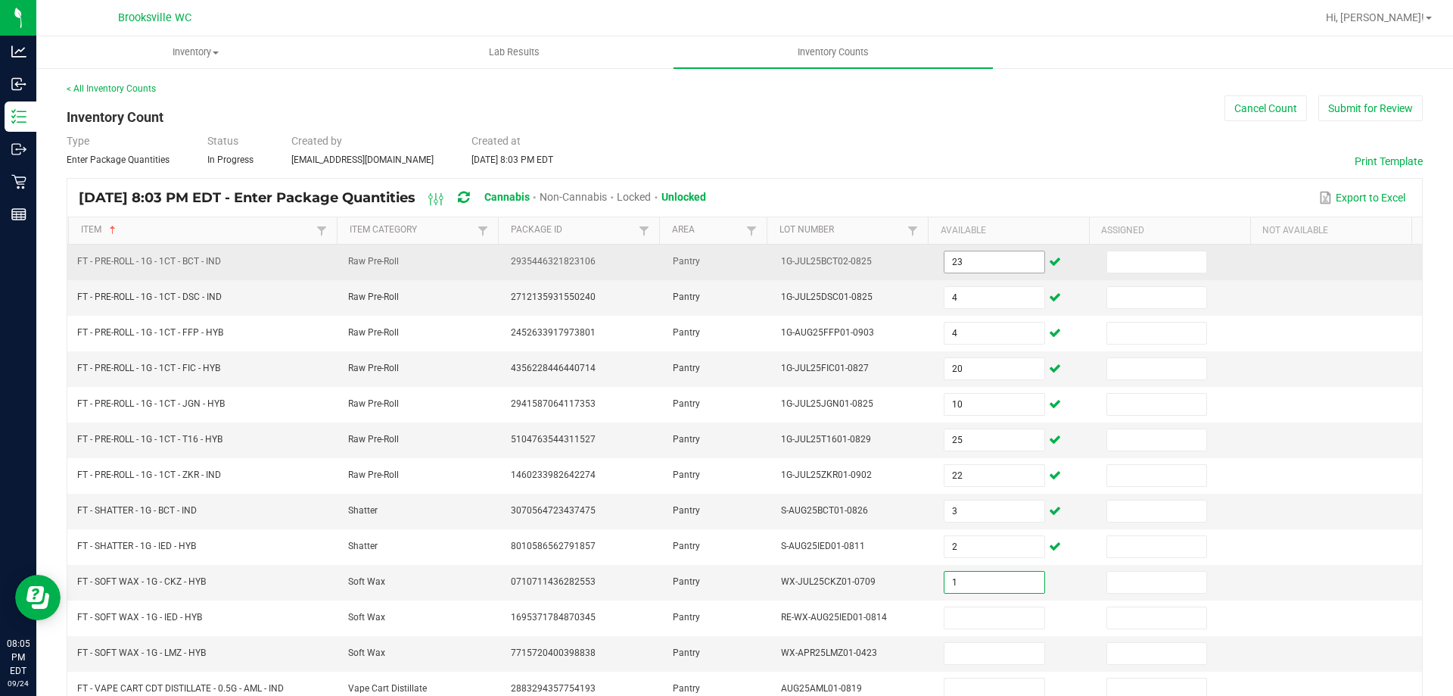
type input "1"
type input "7"
type input "2"
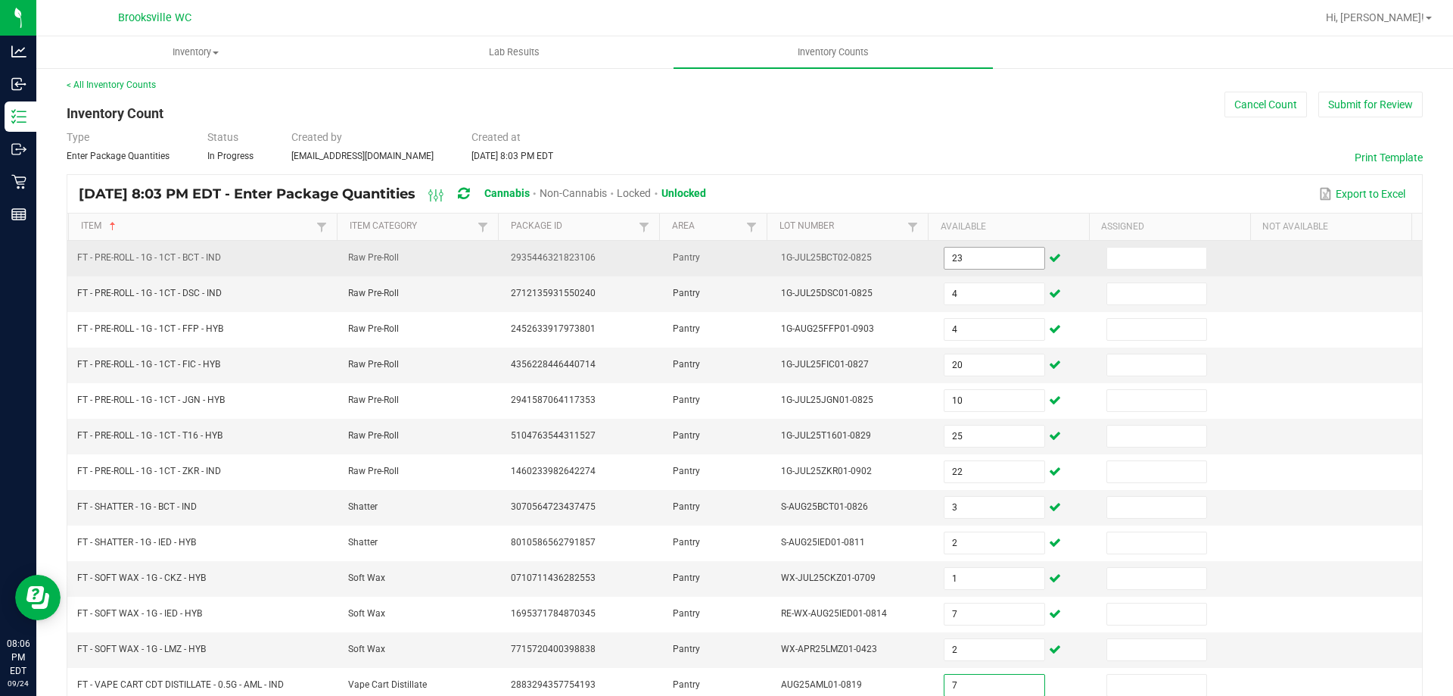
type input "7"
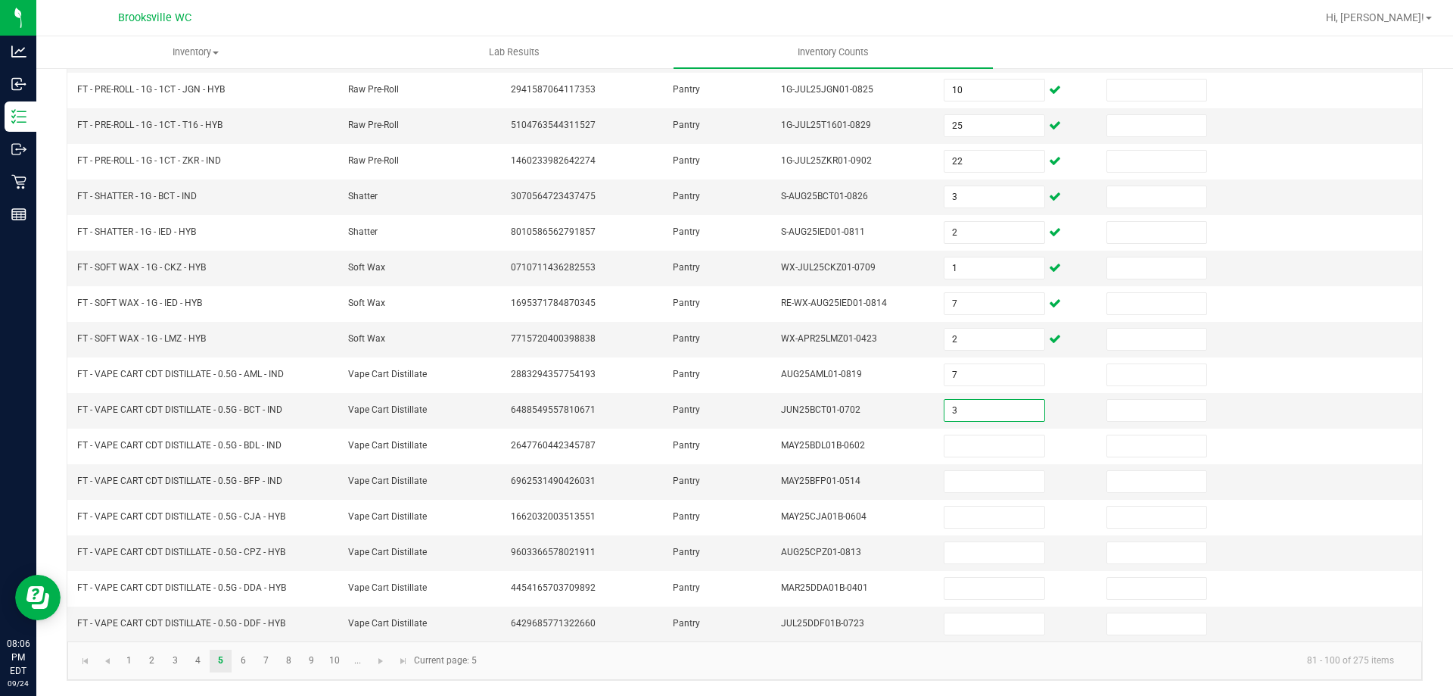
type input "3"
type input "7"
type input "5"
type input "6"
type input "3"
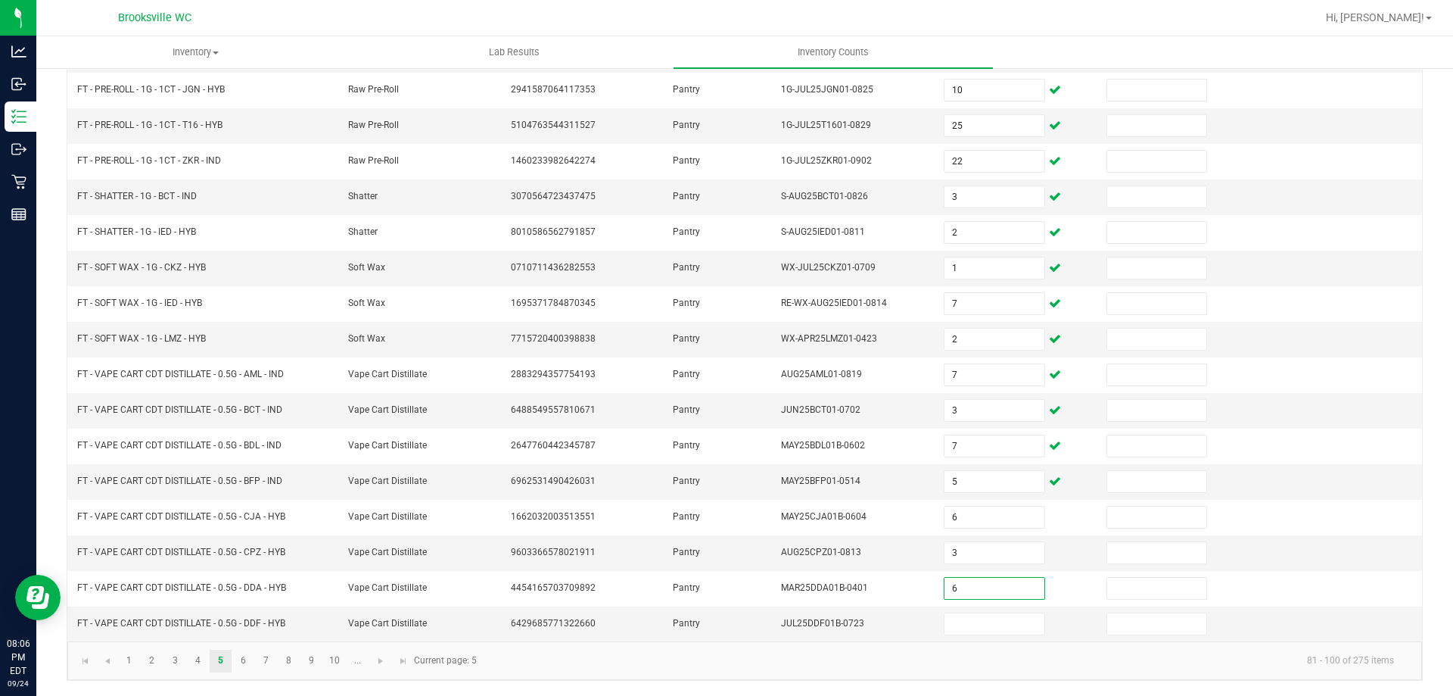
type input "6"
type input "9"
click at [779, 667] on kendo-pager-info "81 - 100 of 275 items" at bounding box center [946, 660] width 920 height 25
click at [248, 659] on link "6" at bounding box center [243, 660] width 22 height 23
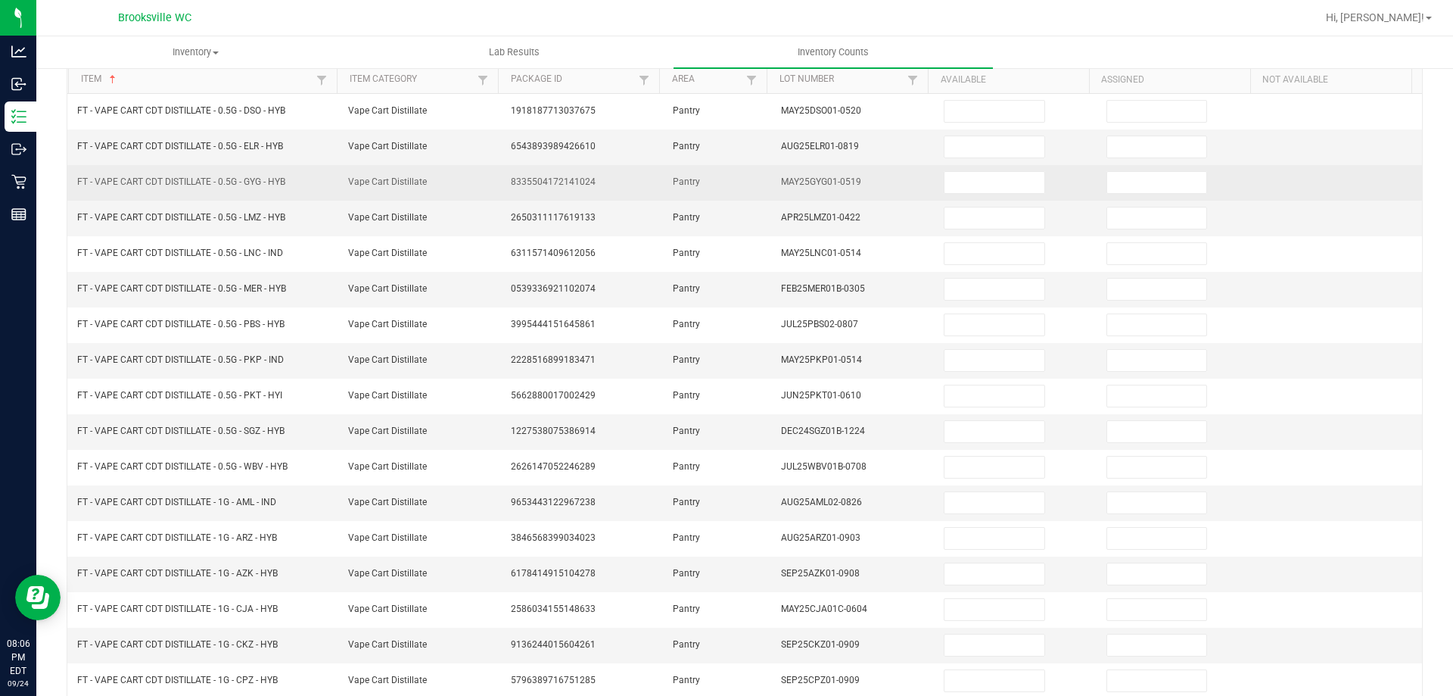
scroll to position [0, 0]
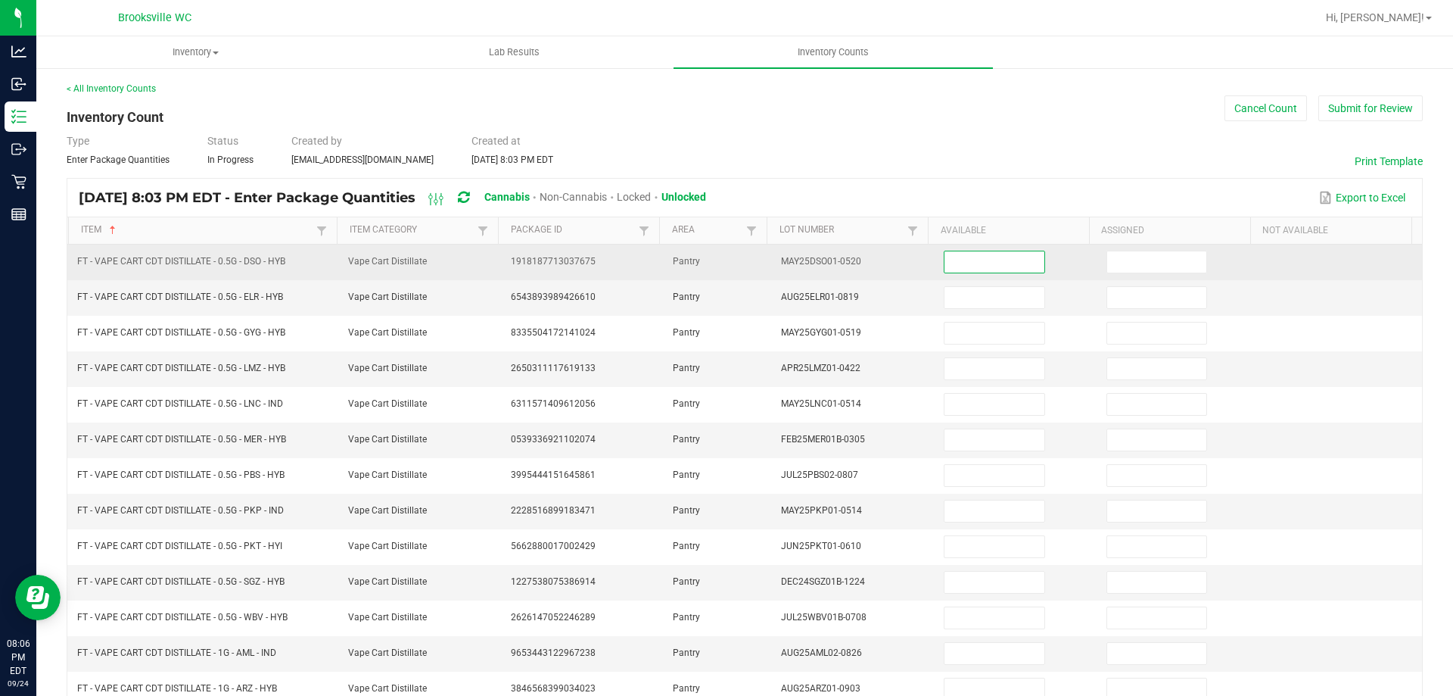
click at [983, 258] on input at bounding box center [994, 261] width 99 height 21
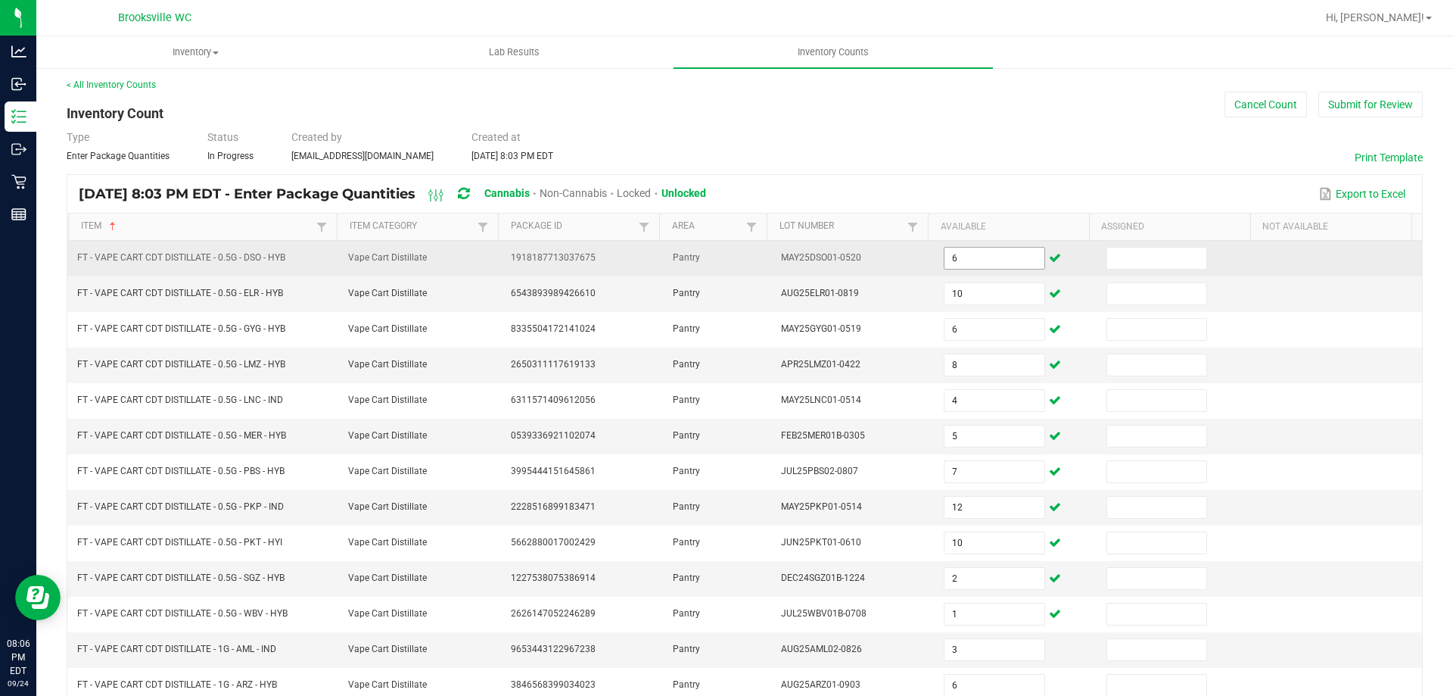
scroll to position [314, 0]
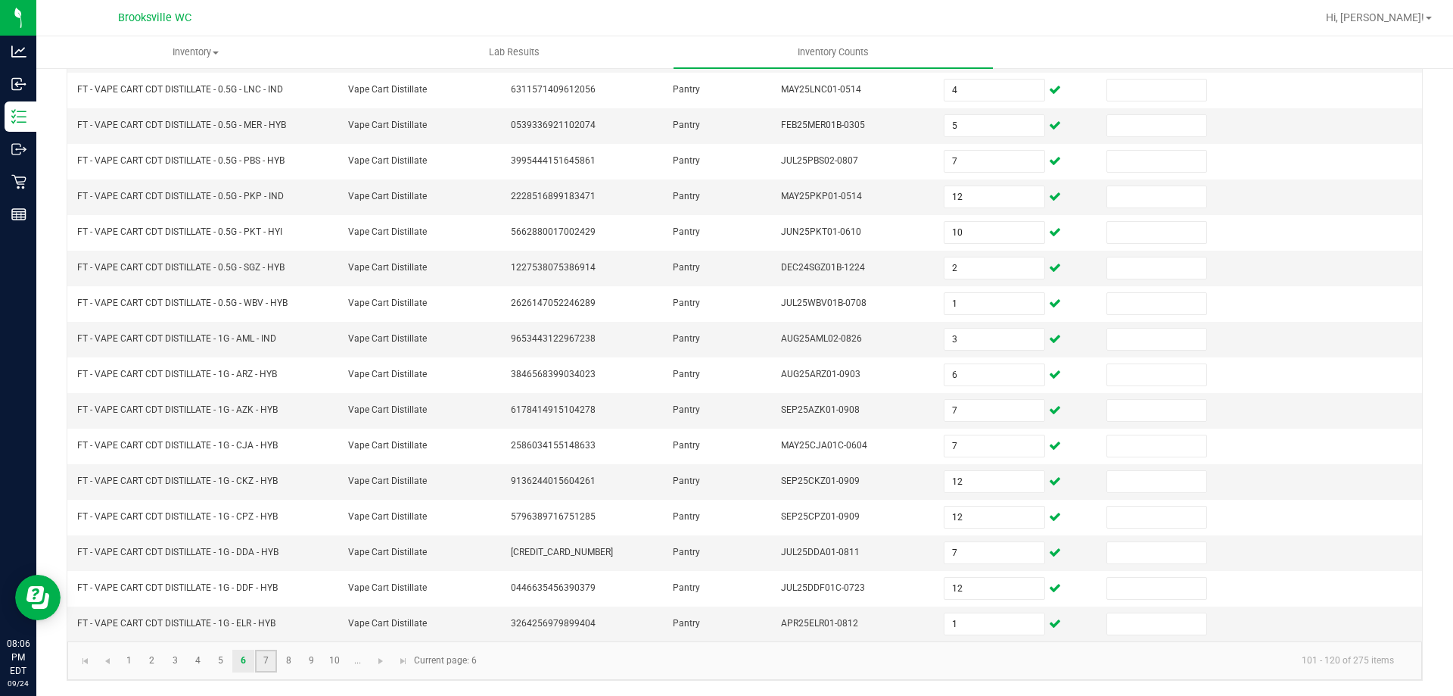
click at [266, 659] on link "7" at bounding box center [266, 660] width 22 height 23
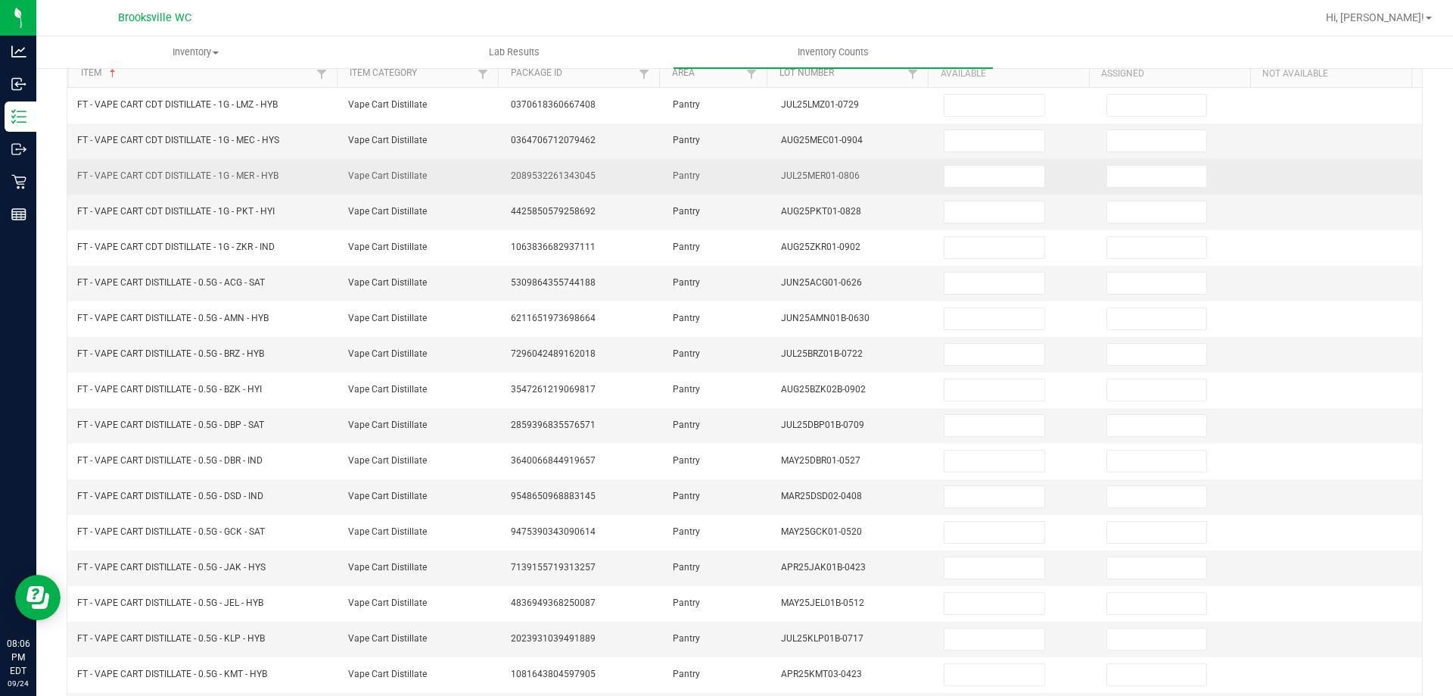
scroll to position [0, 0]
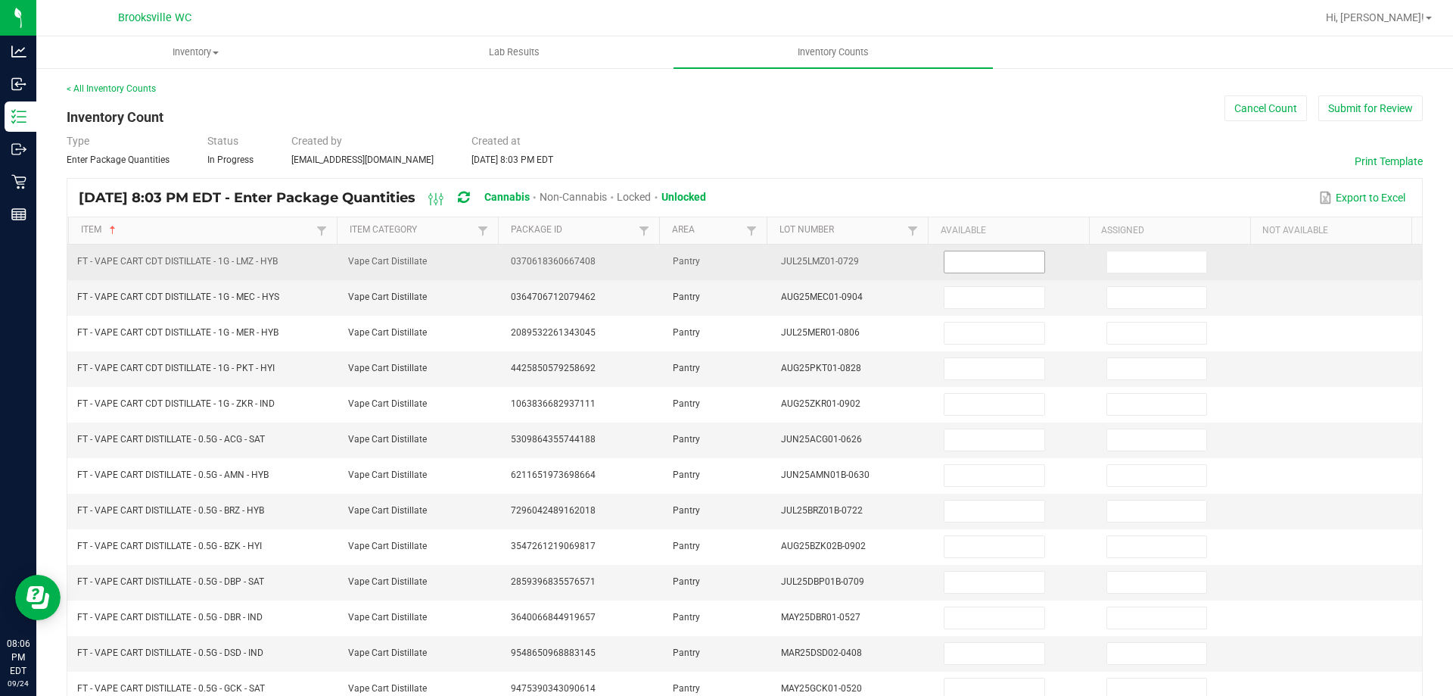
click at [976, 257] on input at bounding box center [994, 261] width 99 height 21
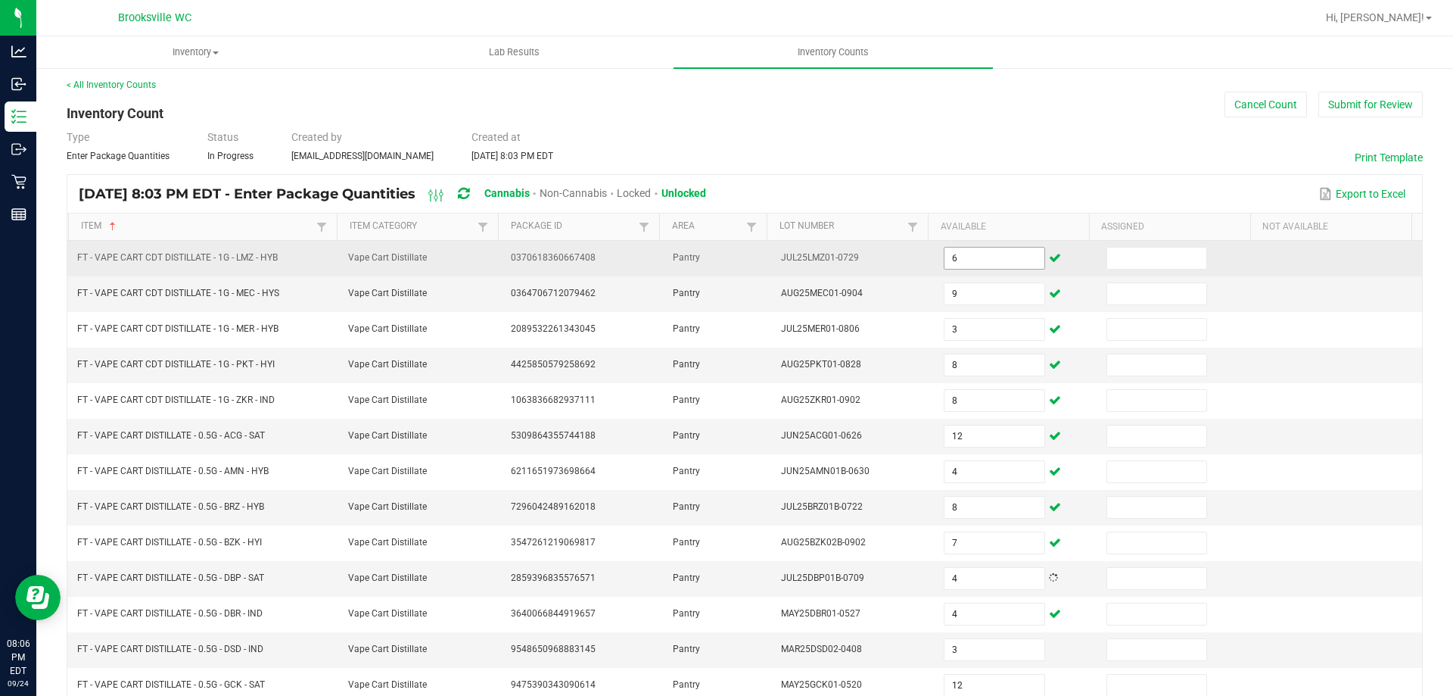
scroll to position [314, 0]
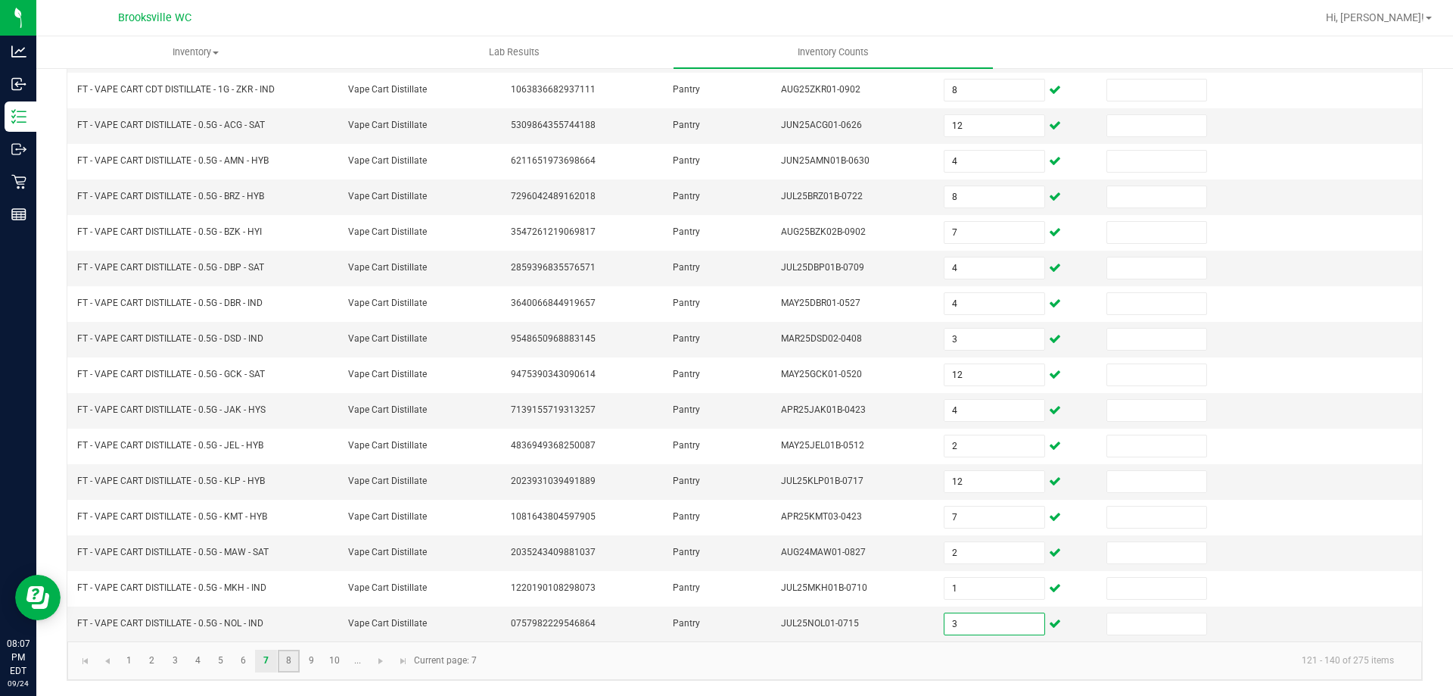
click at [288, 662] on link "8" at bounding box center [289, 660] width 22 height 23
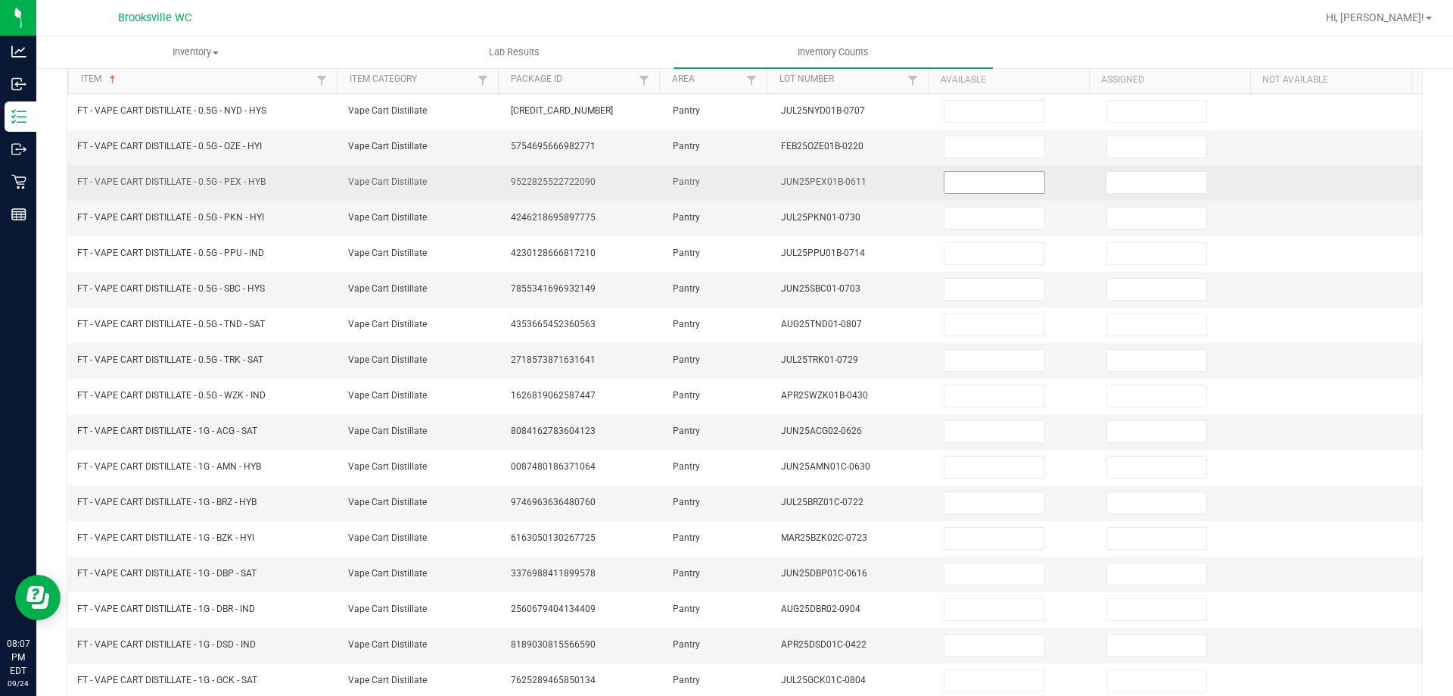
scroll to position [0, 0]
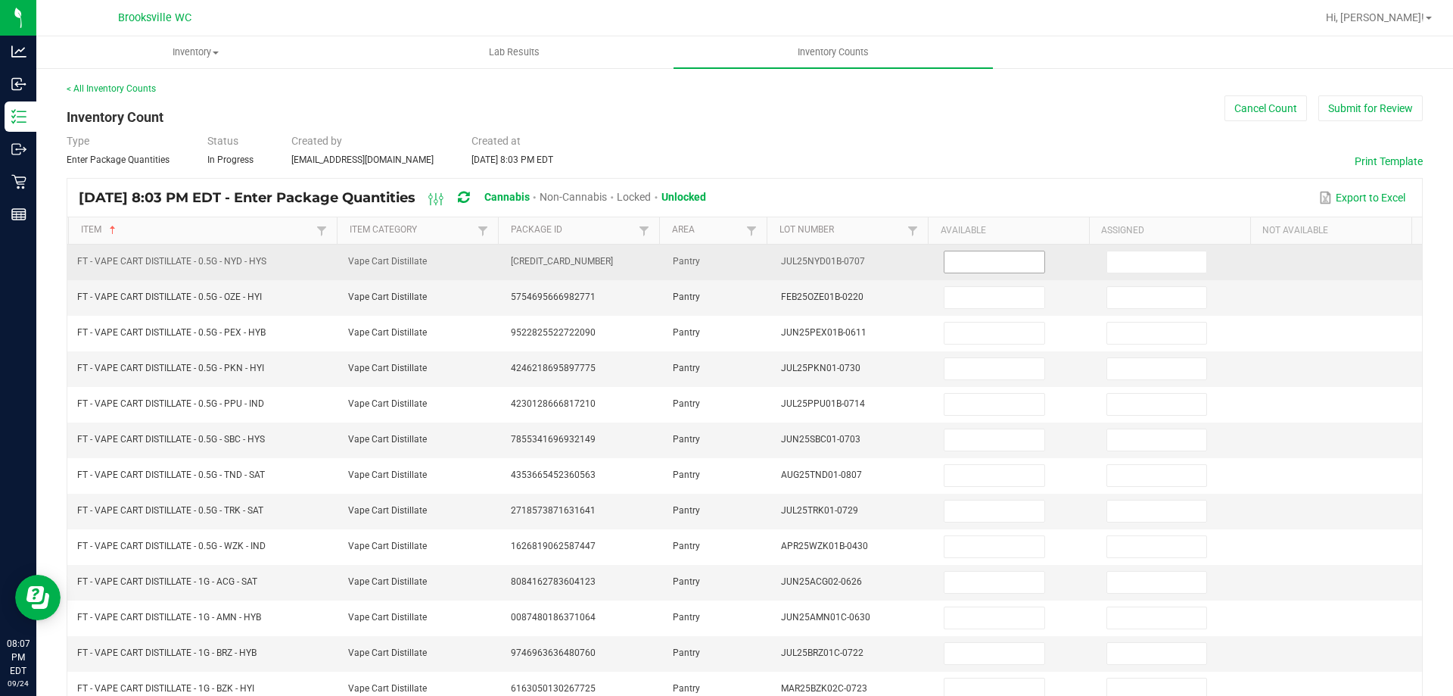
click at [960, 262] on input at bounding box center [994, 261] width 99 height 21
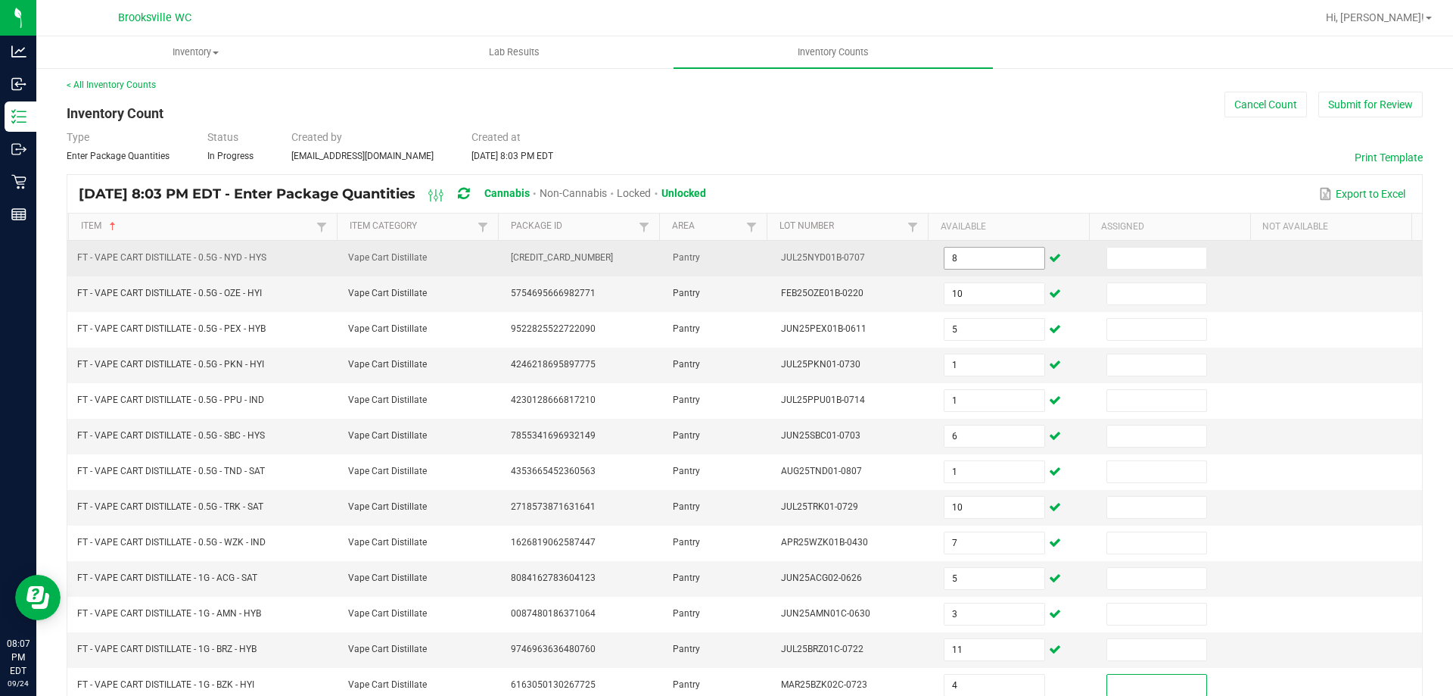
scroll to position [314, 0]
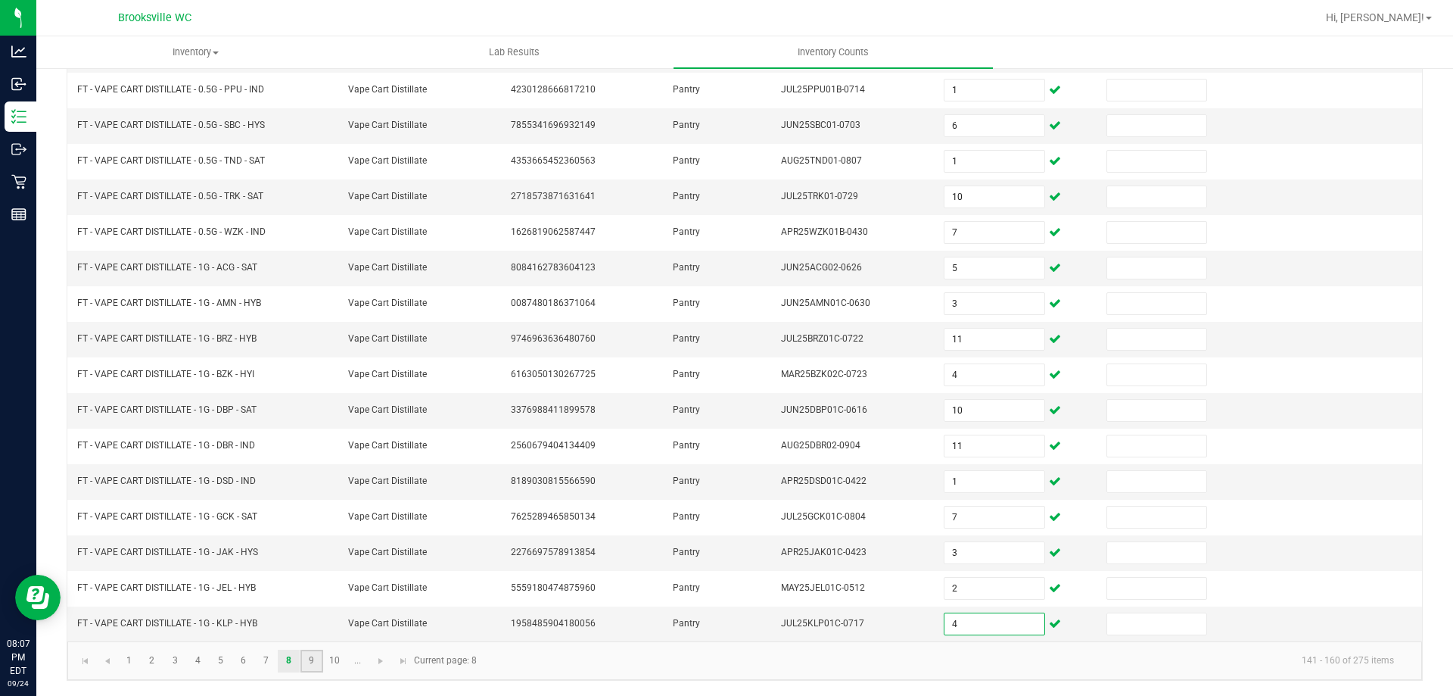
click at [316, 658] on link "9" at bounding box center [312, 660] width 22 height 23
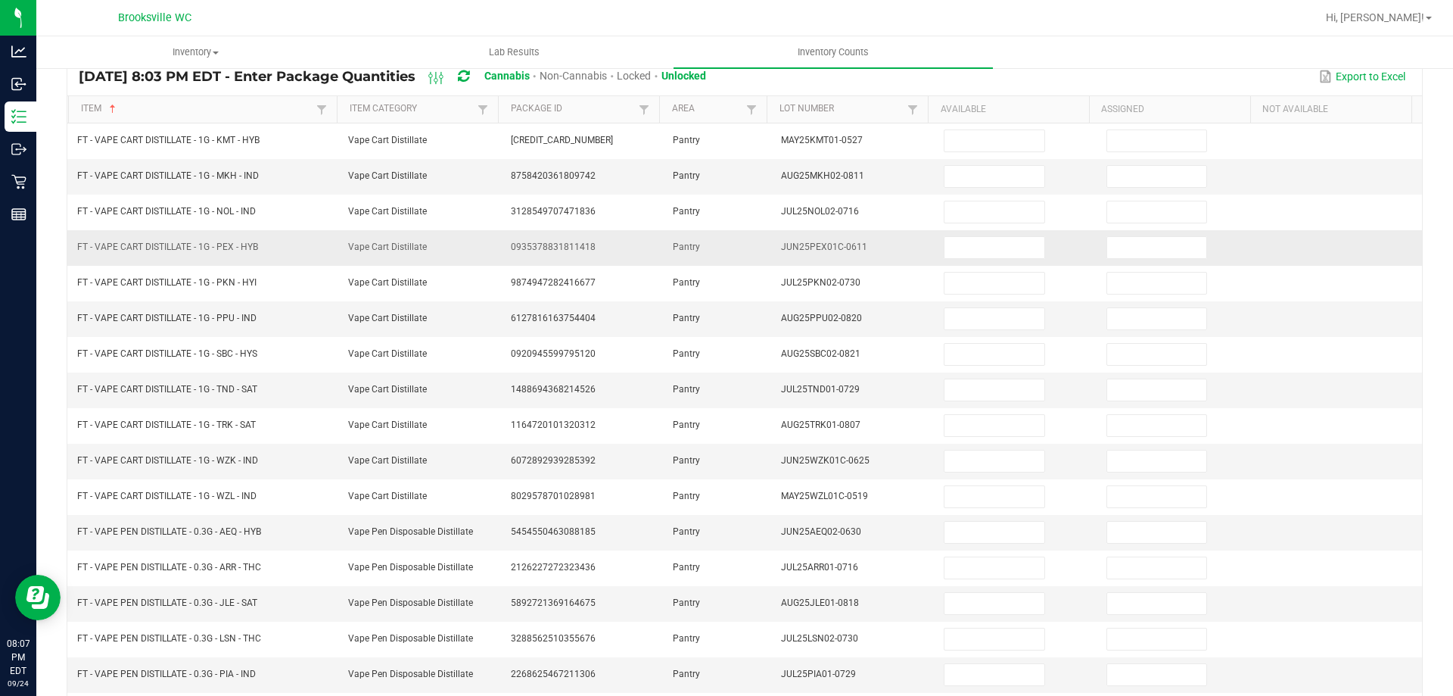
scroll to position [0, 0]
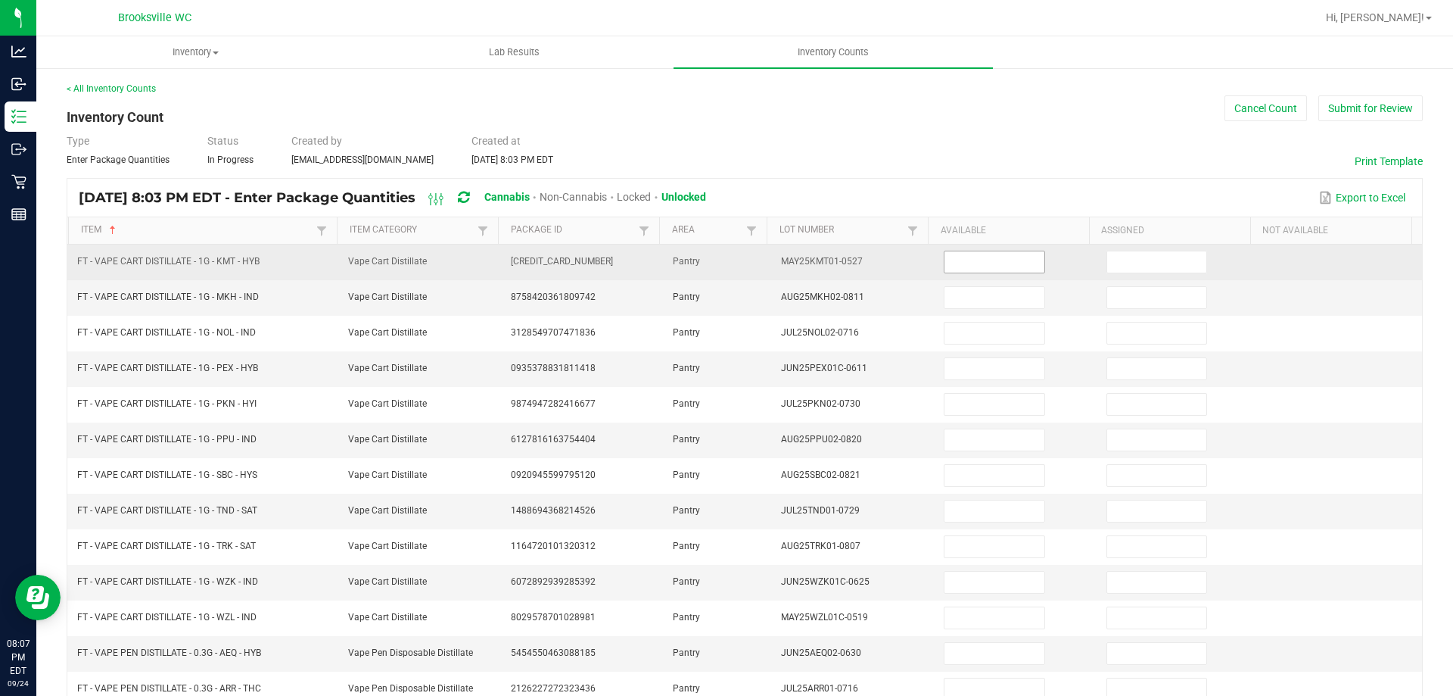
click at [958, 267] on input at bounding box center [994, 261] width 99 height 21
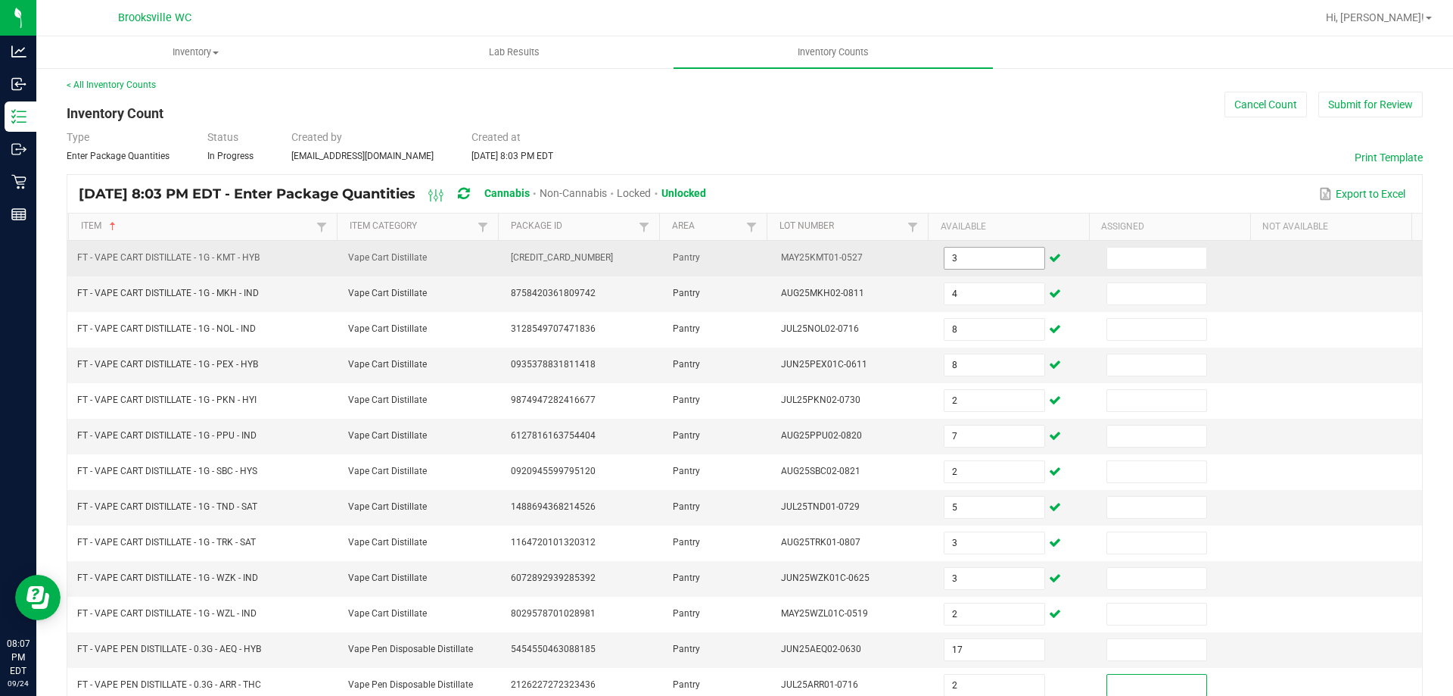
scroll to position [314, 0]
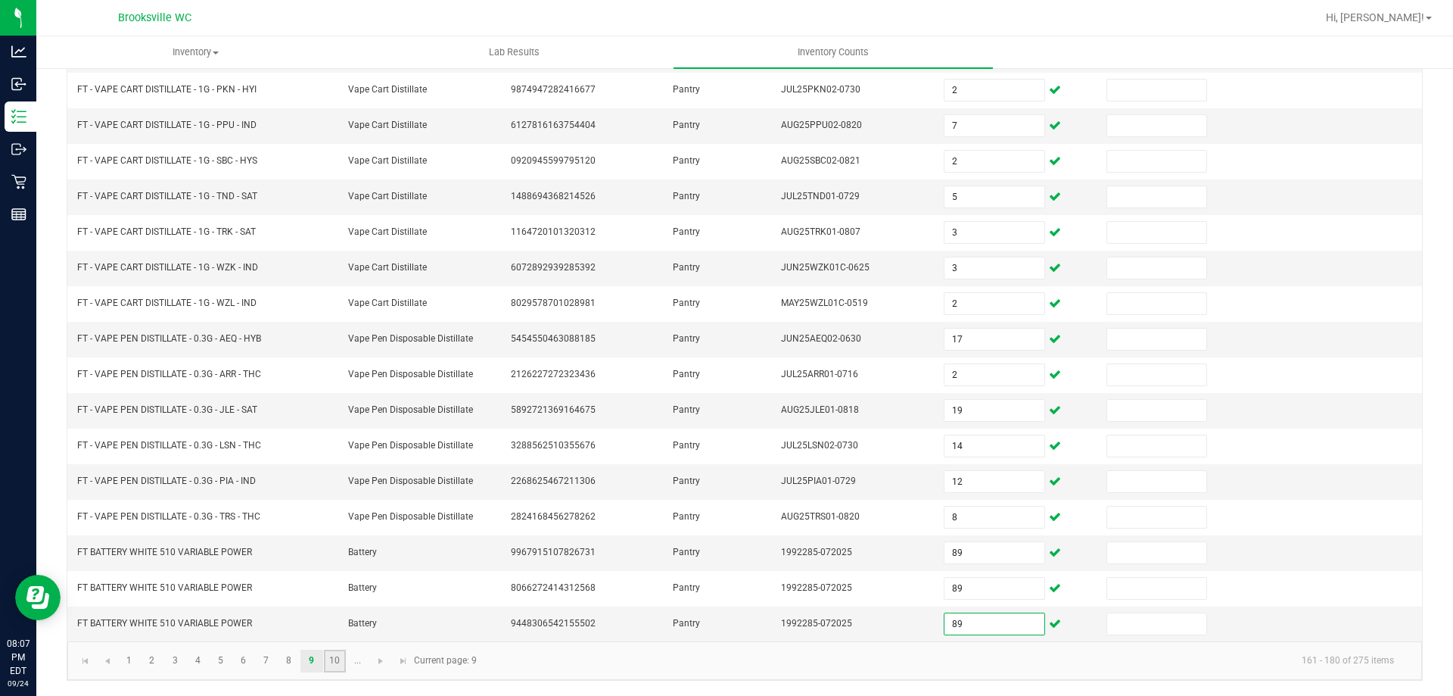
click at [337, 662] on link "10" at bounding box center [335, 660] width 22 height 23
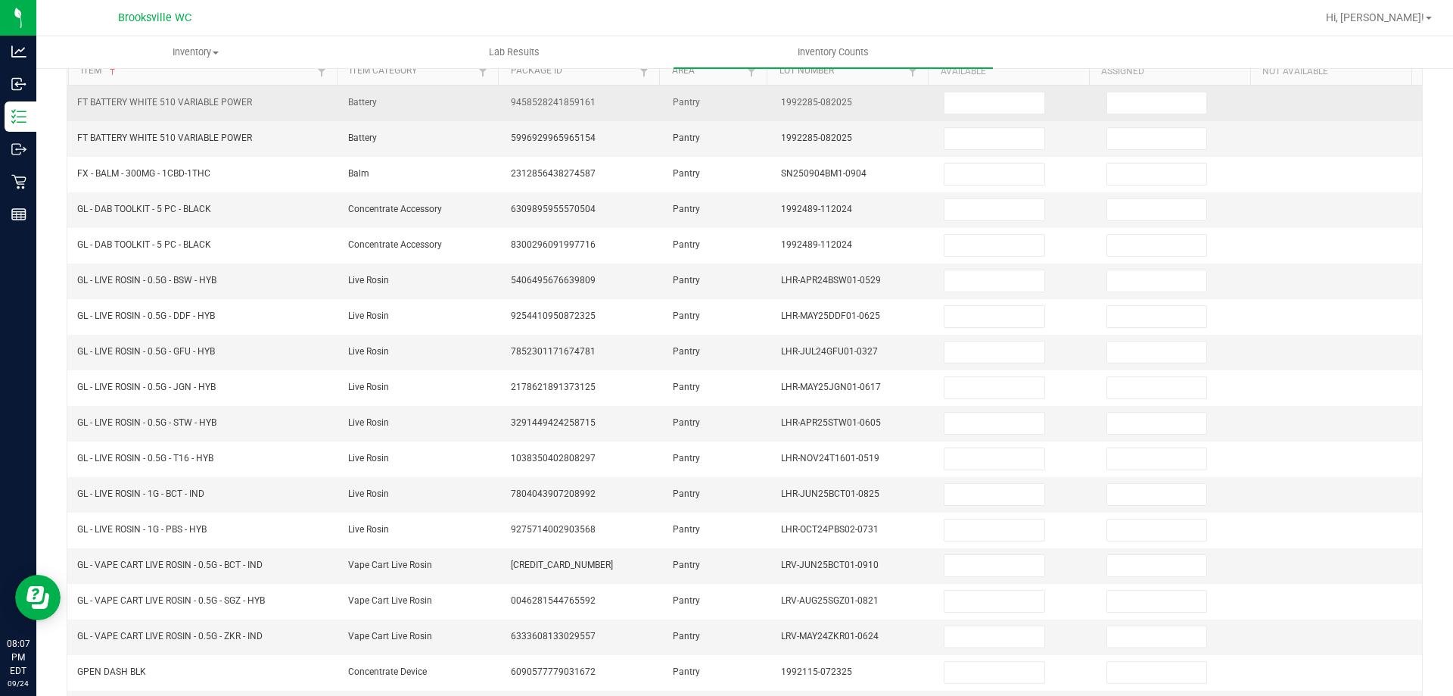
scroll to position [0, 0]
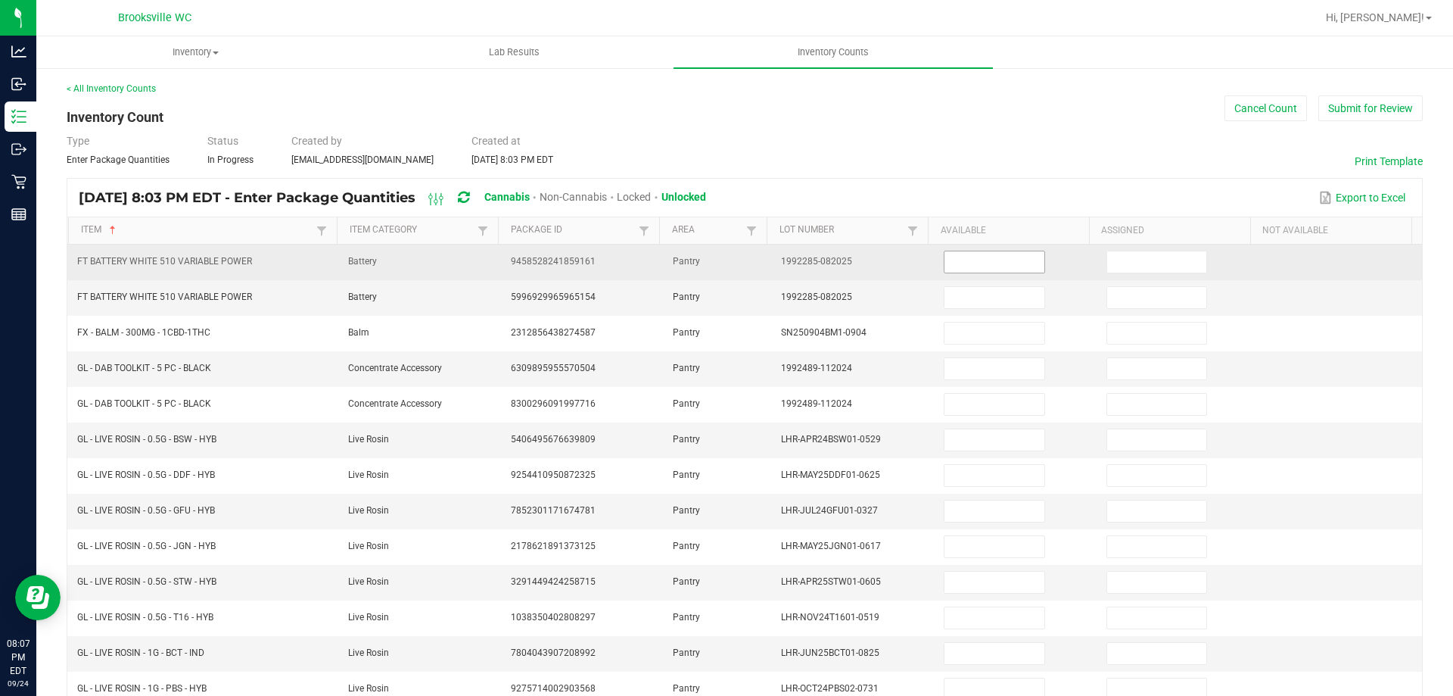
click at [982, 266] on input at bounding box center [994, 261] width 99 height 21
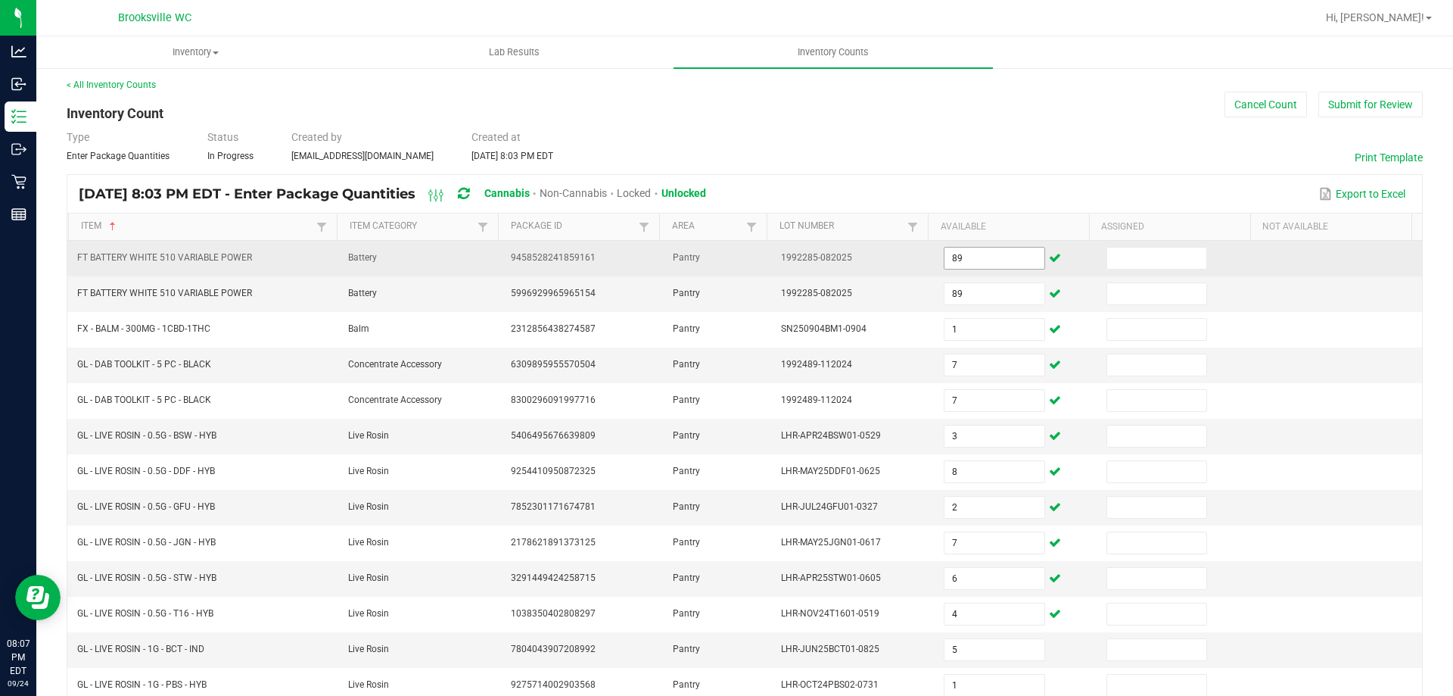
scroll to position [314, 0]
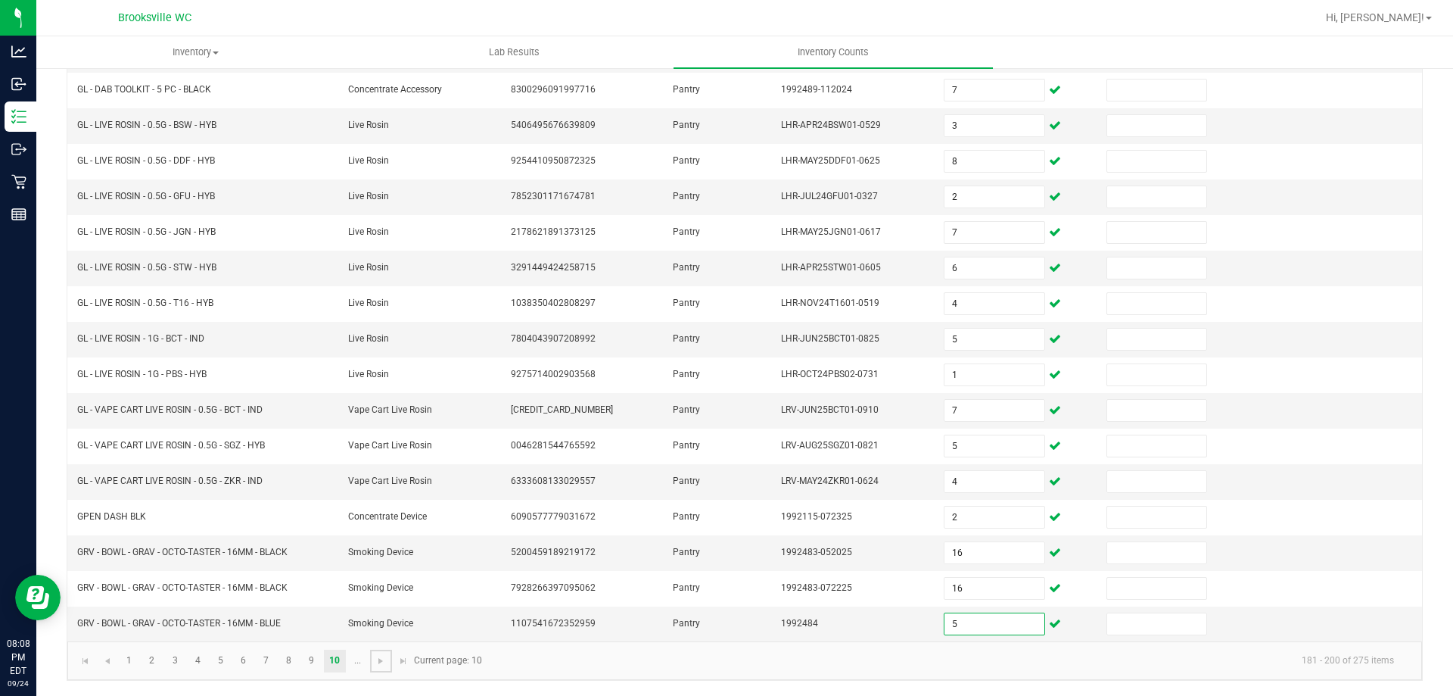
click at [382, 659] on span "Go to the next page" at bounding box center [381, 661] width 12 height 12
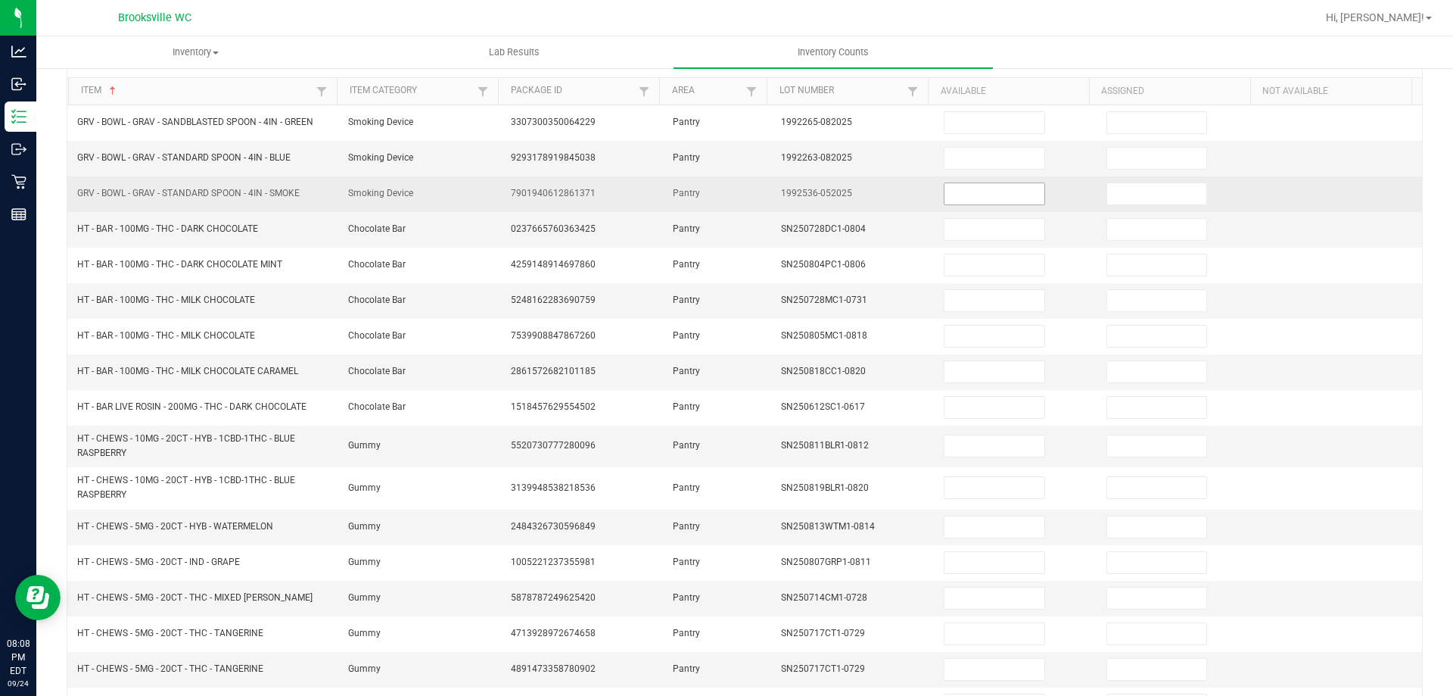
scroll to position [0, 0]
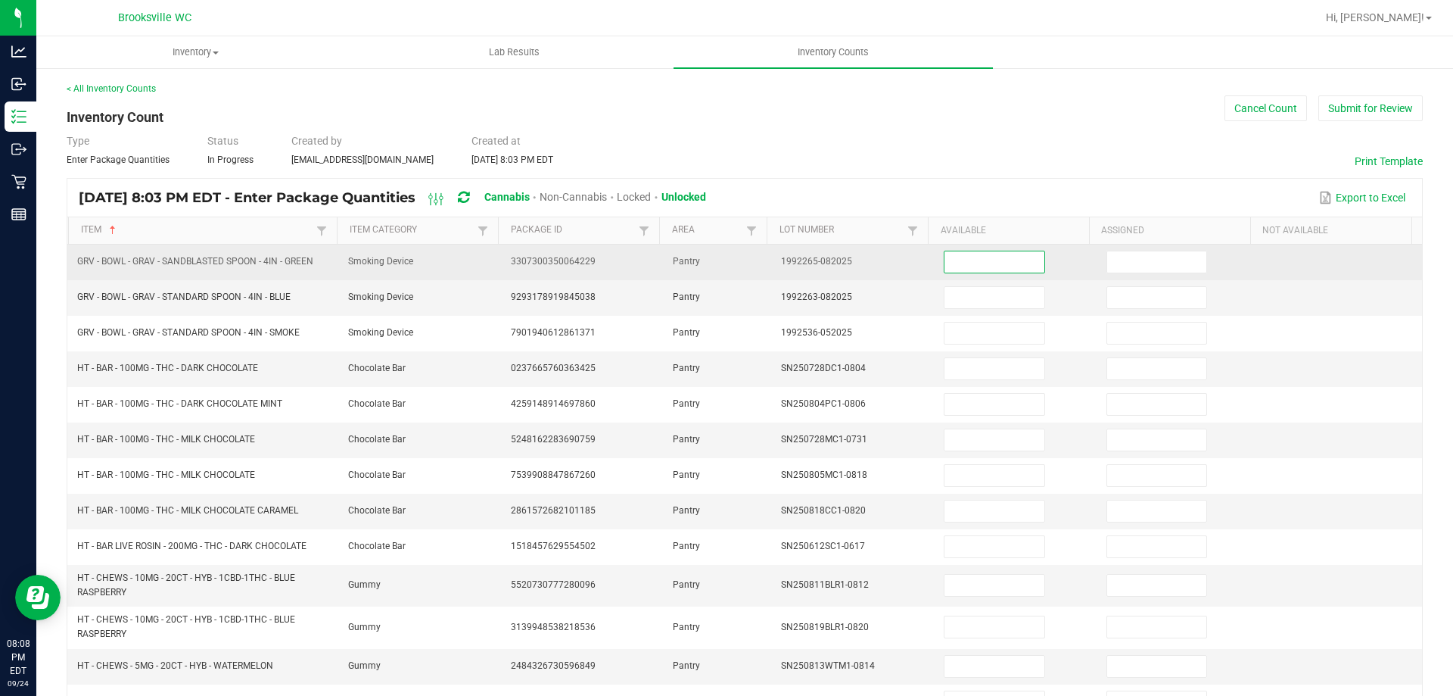
click at [948, 262] on input at bounding box center [994, 261] width 99 height 21
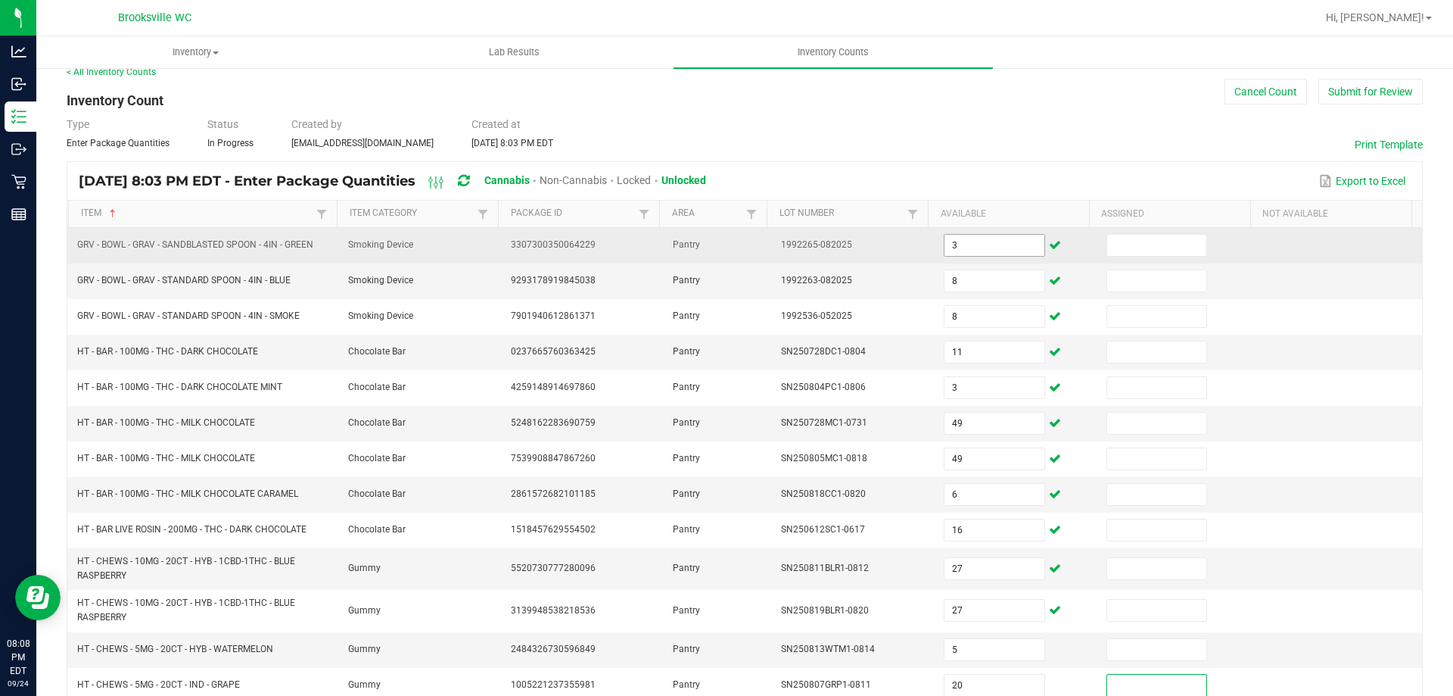
scroll to position [333, 0]
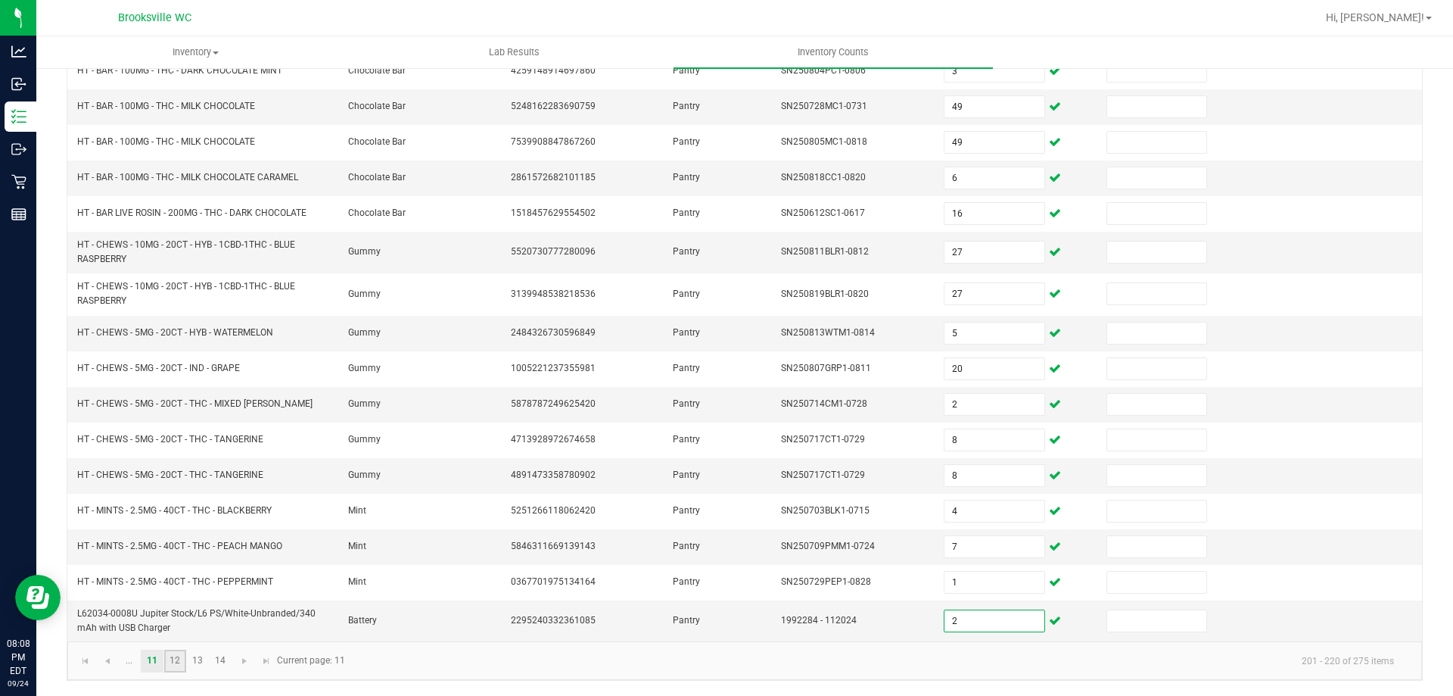
click at [173, 661] on link "12" at bounding box center [175, 660] width 22 height 23
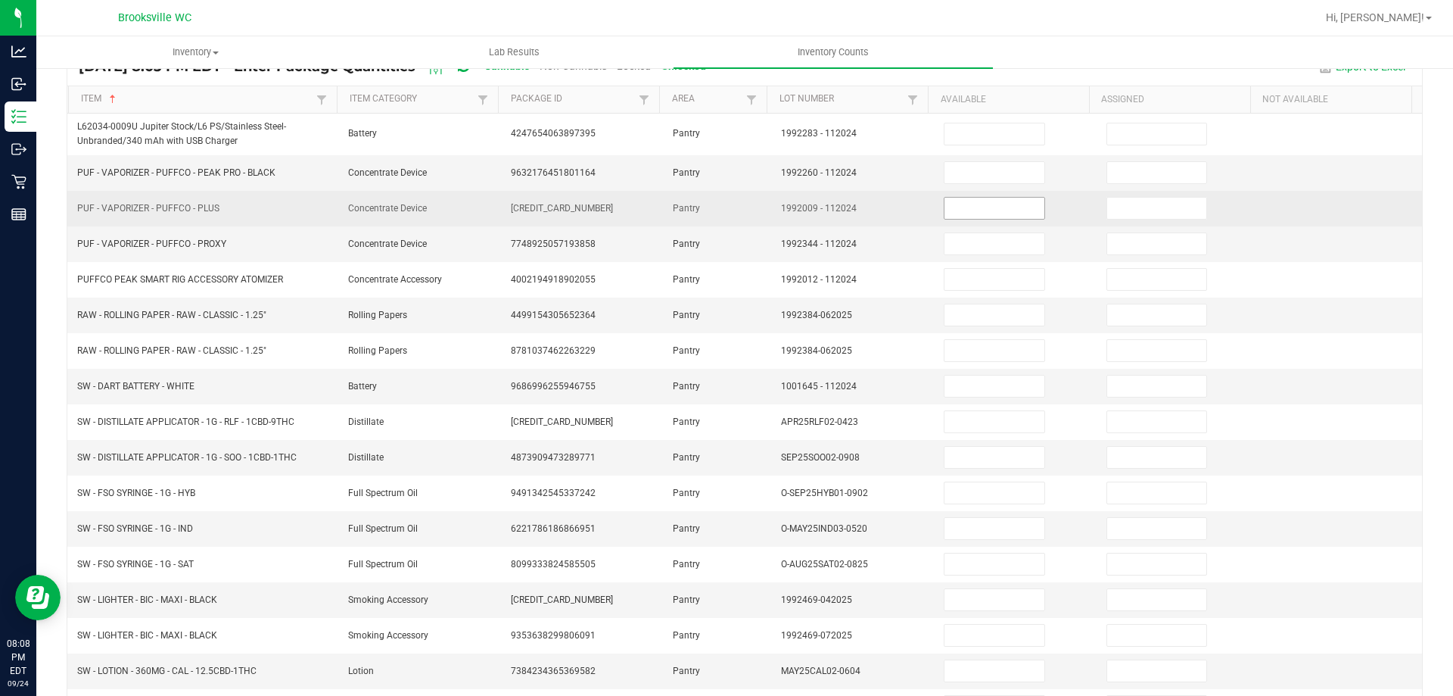
scroll to position [0, 0]
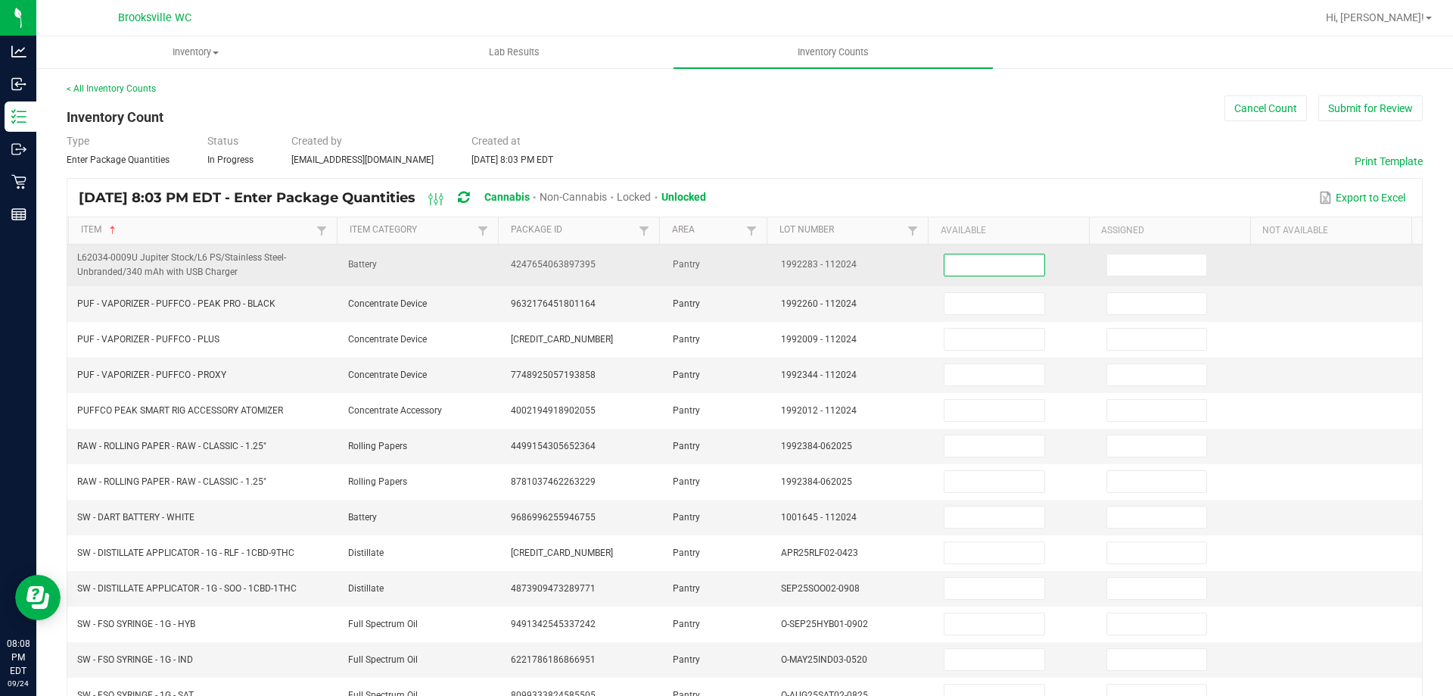
click at [979, 269] on input at bounding box center [994, 264] width 99 height 21
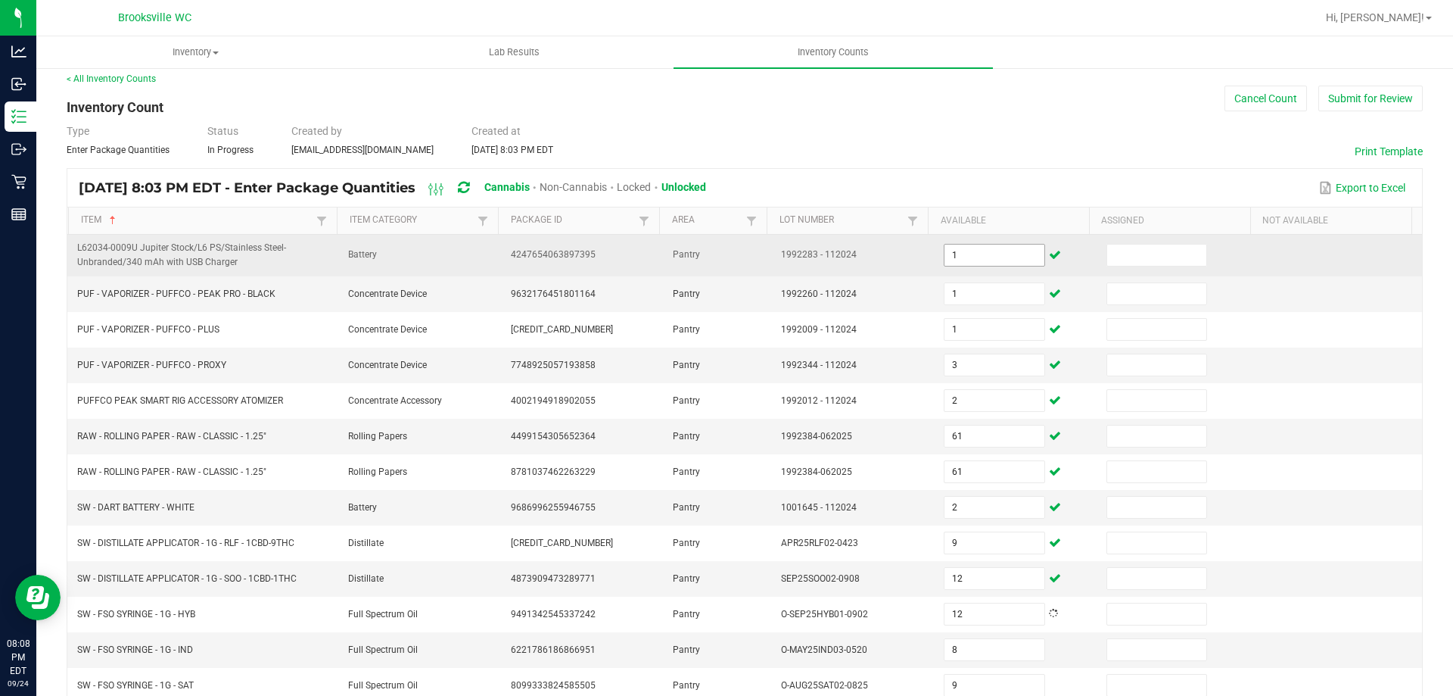
scroll to position [333, 0]
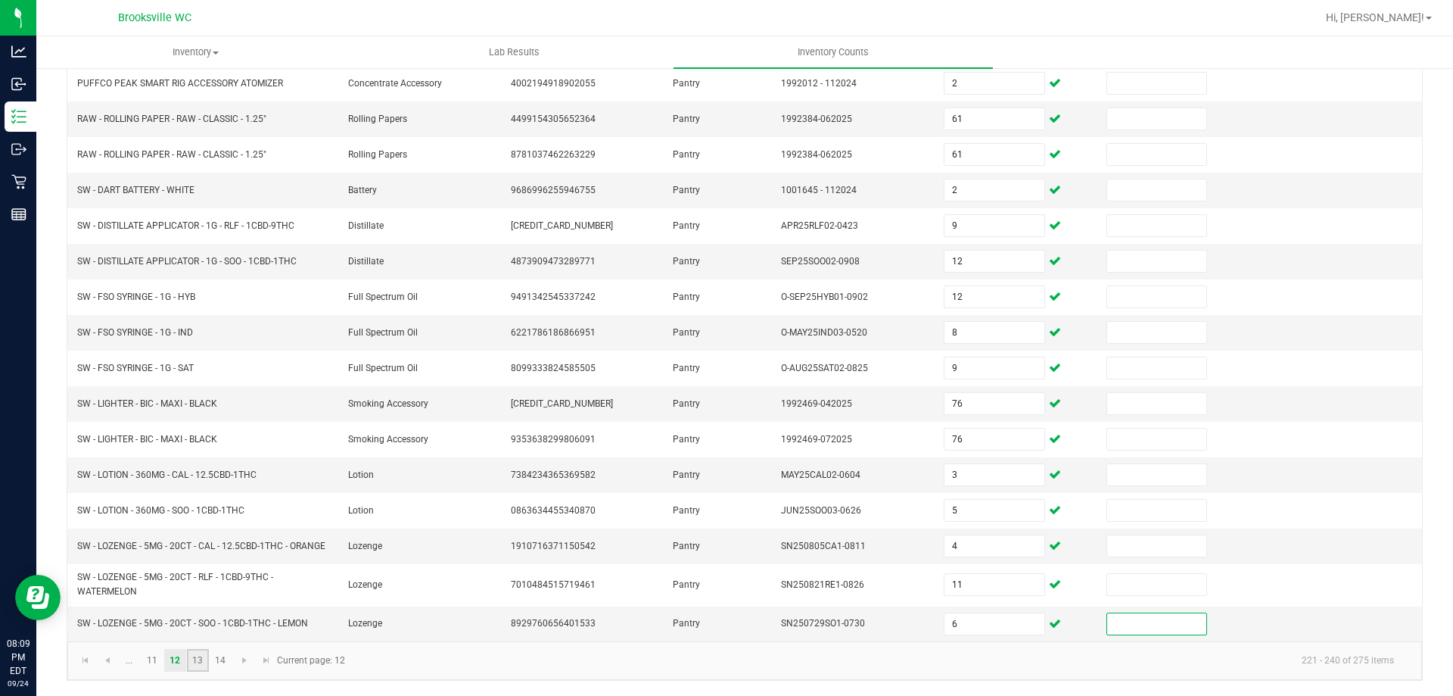
click at [202, 662] on link "13" at bounding box center [198, 660] width 22 height 23
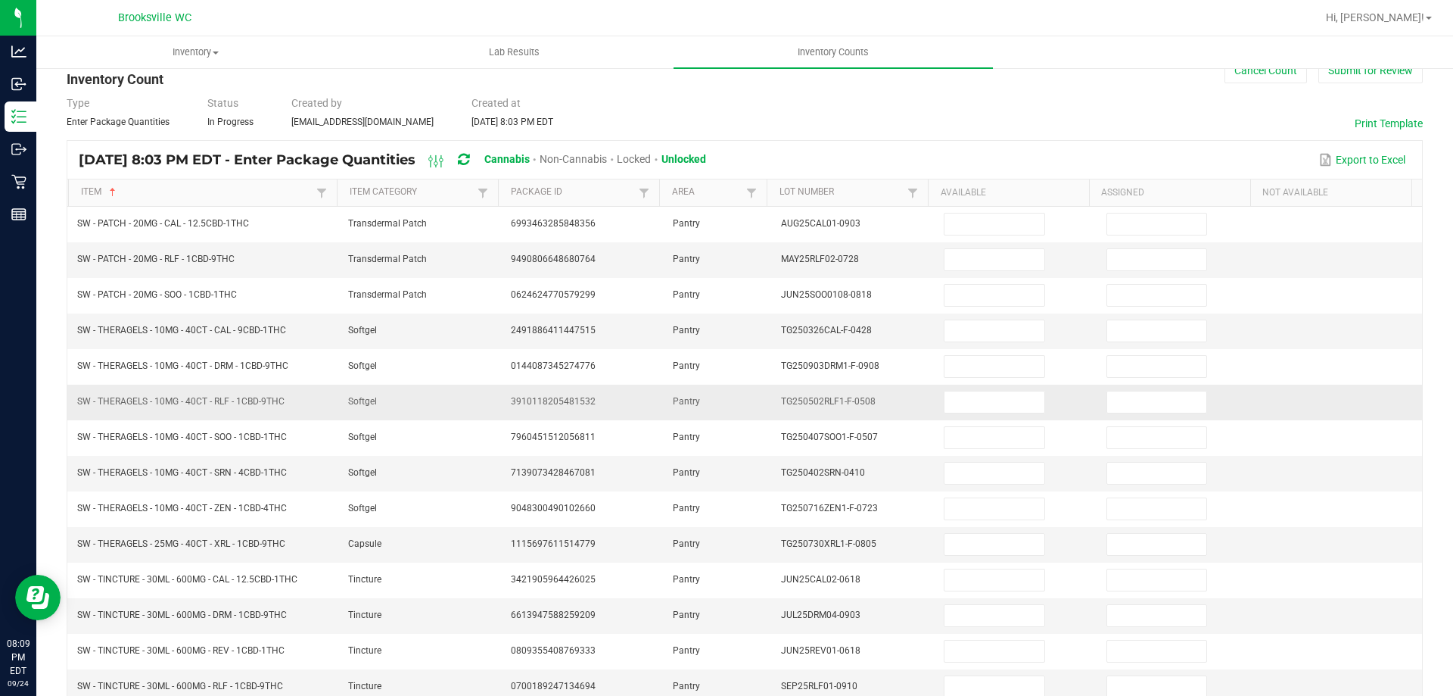
scroll to position [0, 0]
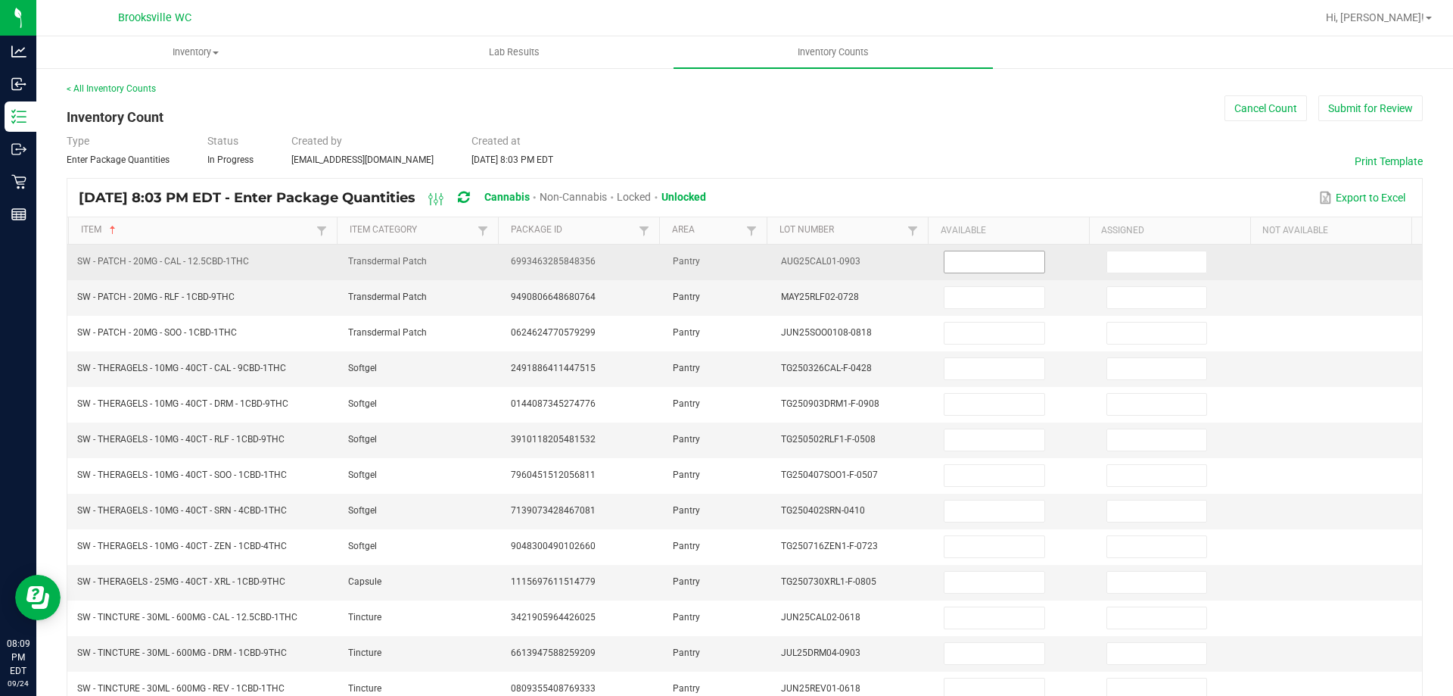
click at [980, 268] on input at bounding box center [994, 261] width 99 height 21
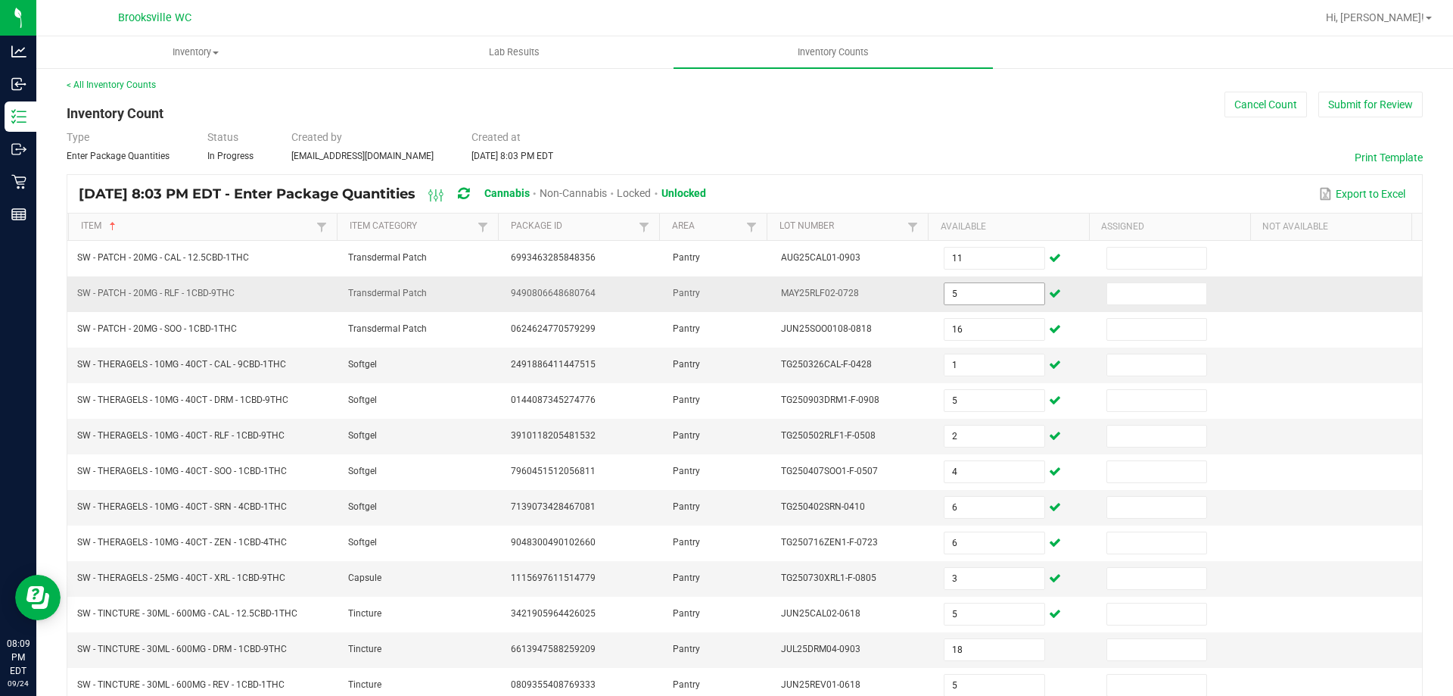
scroll to position [314, 0]
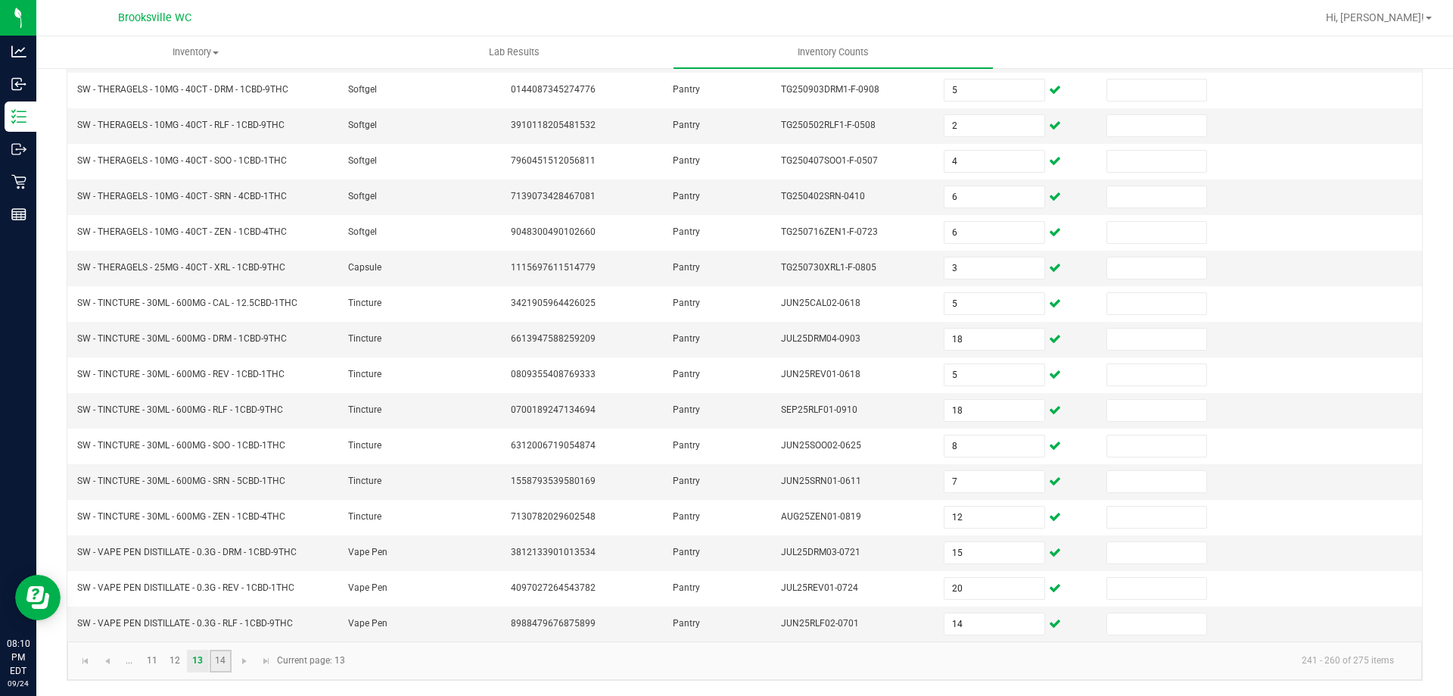
click at [220, 662] on link "14" at bounding box center [221, 660] width 22 height 23
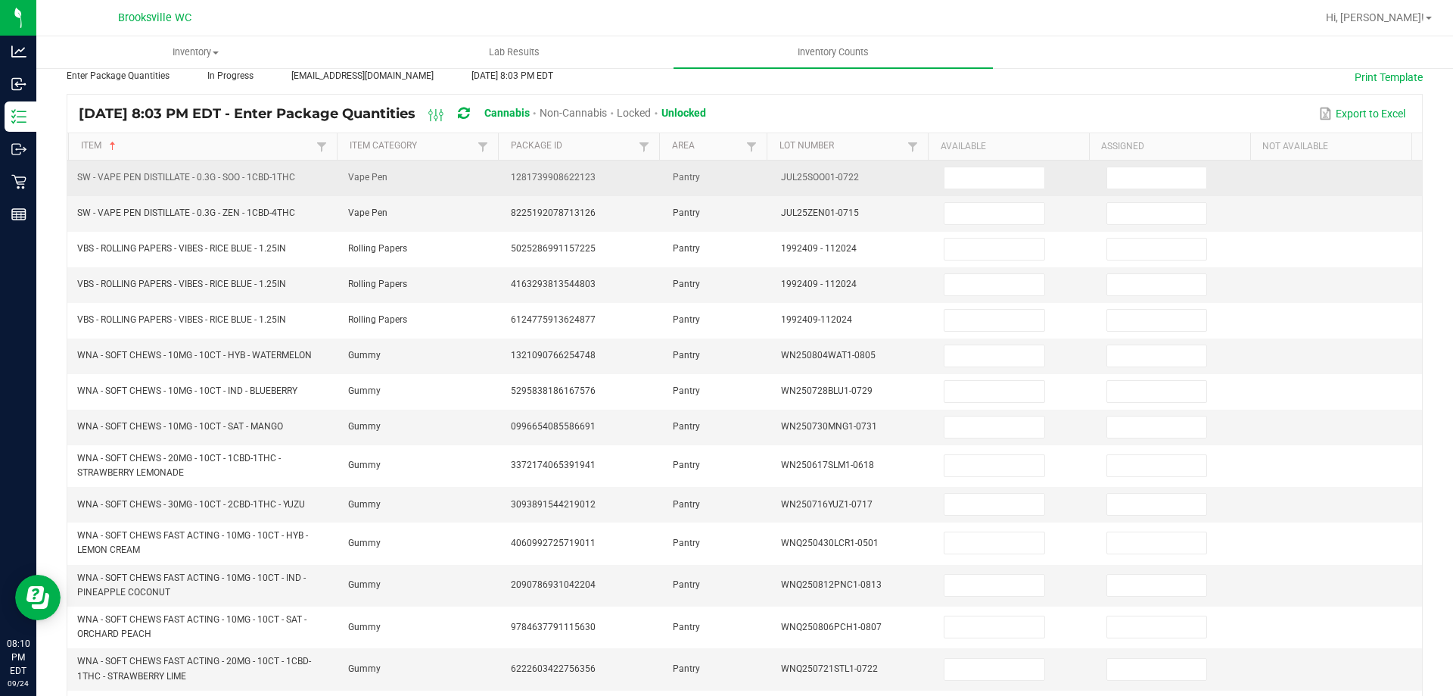
scroll to position [0, 0]
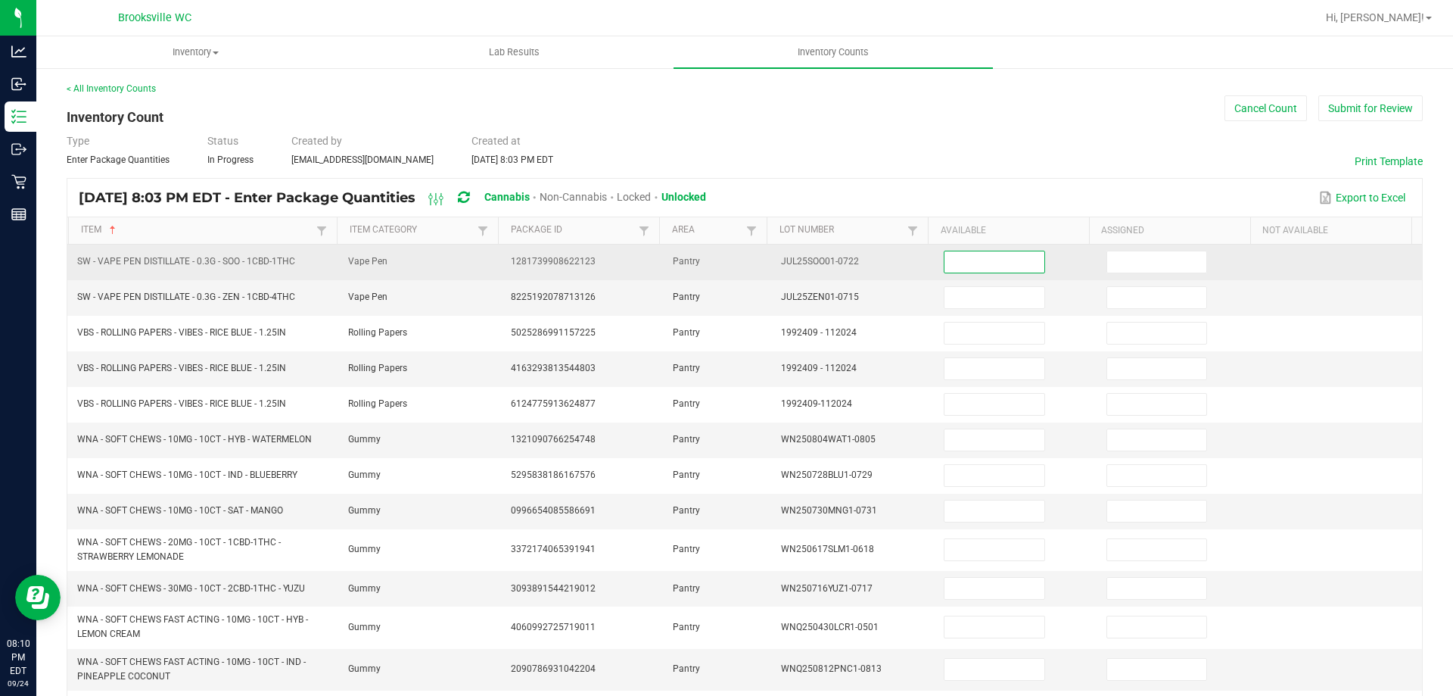
click at [970, 260] on input at bounding box center [994, 261] width 99 height 21
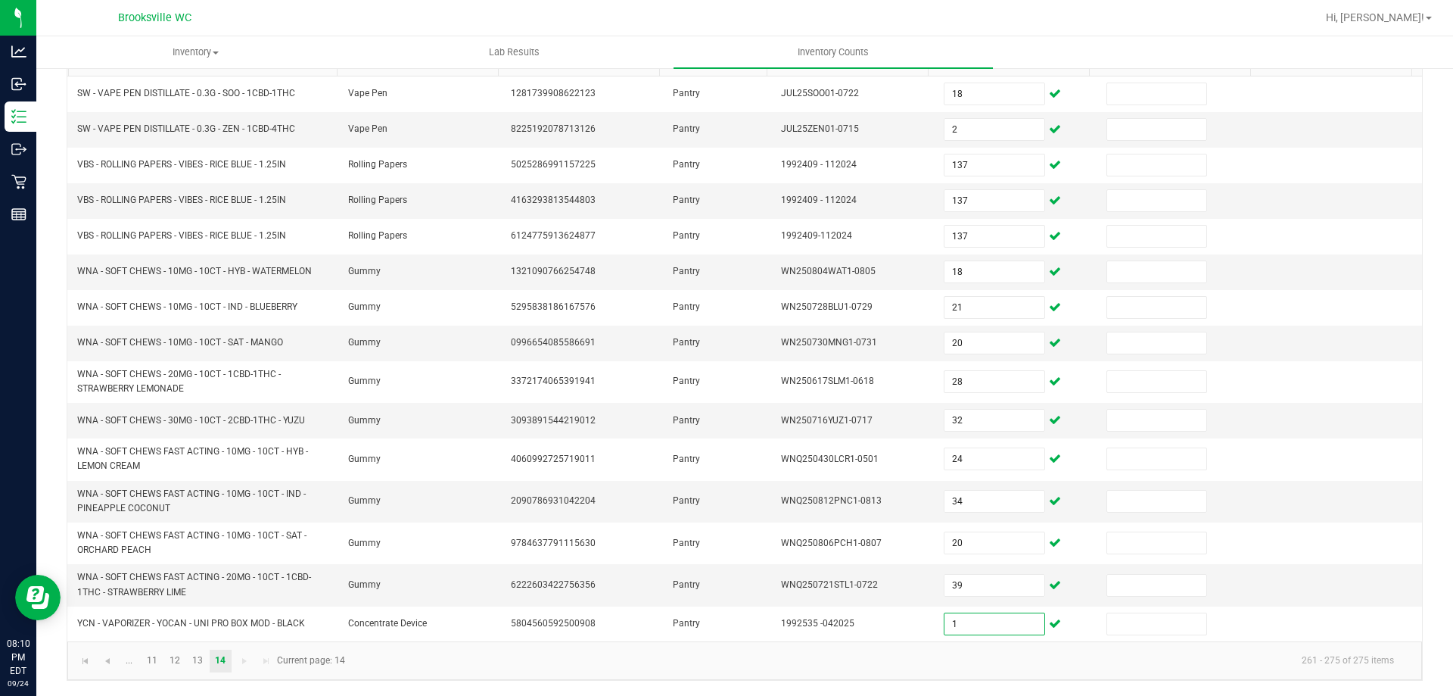
click at [847, 672] on kendo-pager-info "261 - 275 of 275 items" at bounding box center [880, 660] width 1052 height 25
click at [90, 655] on span "Go to the first page" at bounding box center [85, 661] width 12 height 12
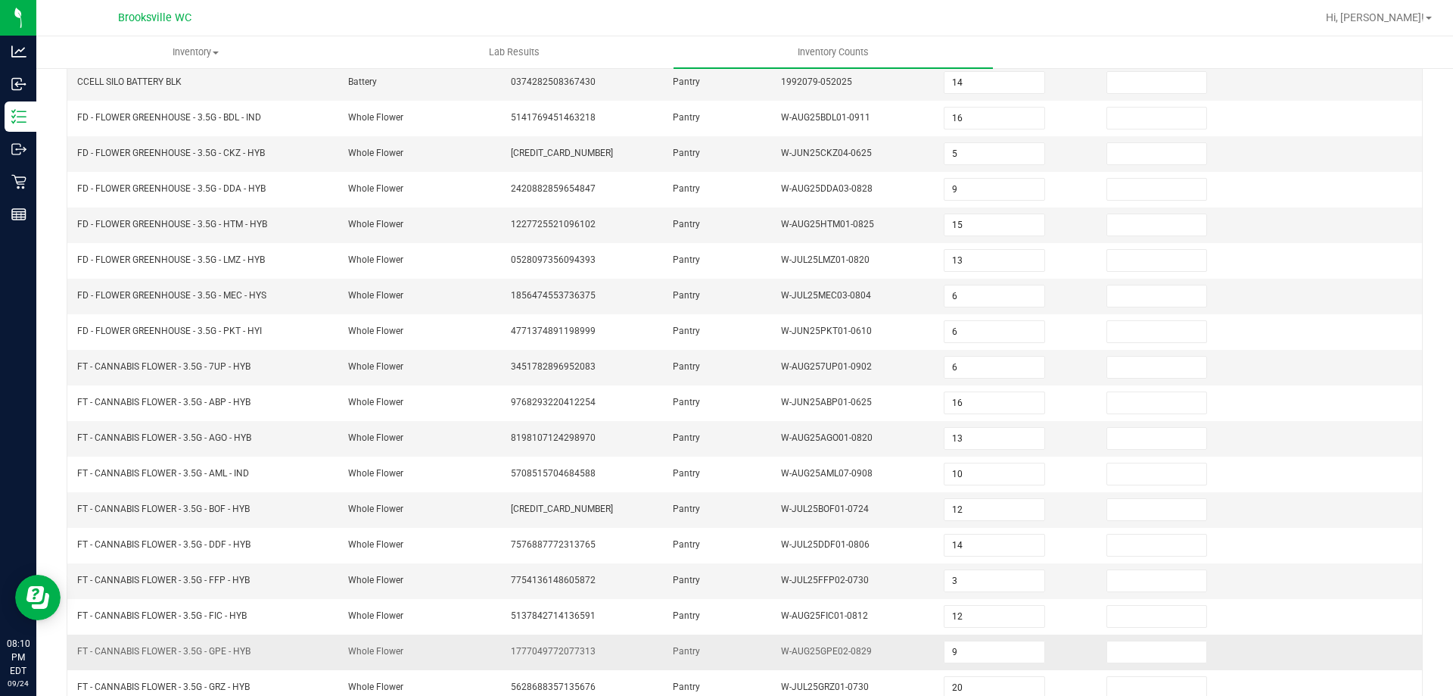
scroll to position [314, 0]
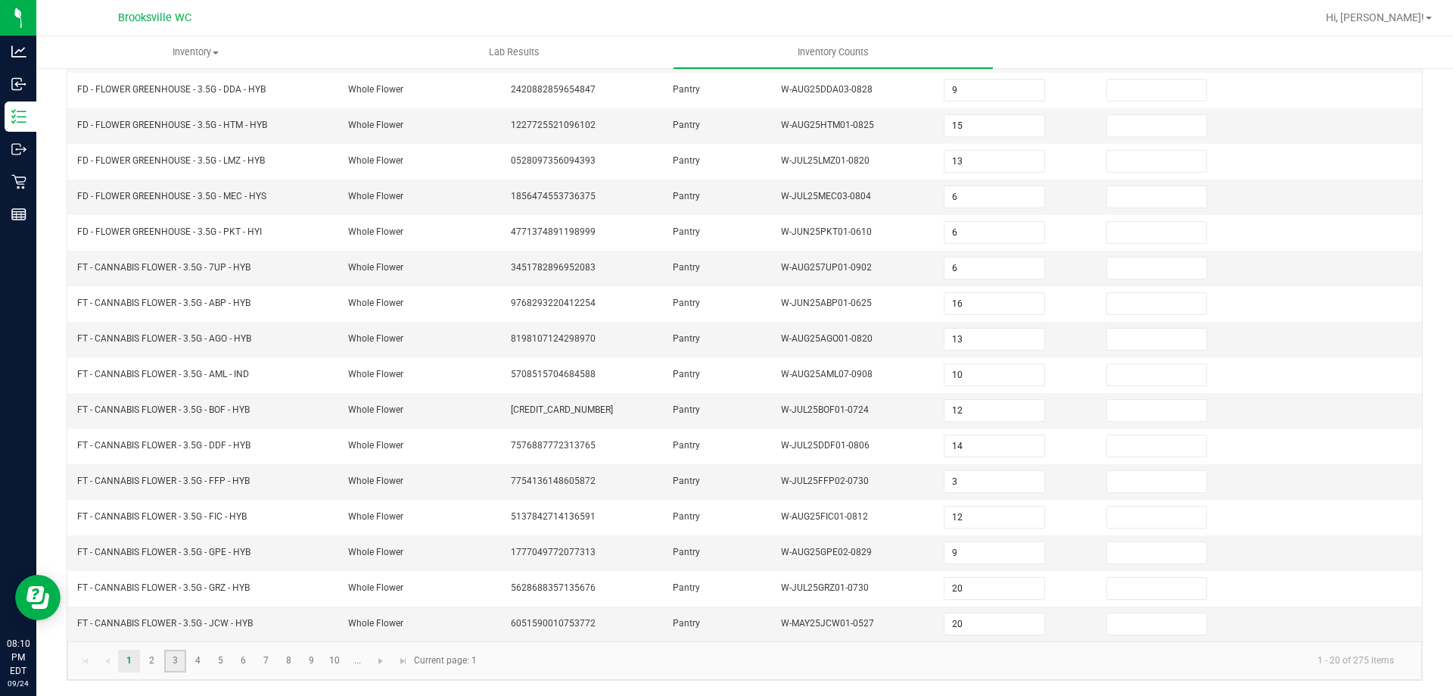
click at [176, 659] on link "3" at bounding box center [175, 660] width 22 height 23
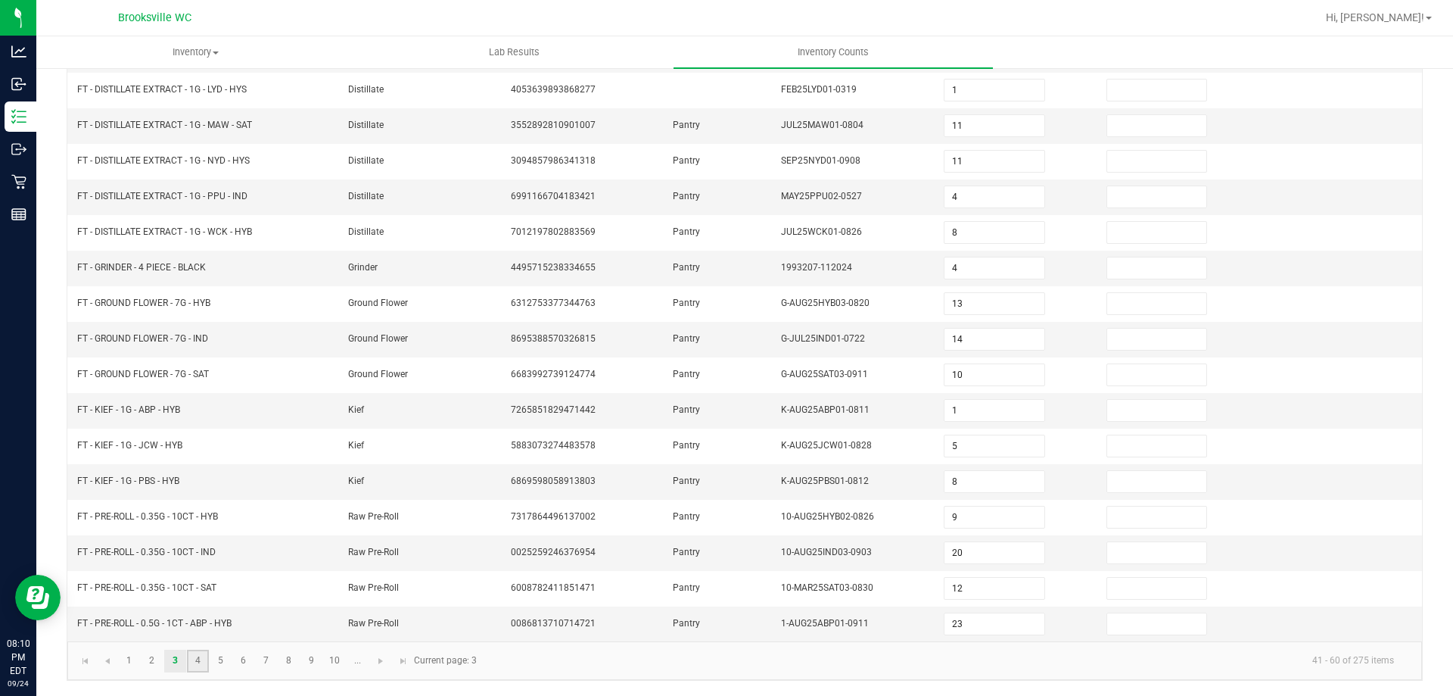
click at [201, 670] on link "4" at bounding box center [198, 660] width 22 height 23
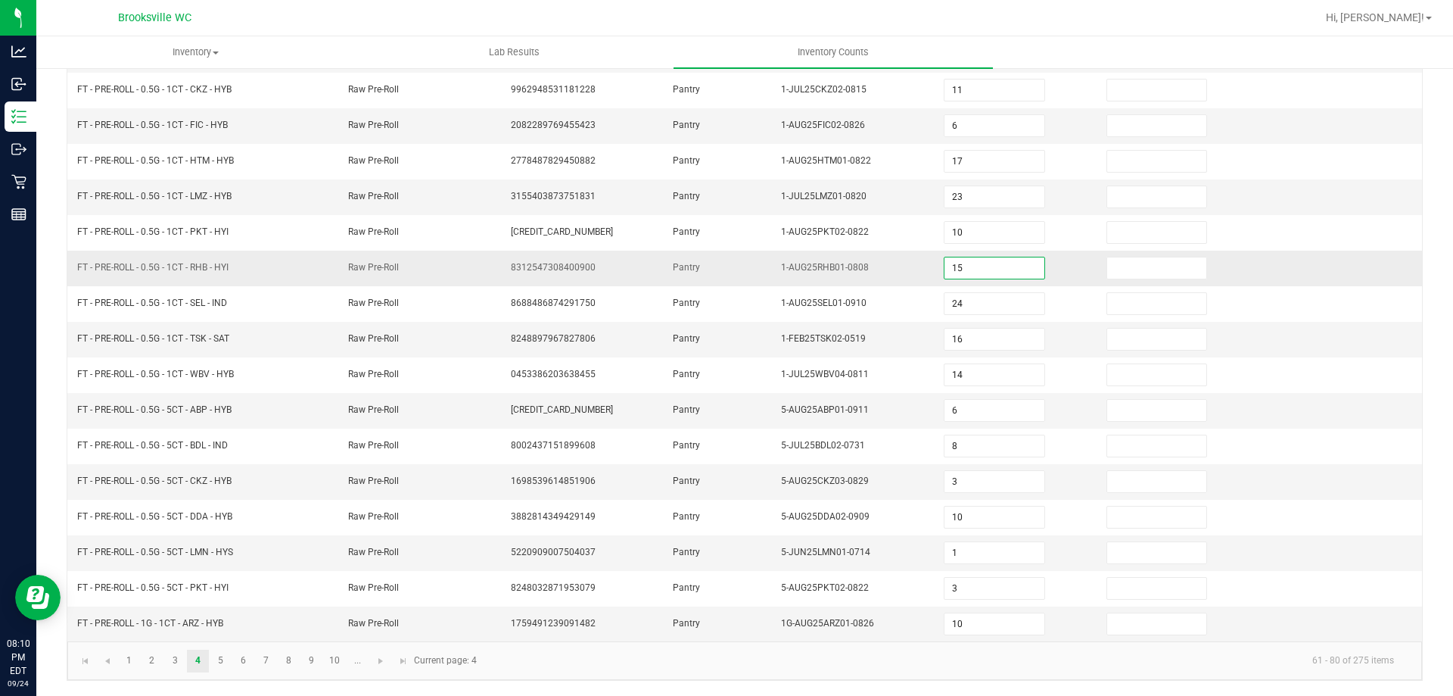
click at [945, 263] on input "15" at bounding box center [994, 267] width 99 height 21
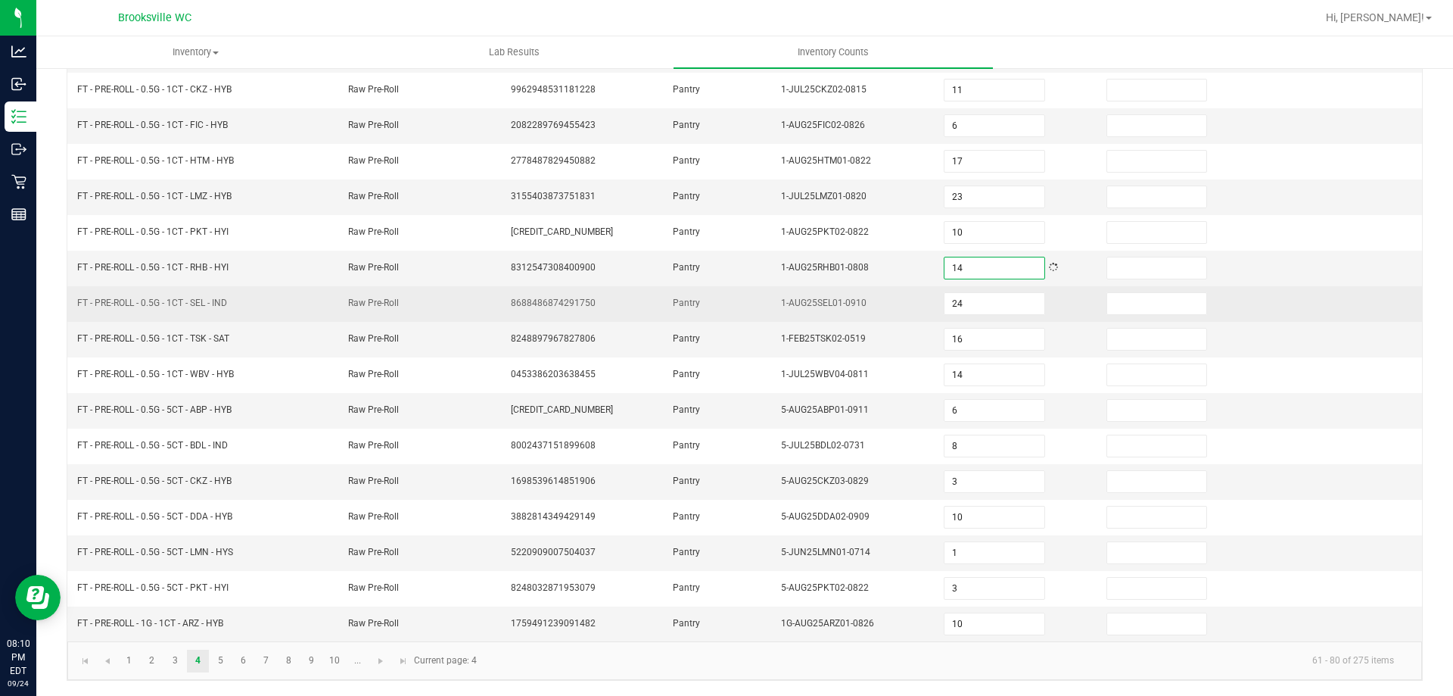
click at [903, 297] on td "1-AUG25SEL01-0910" at bounding box center [853, 304] width 163 height 36
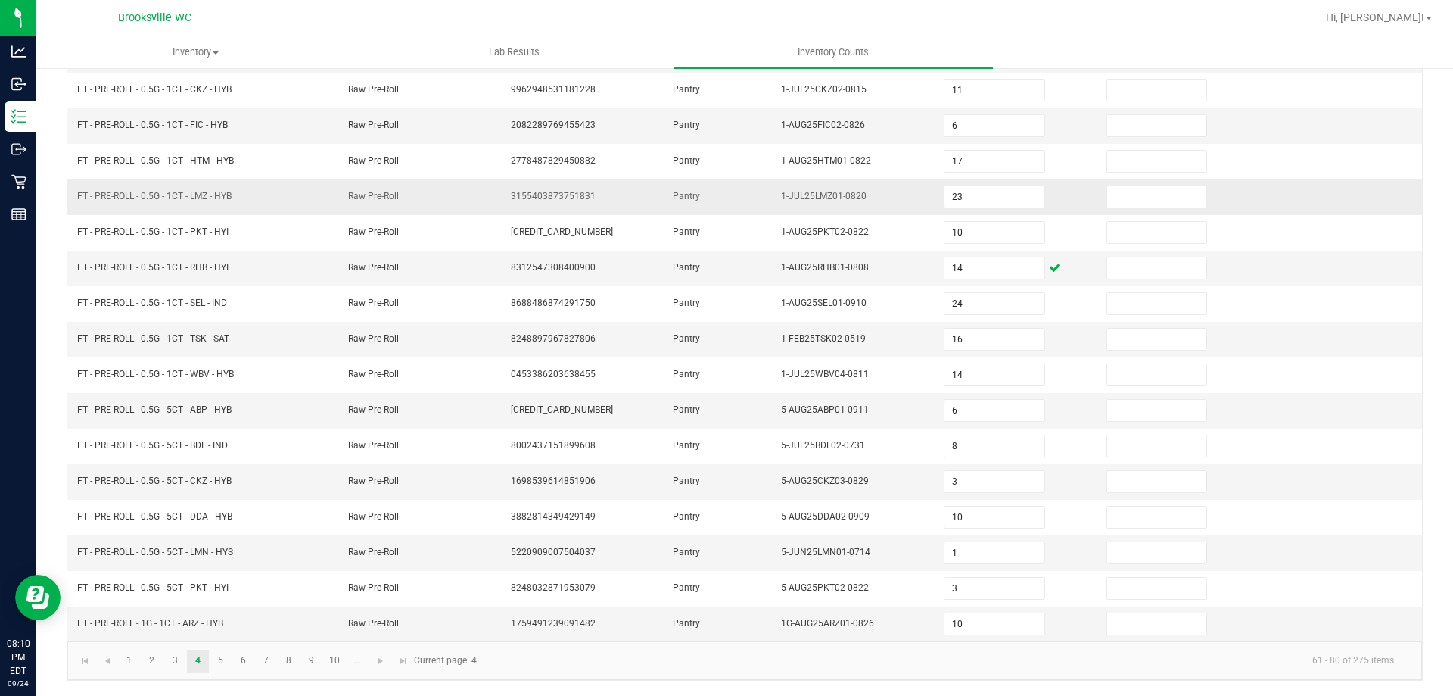
scroll to position [238, 0]
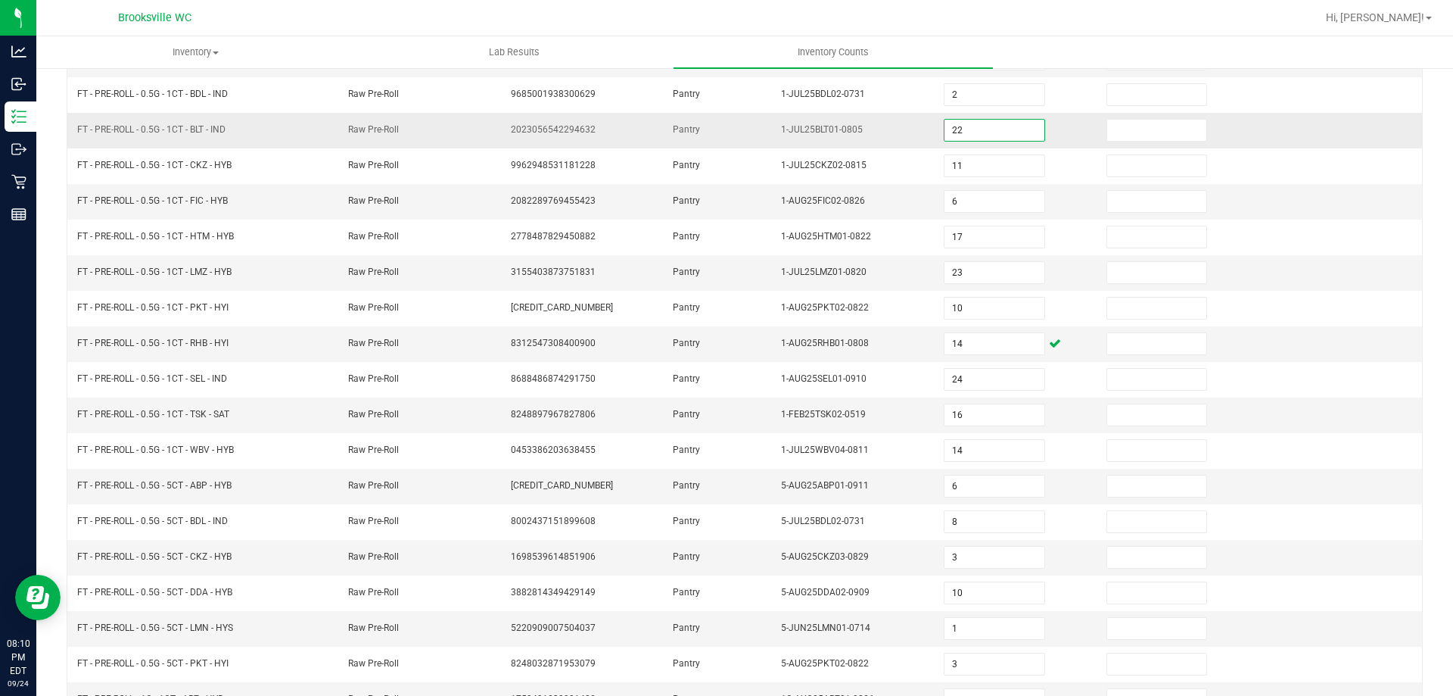
click at [967, 128] on input "22" at bounding box center [994, 130] width 99 height 21
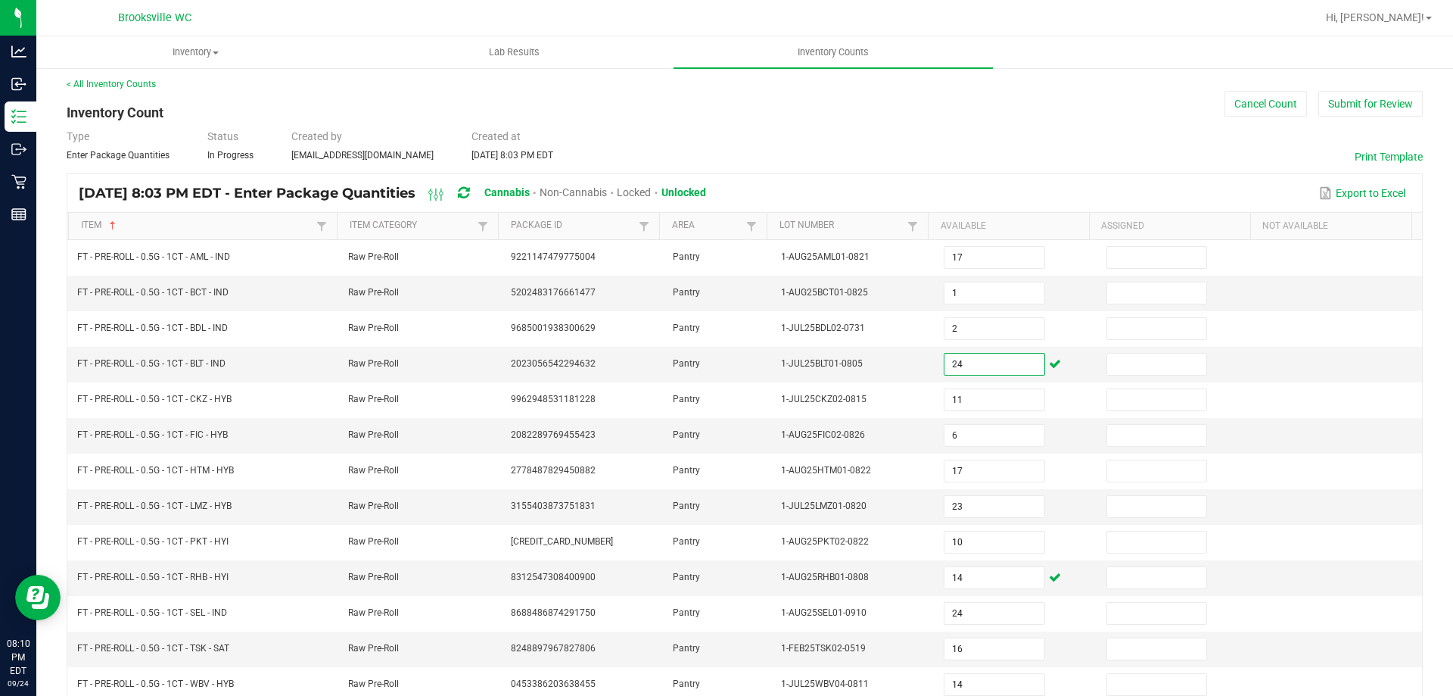
scroll to position [0, 0]
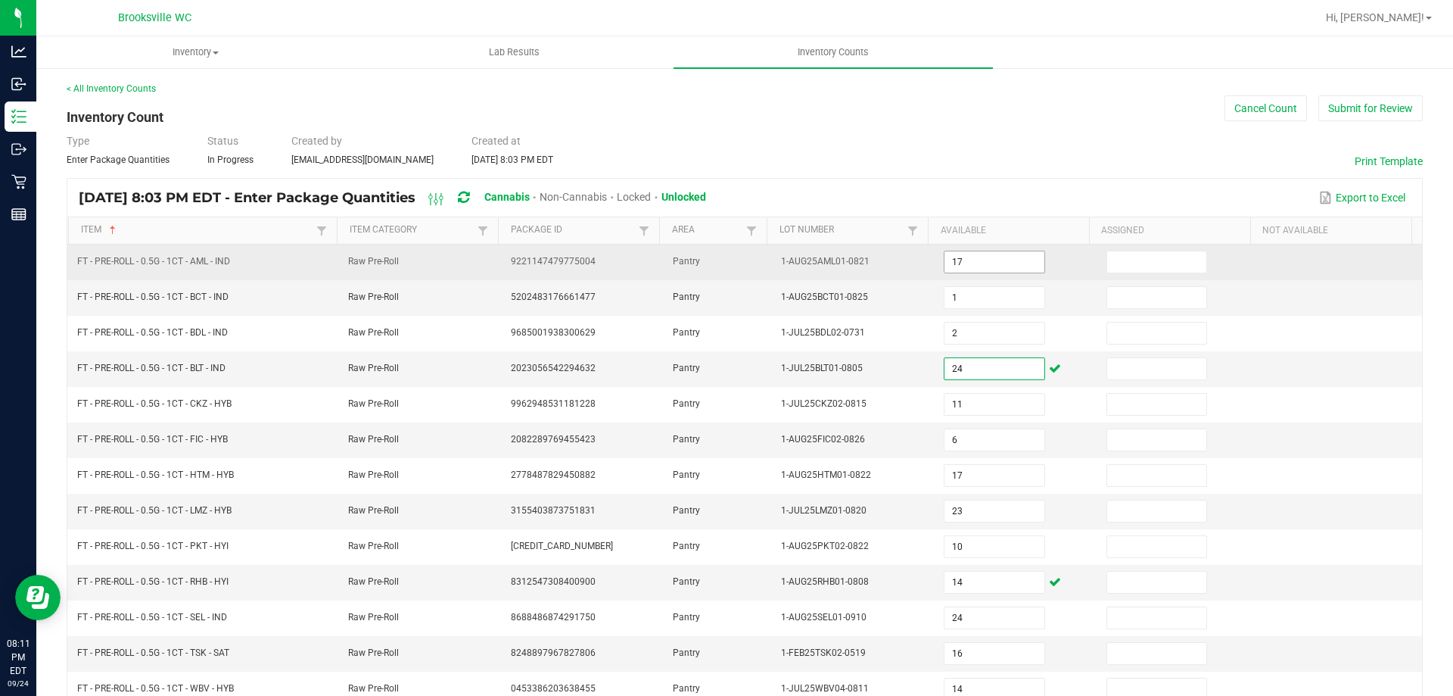
click at [960, 263] on input "17" at bounding box center [994, 261] width 99 height 21
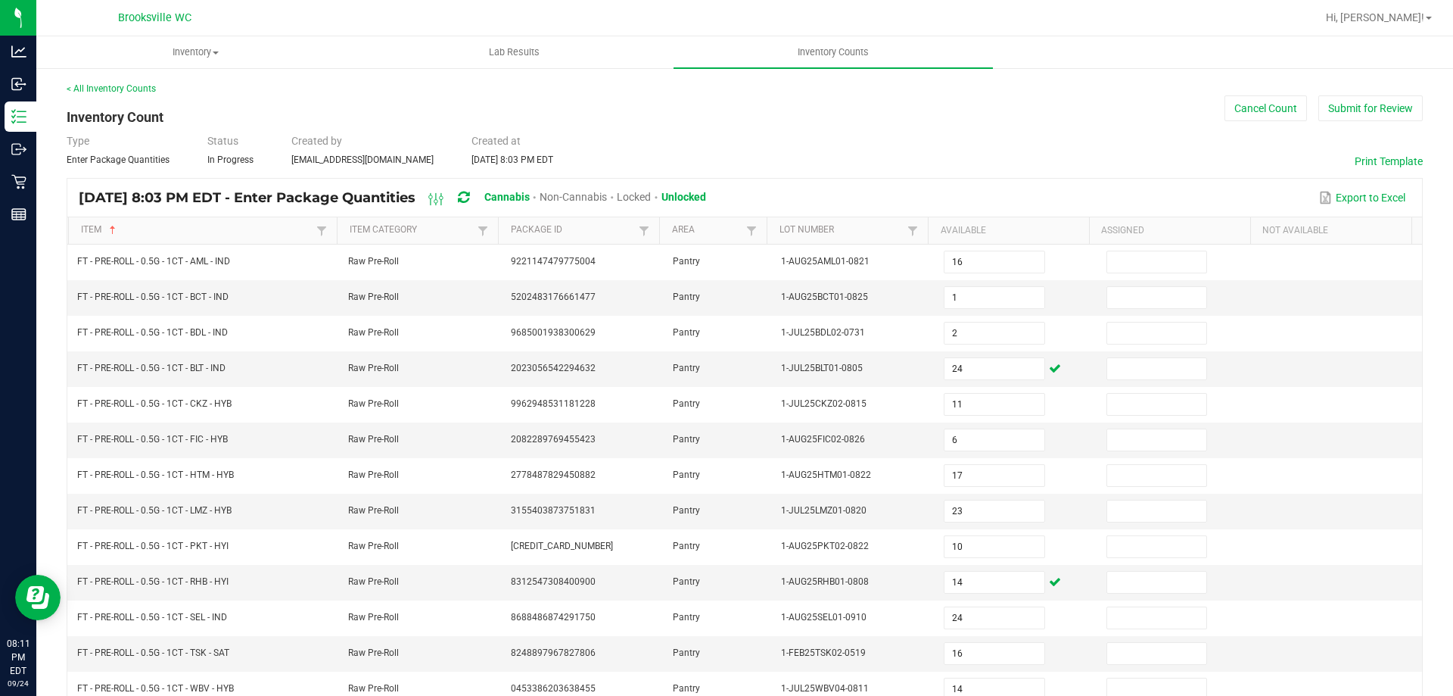
click at [956, 173] on div "< All Inventory Counts Inventory Count Cancel Count Submit for Review Type Ente…" at bounding box center [745, 538] width 1356 height 913
click at [991, 283] on td "1" at bounding box center [1016, 298] width 163 height 36
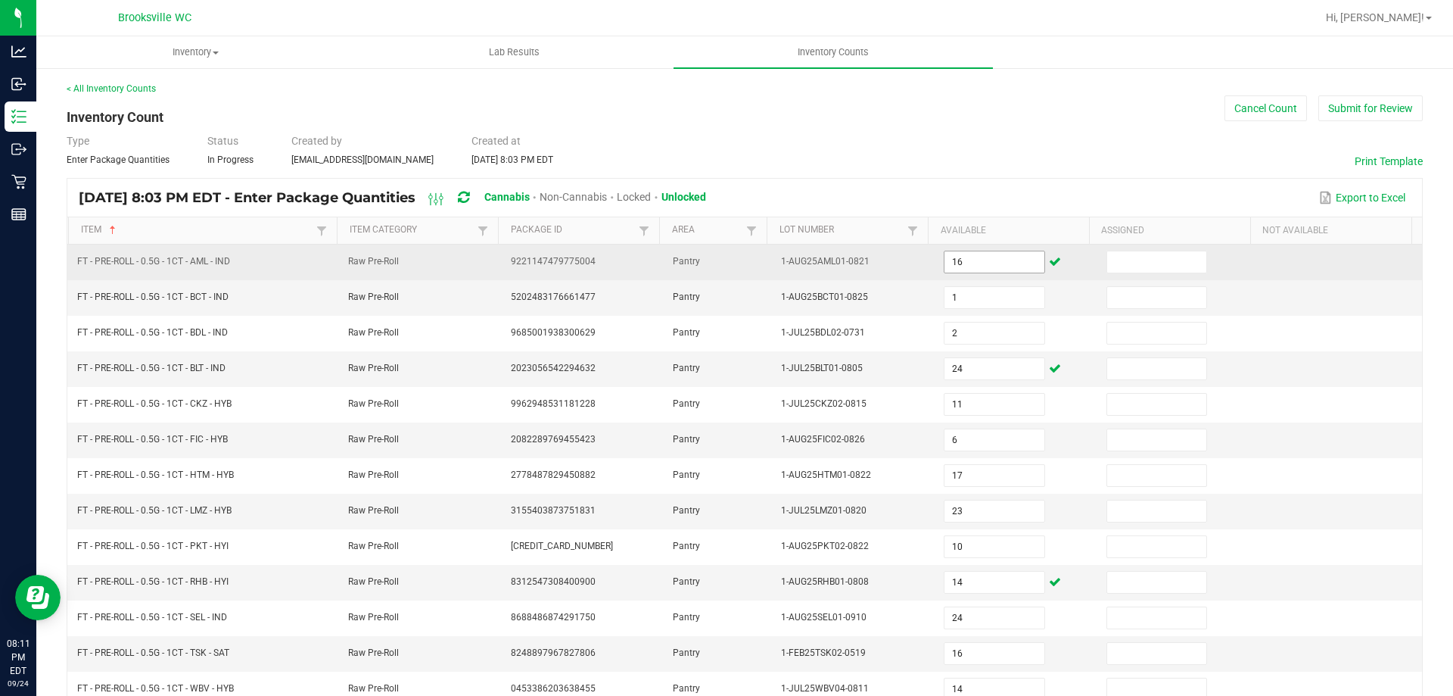
click at [983, 262] on input "16" at bounding box center [994, 261] width 99 height 21
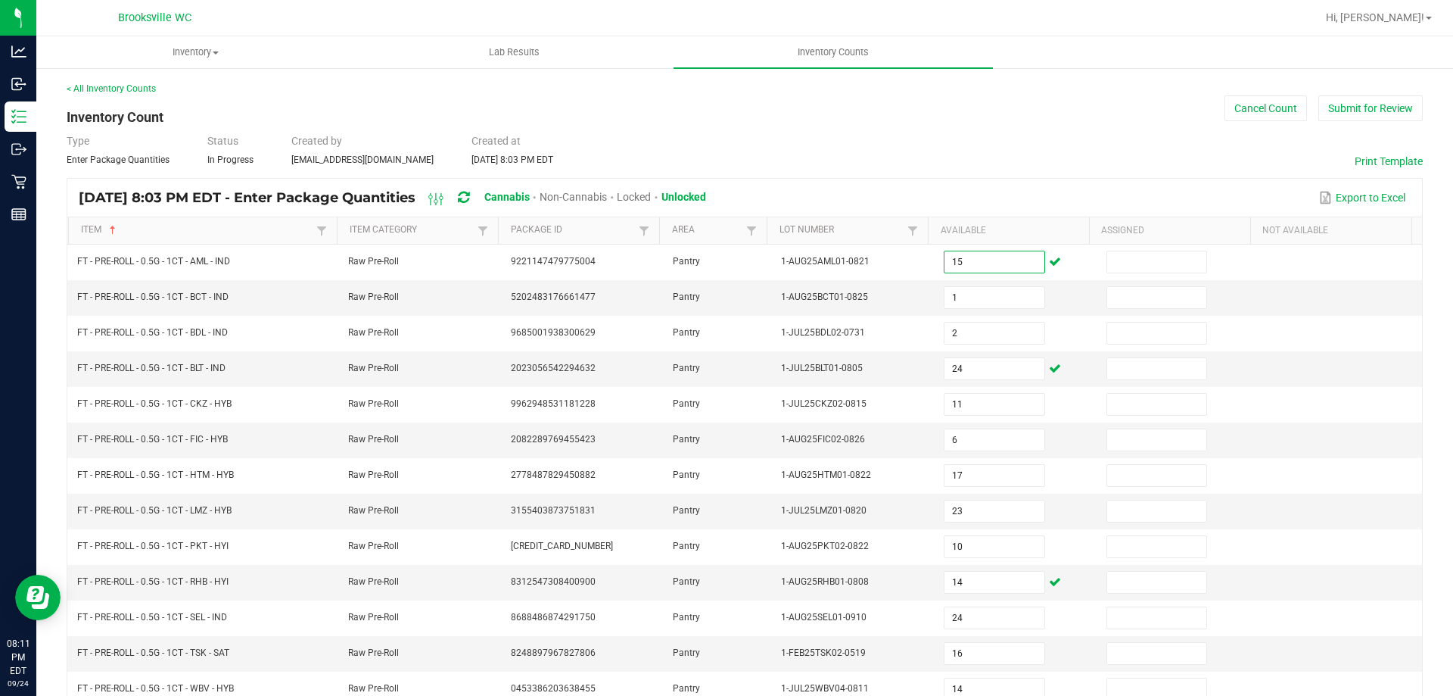
click at [845, 171] on div "< All Inventory Counts Inventory Count Cancel Count Submit for Review Type Ente…" at bounding box center [745, 538] width 1356 height 913
click at [978, 364] on input "24" at bounding box center [994, 368] width 99 height 21
click at [892, 385] on td "1-JUL25BLT01-0805" at bounding box center [853, 369] width 163 height 36
click at [886, 182] on div "Sep 24, 2025 8:03 PM EDT - Enter Package Quantities Cannabis Non-Cannabis Locke…" at bounding box center [744, 198] width 1355 height 38
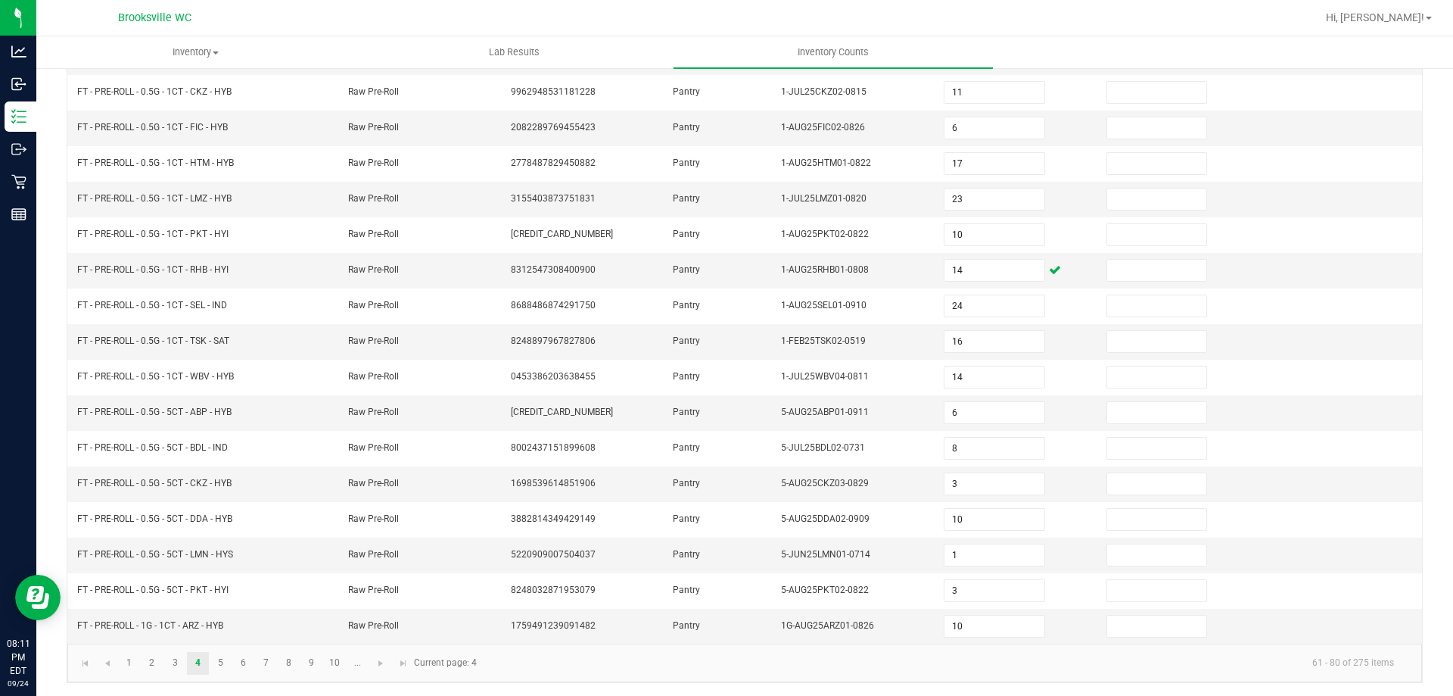
scroll to position [314, 0]
click at [403, 660] on span "Go to the last page" at bounding box center [403, 661] width 12 height 12
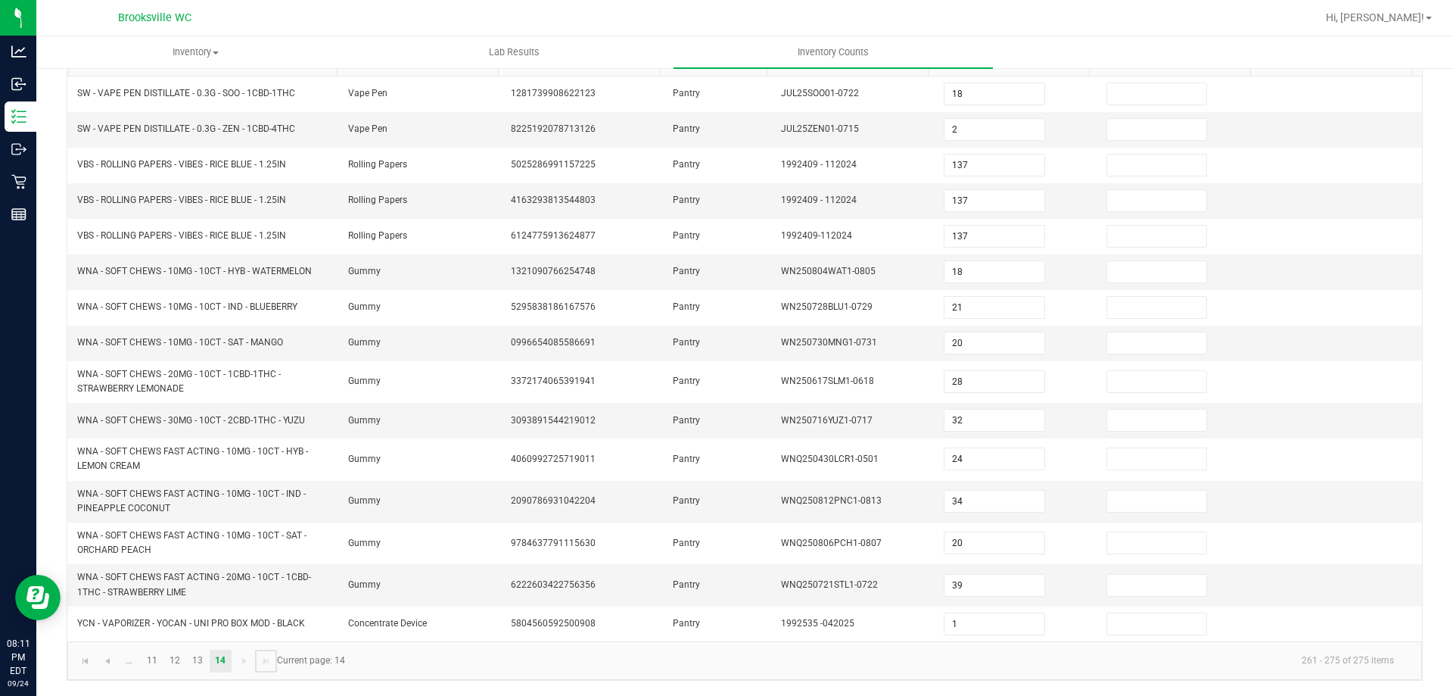
scroll to position [168, 0]
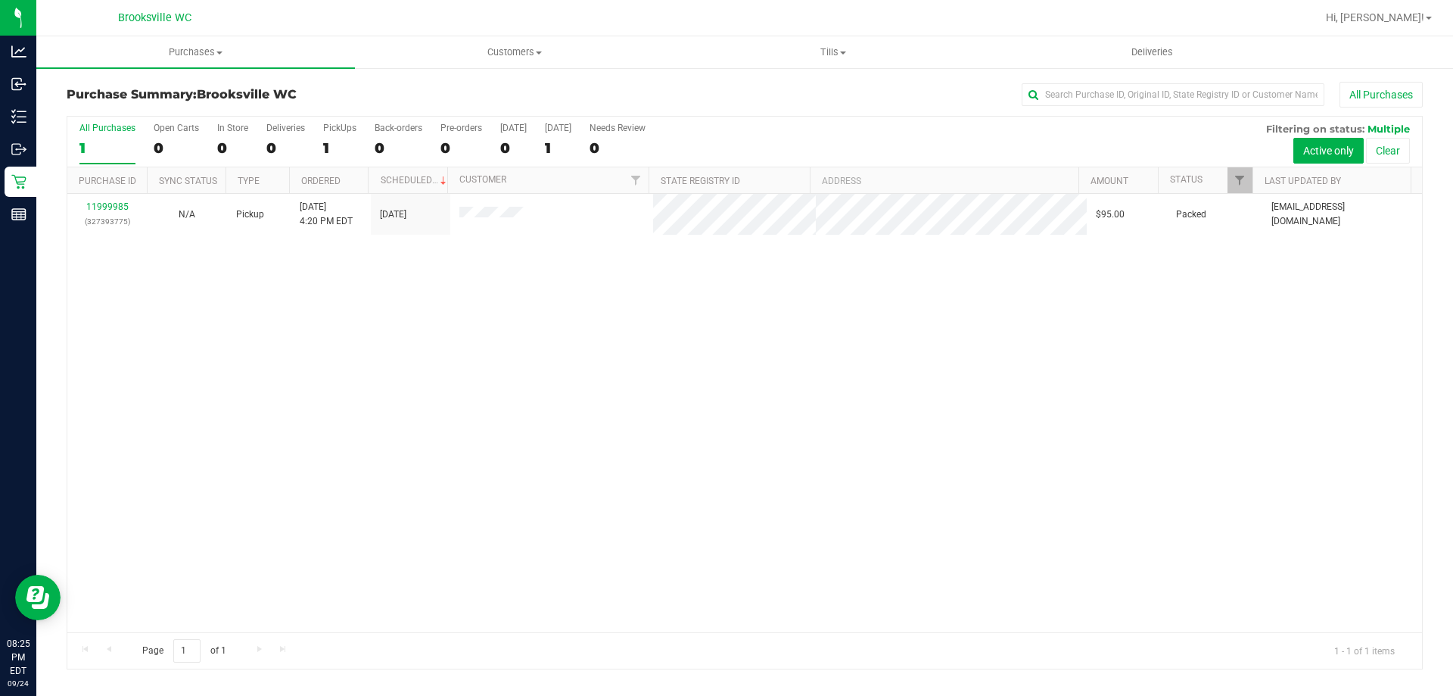
click at [565, 333] on div "11999985 (327393775) N/A Pickup [DATE] 4:20 PM EDT 9/25/2025 $95.00 Packed [EMA…" at bounding box center [744, 413] width 1355 height 438
